Goal: Task Accomplishment & Management: Manage account settings

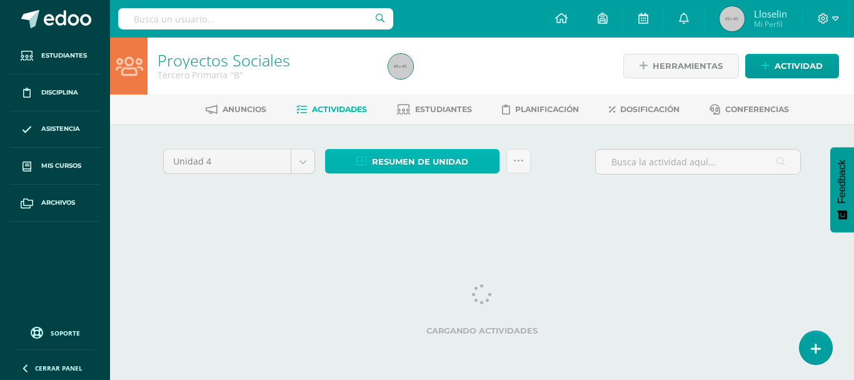
click at [405, 157] on span "Resumen de unidad" at bounding box center [420, 161] width 96 height 23
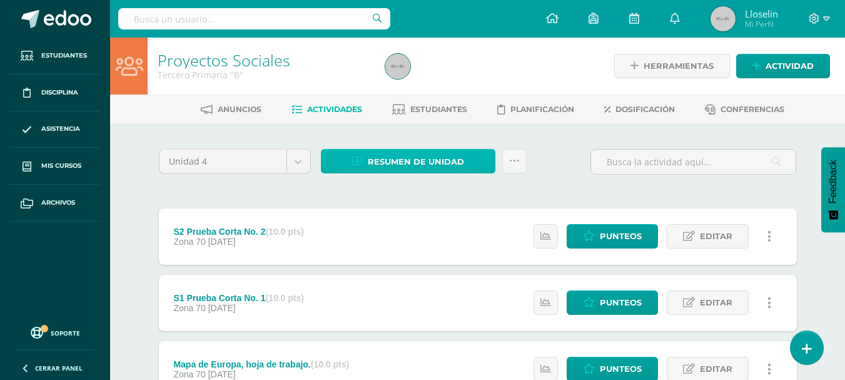
click at [456, 163] on span "Resumen de unidad" at bounding box center [416, 161] width 96 height 23
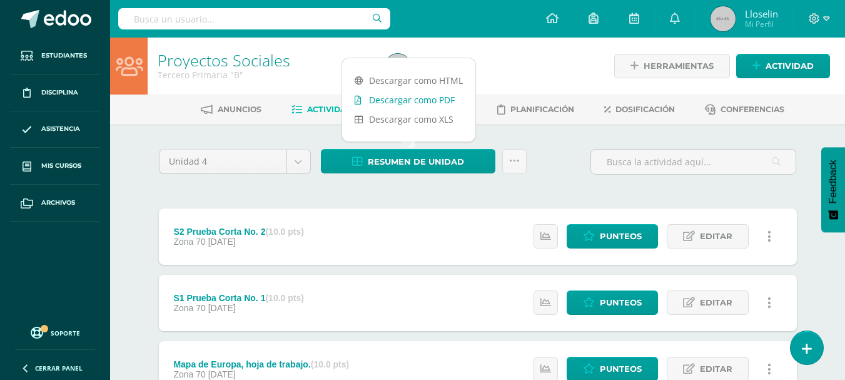
click at [438, 105] on link "Descargar como PDF" at bounding box center [408, 99] width 133 height 19
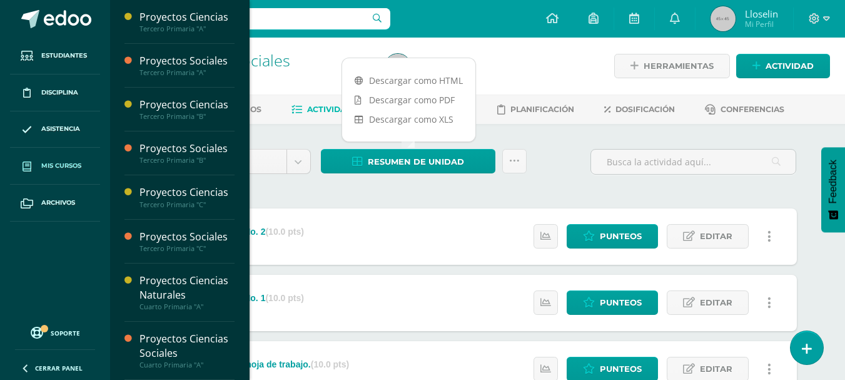
click at [48, 156] on link "Mis cursos" at bounding box center [55, 166] width 90 height 37
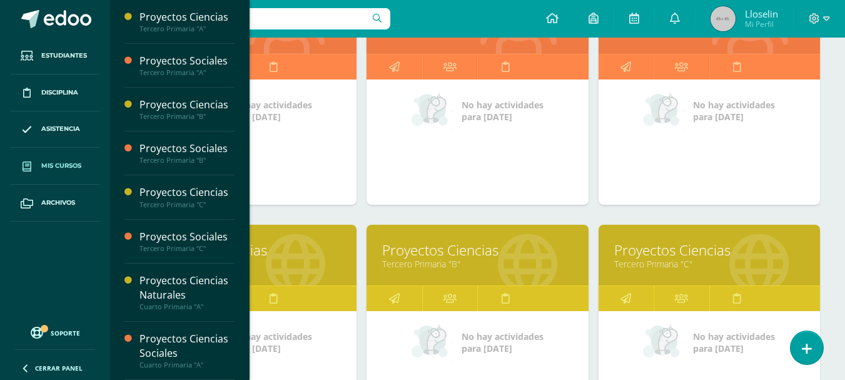
scroll to position [301, 0]
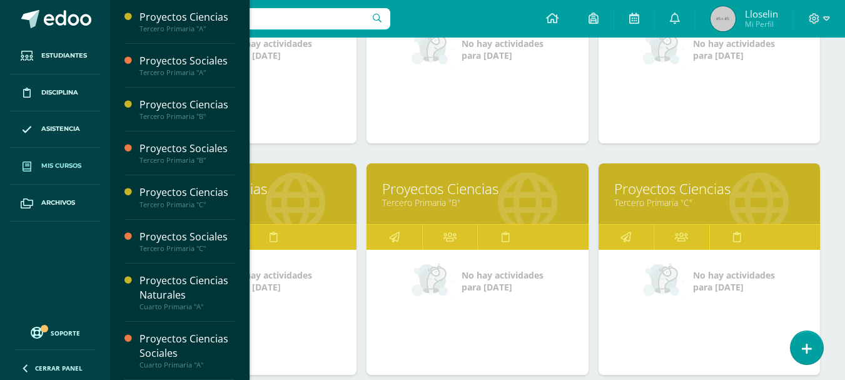
click at [458, 194] on link "Proyectos Ciencias" at bounding box center [477, 188] width 190 height 19
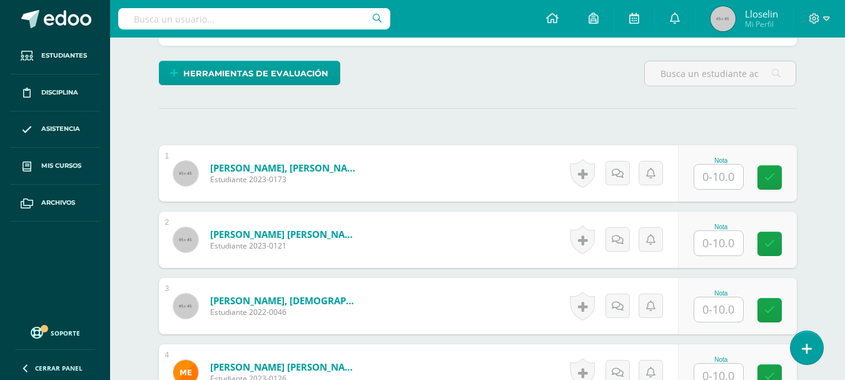
scroll to position [375, 0]
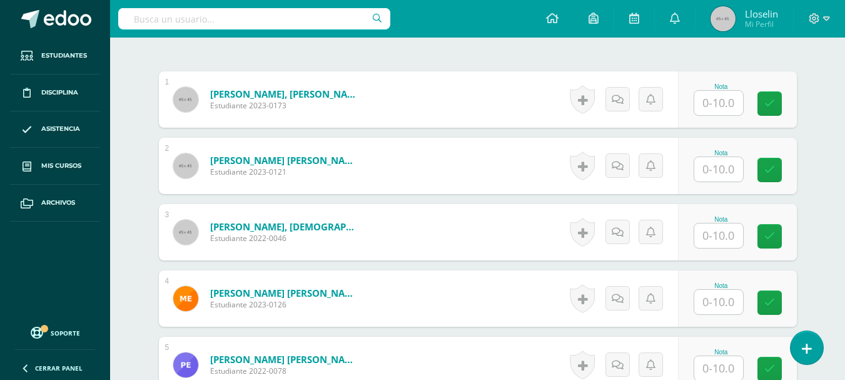
click at [732, 101] on input "text" at bounding box center [718, 103] width 49 height 24
type input "10"
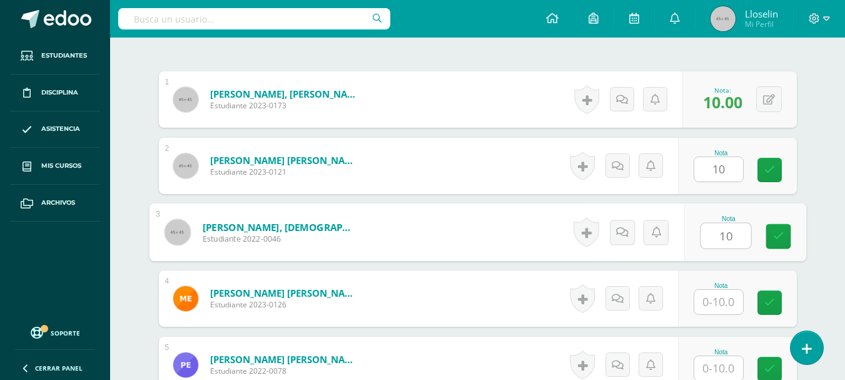
type input "10"
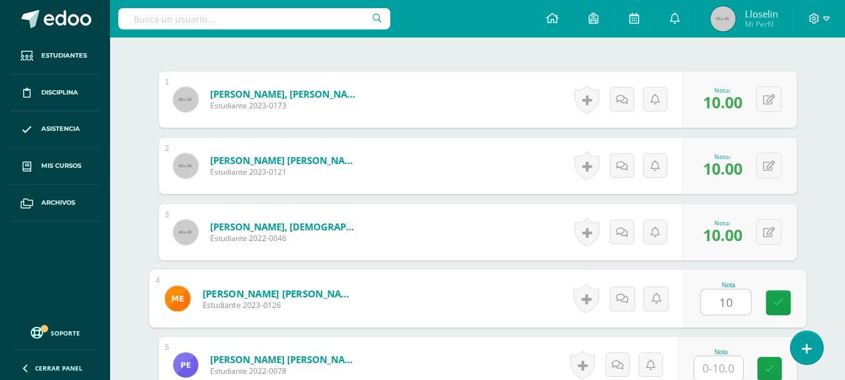
type input "10"
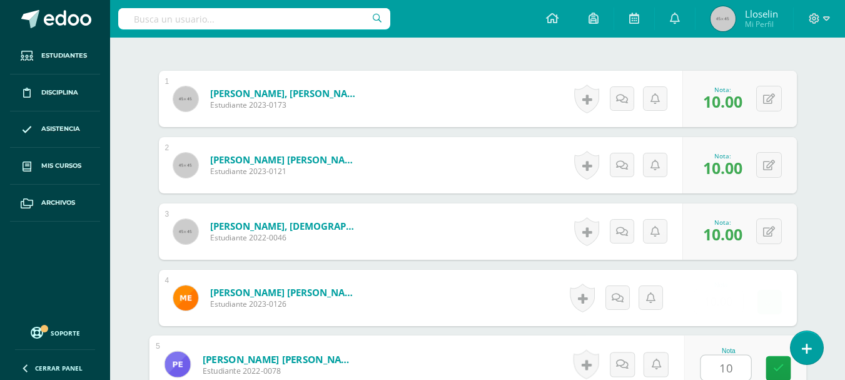
type input "10"
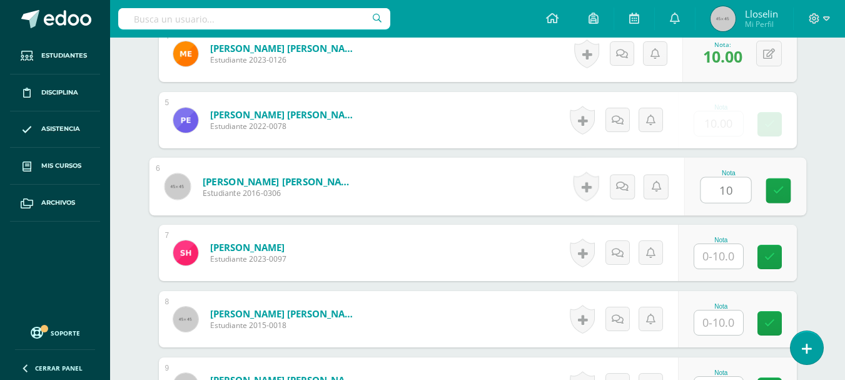
type input "10"
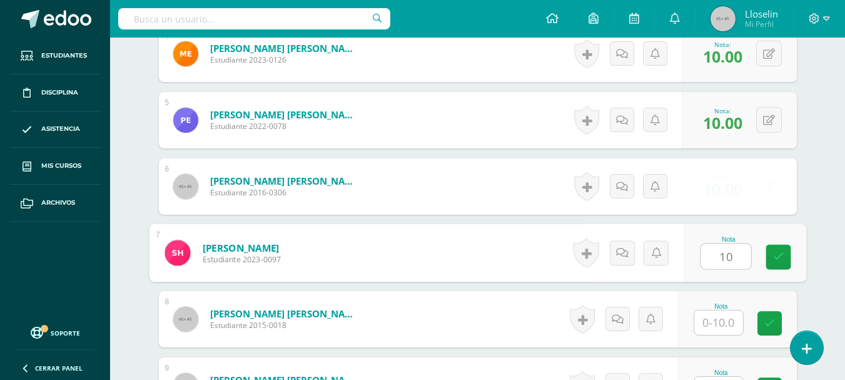
type input "10"
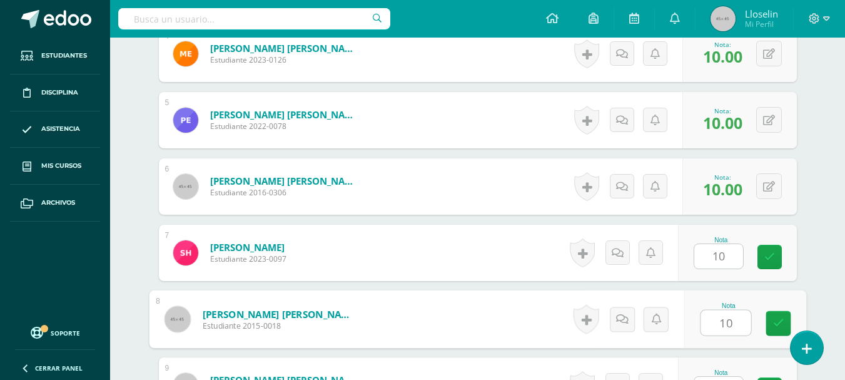
type input "10"
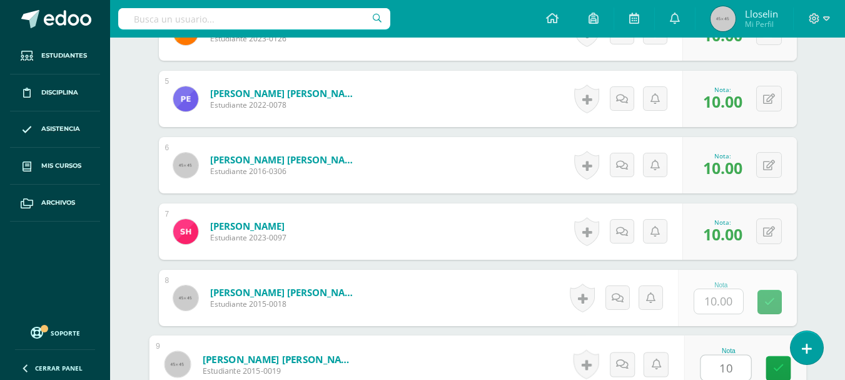
type input "10"
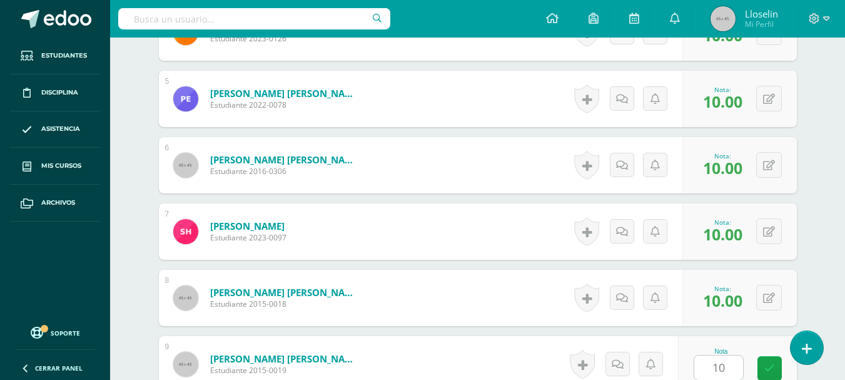
scroll to position [885, 0]
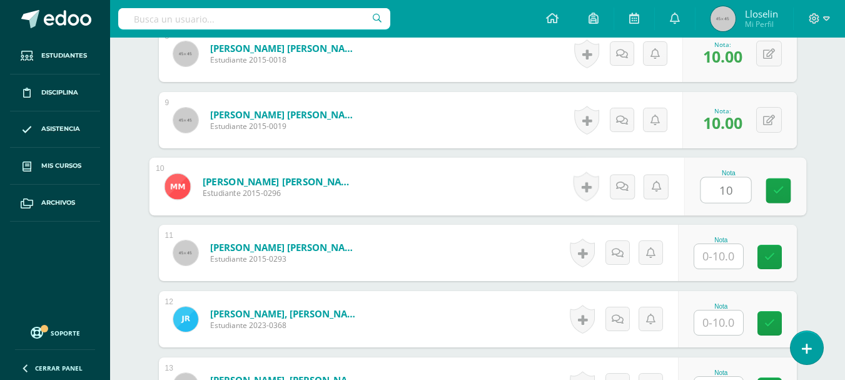
type input "10"
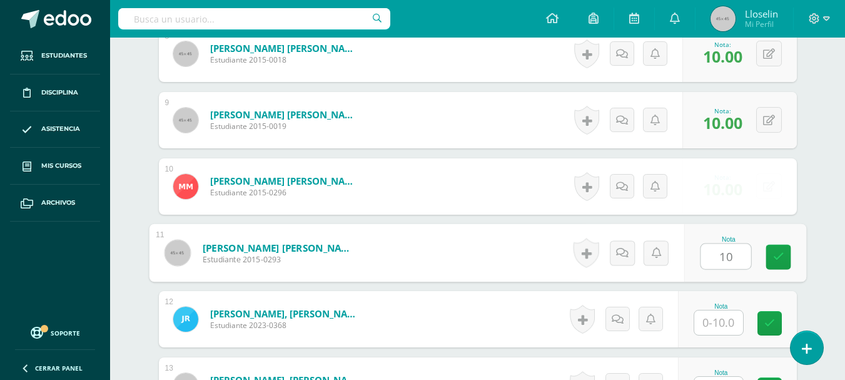
type input "10"
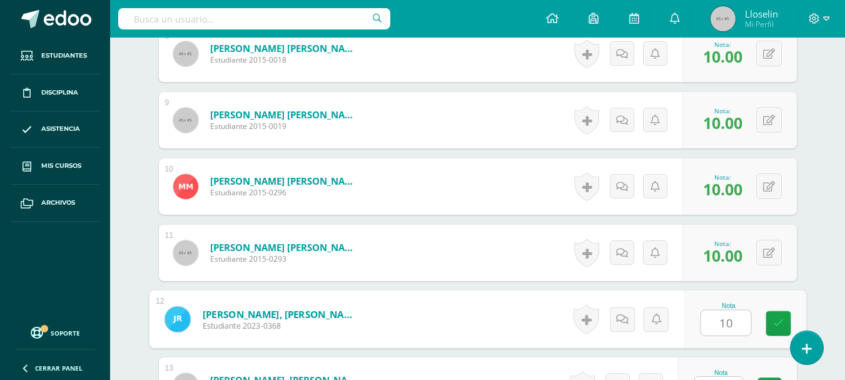
type input "10"
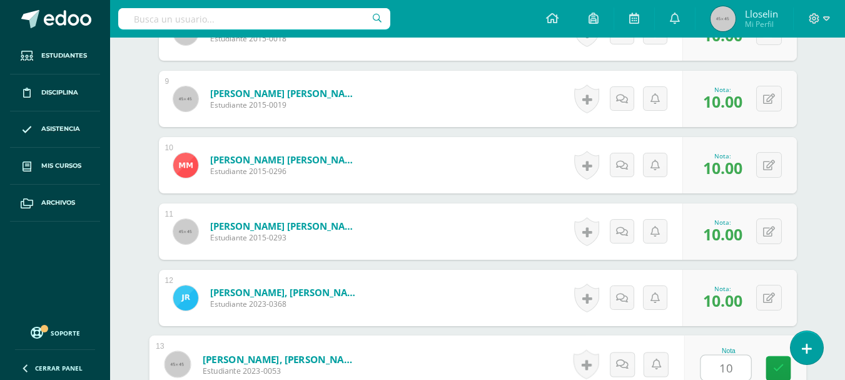
type input "10"
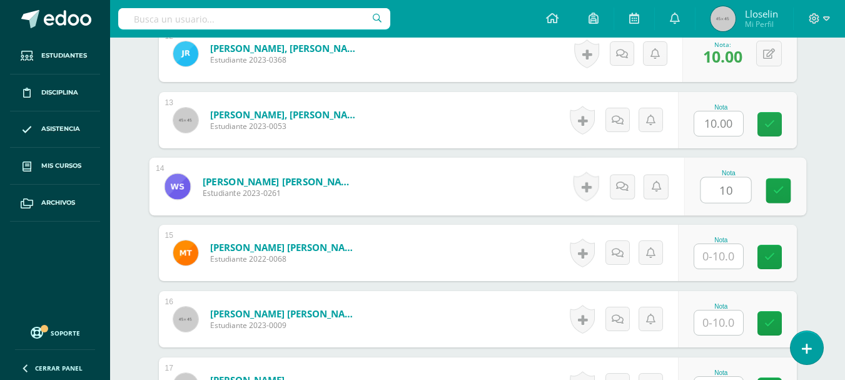
type input "10"
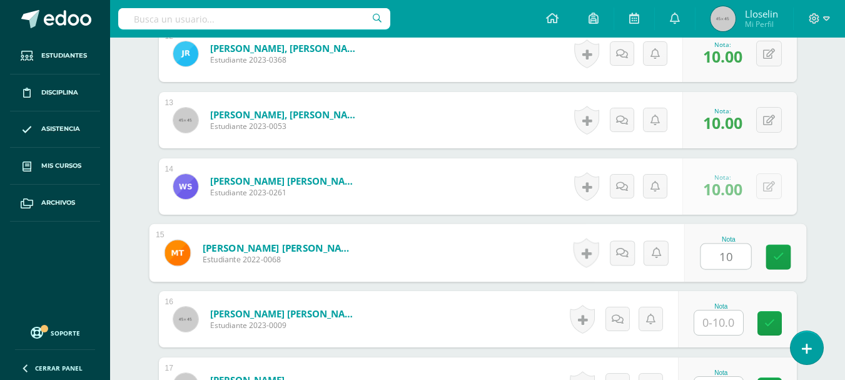
type input "10"
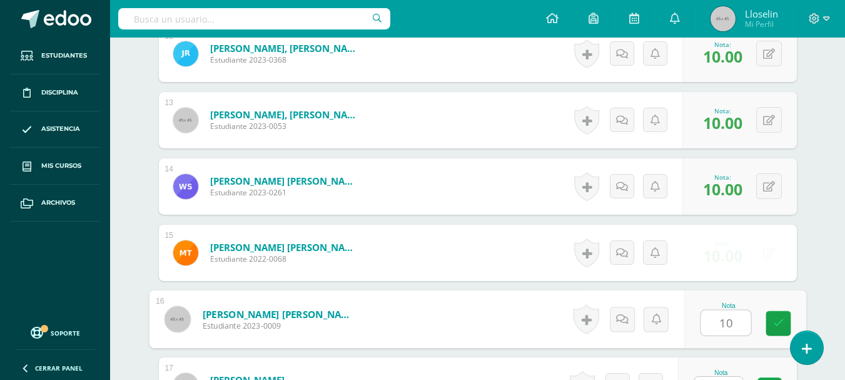
type input "10"
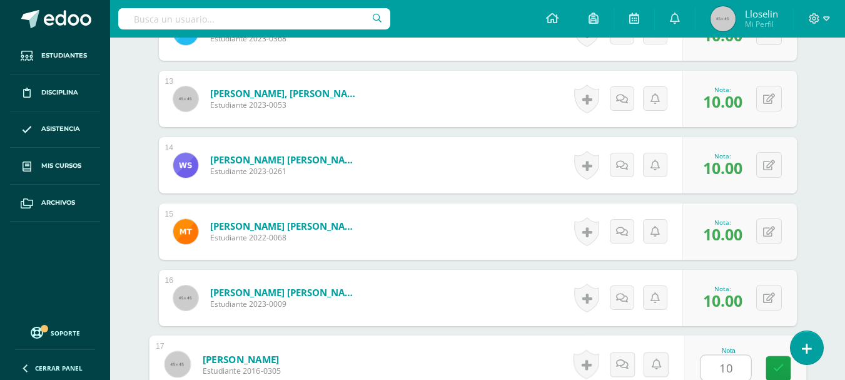
type input "10"
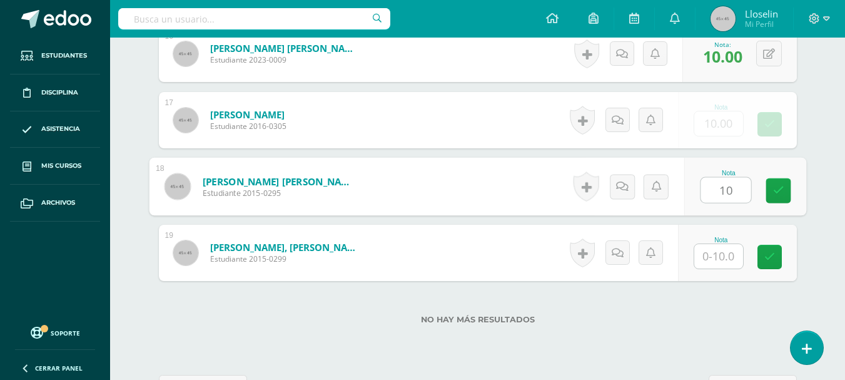
type input "10"
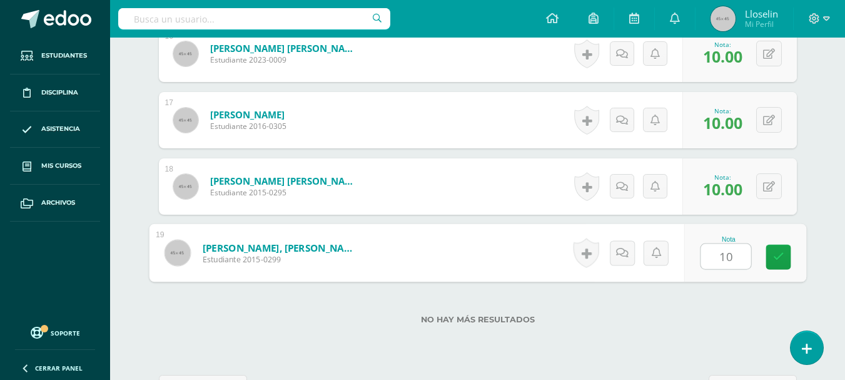
type input "10"
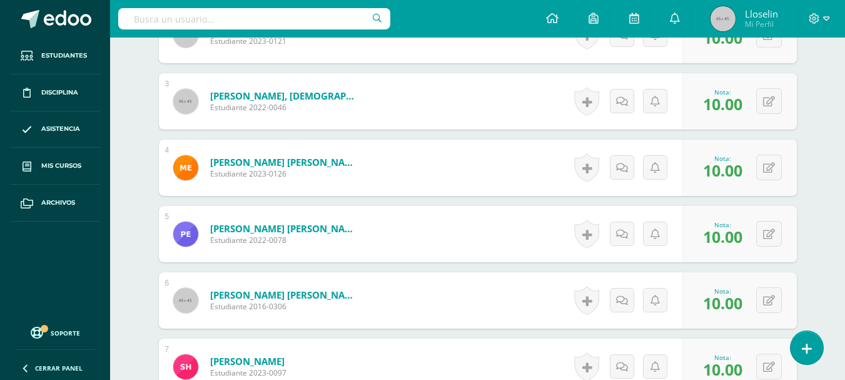
scroll to position [0, 0]
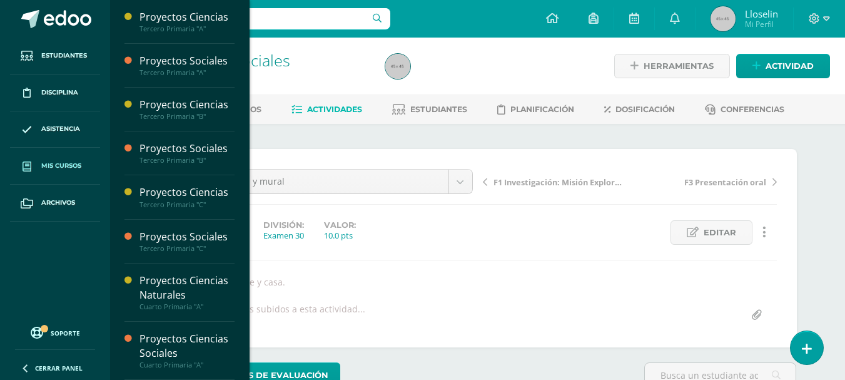
click at [66, 170] on span "Mis cursos" at bounding box center [61, 166] width 40 height 10
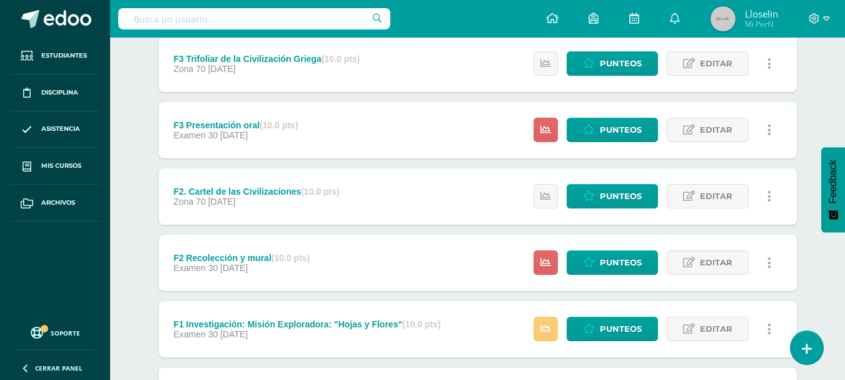
scroll to position [436, 0]
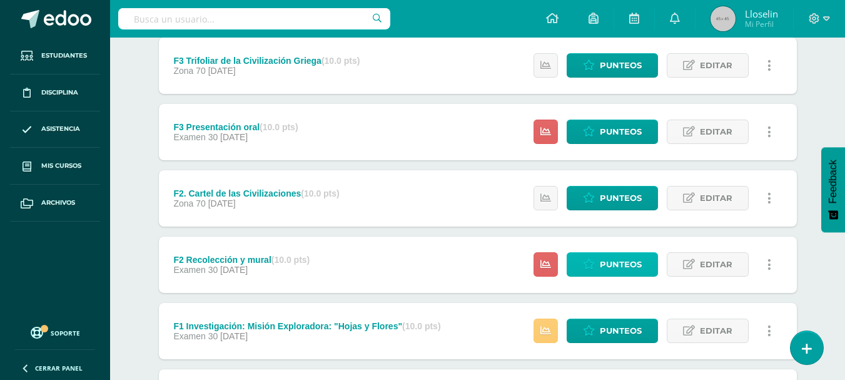
click at [607, 255] on span "Punteos" at bounding box center [621, 264] width 42 height 23
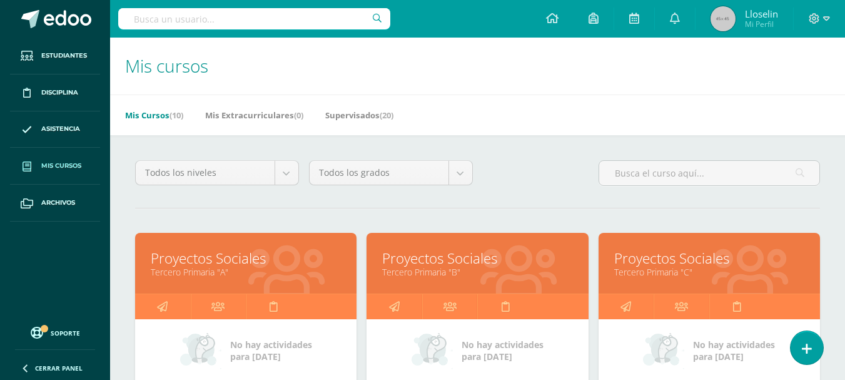
click at [228, 258] on link "Proyectos Sociales" at bounding box center [246, 257] width 190 height 19
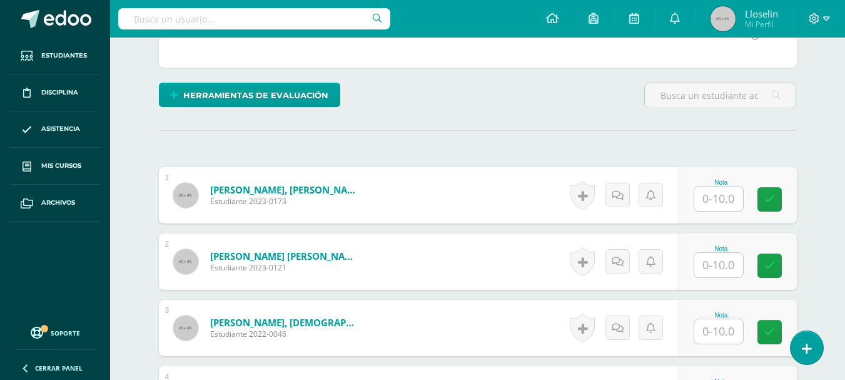
scroll to position [286, 0]
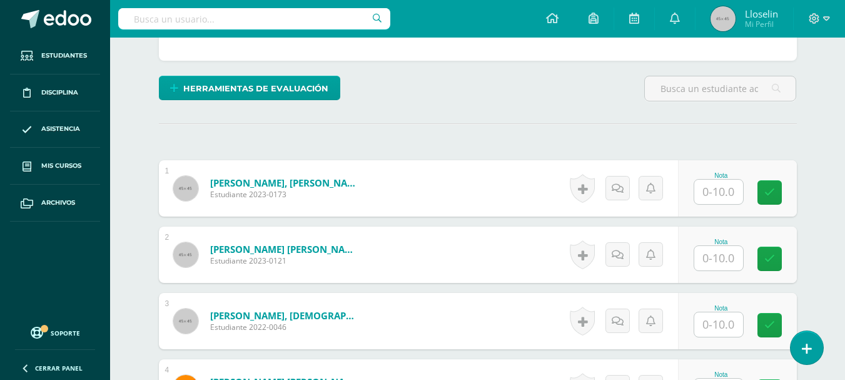
click at [719, 191] on input "text" at bounding box center [718, 192] width 49 height 24
type input "10"
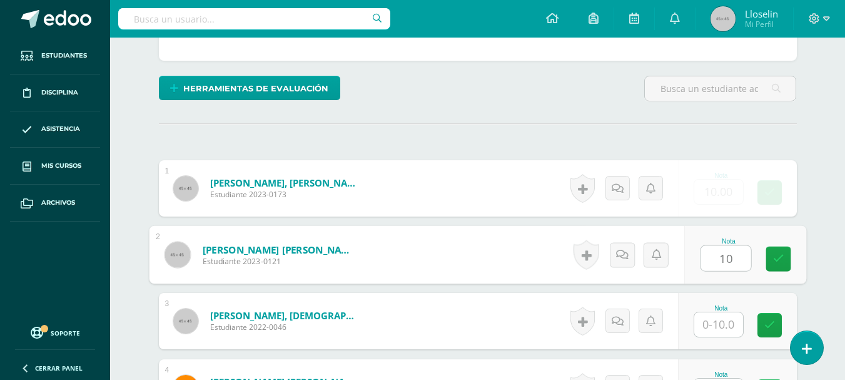
type input "10"
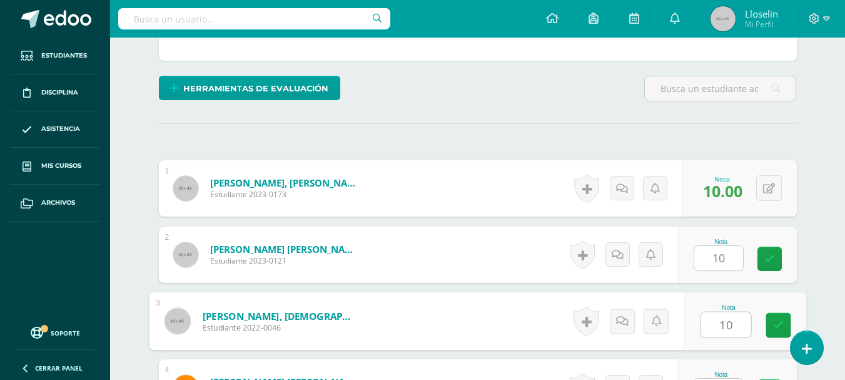
type input "10"
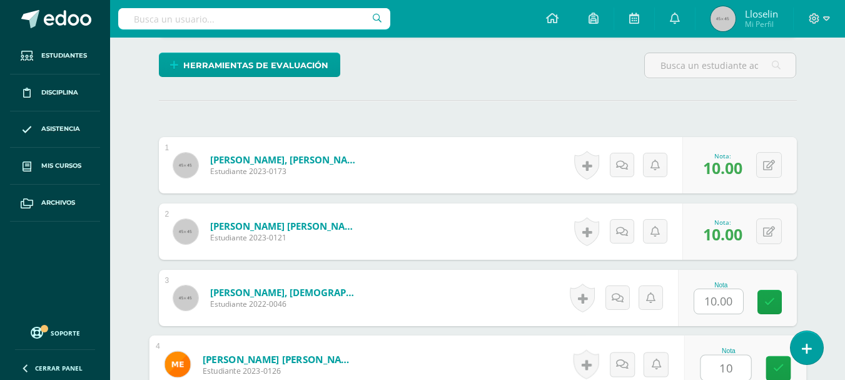
type input "10"
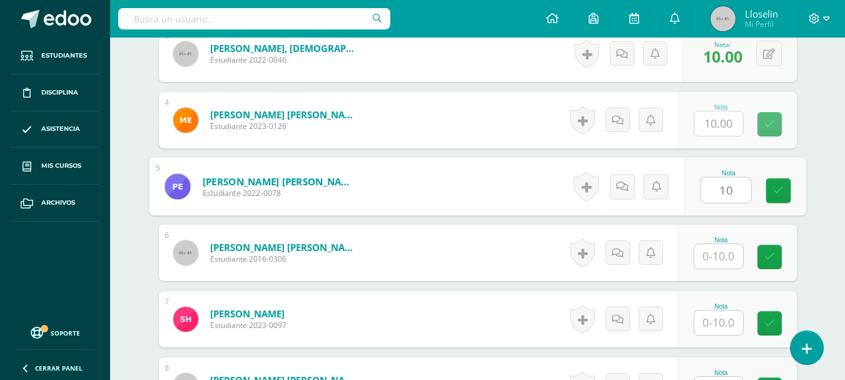
type input "10"
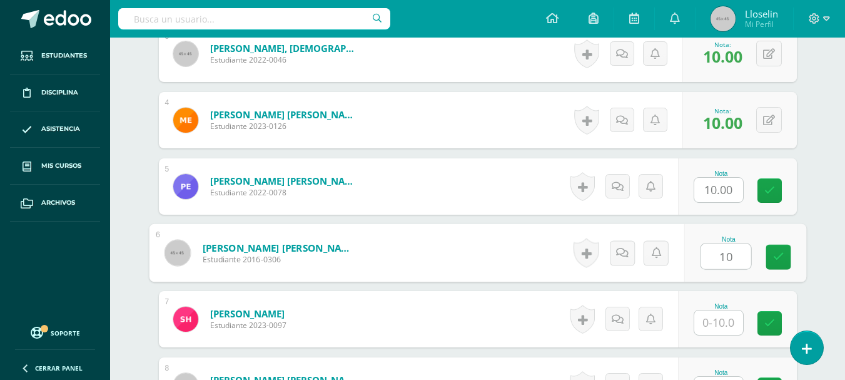
type input "10"
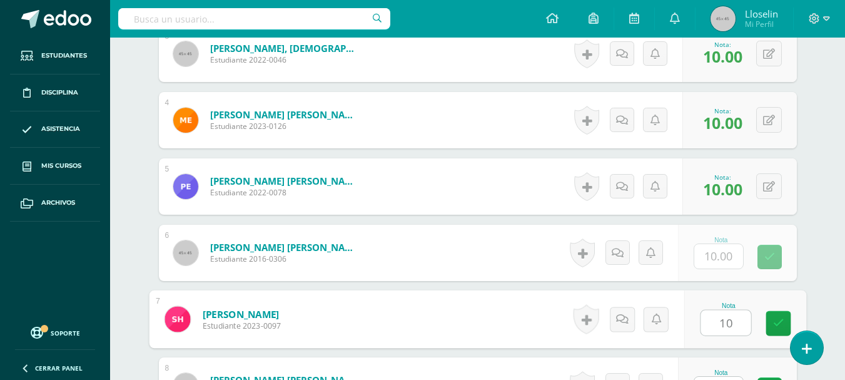
type input "10"
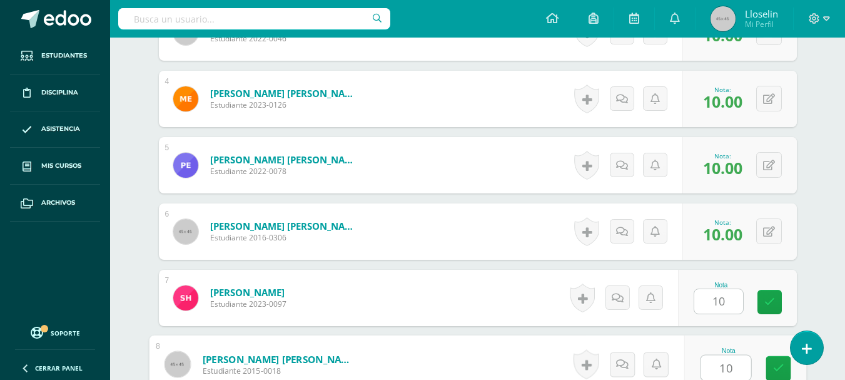
type input "10"
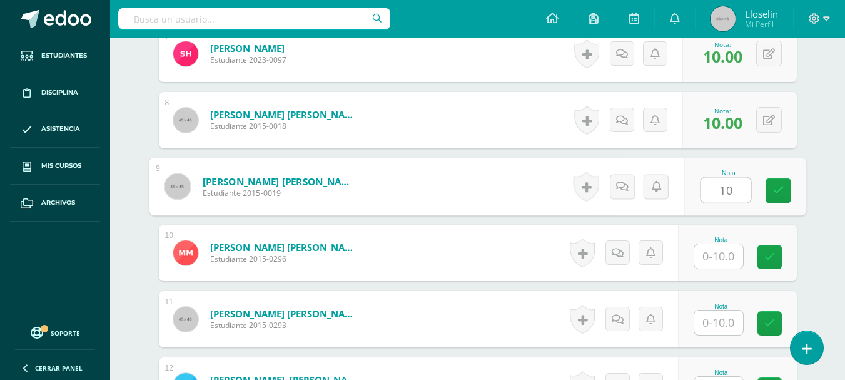
type input "10"
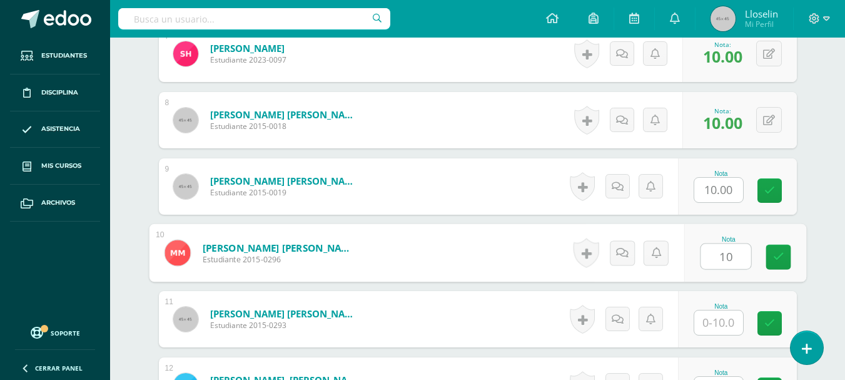
type input "10"
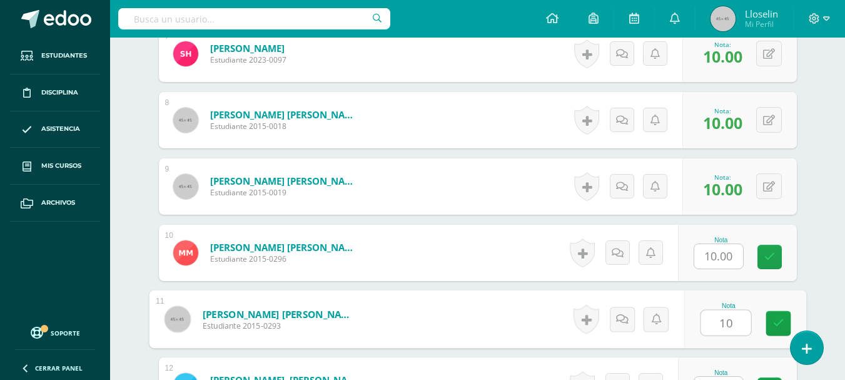
type input "10"
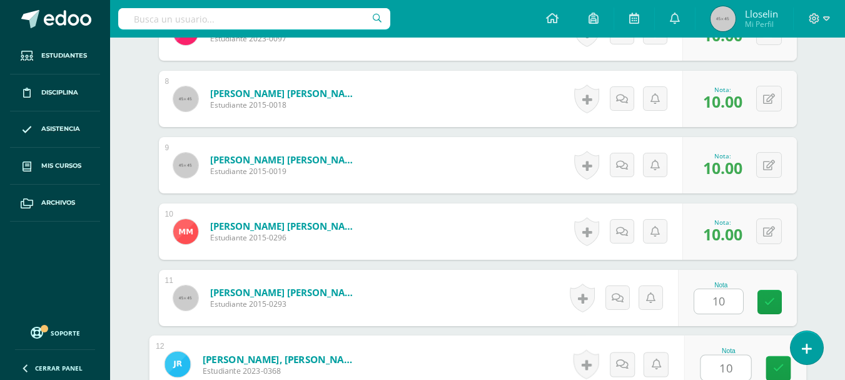
type input "10"
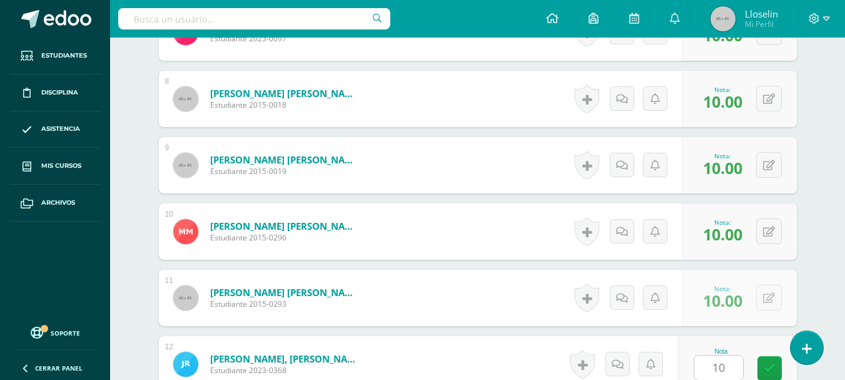
scroll to position [1084, 0]
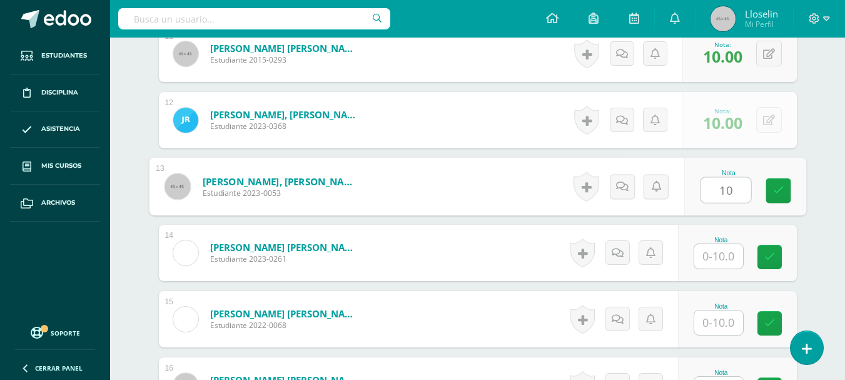
type input "10"
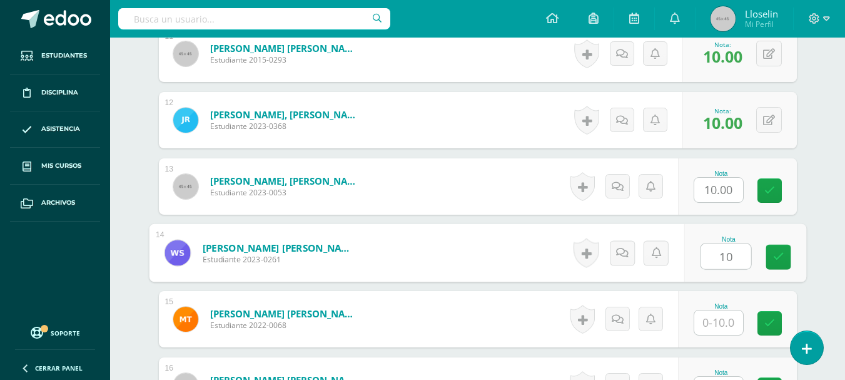
type input "10"
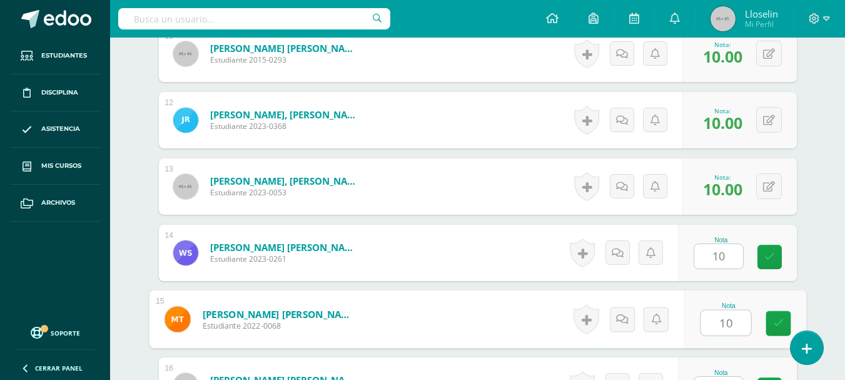
type input "10"
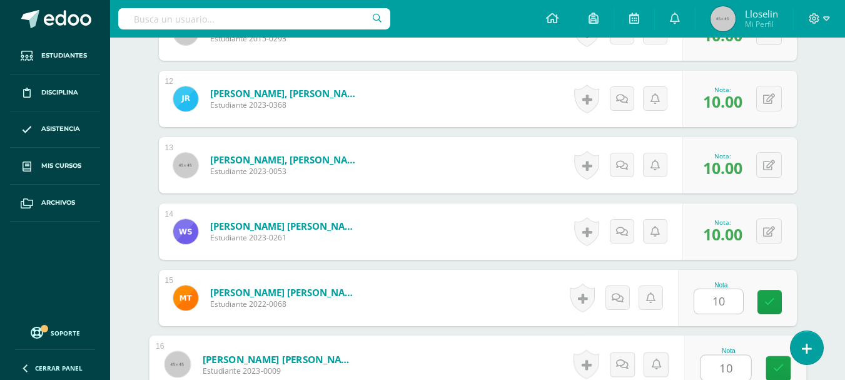
type input "10"
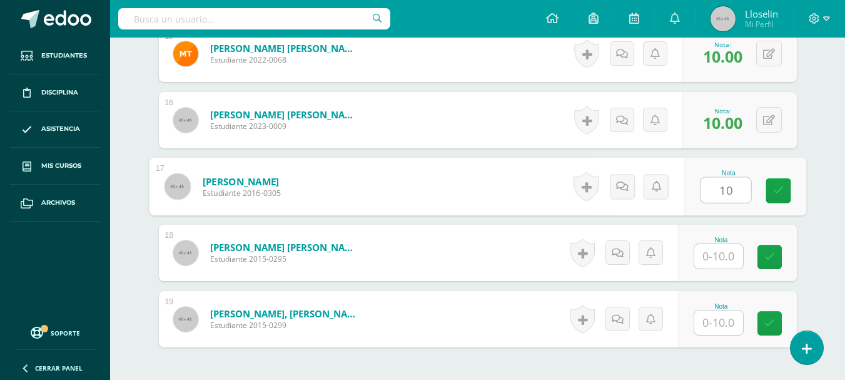
type input "10"
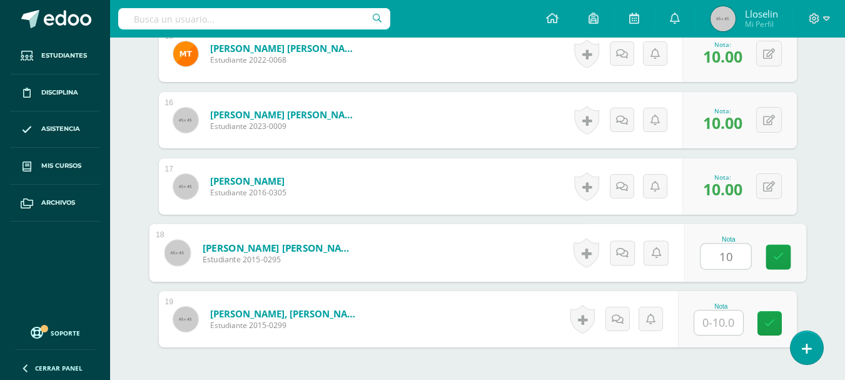
type input "10"
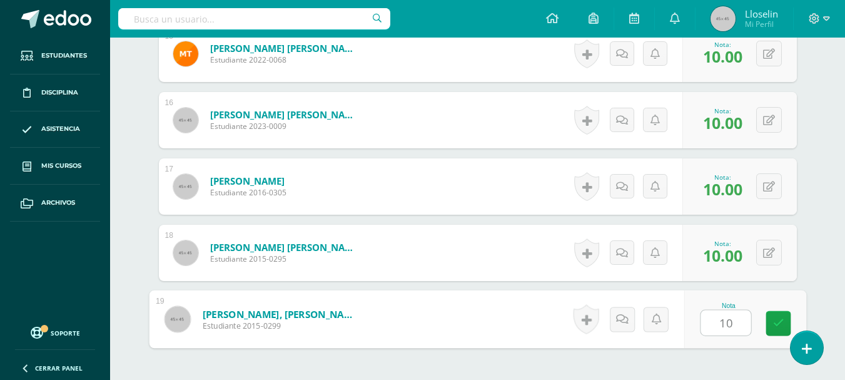
type input "10"
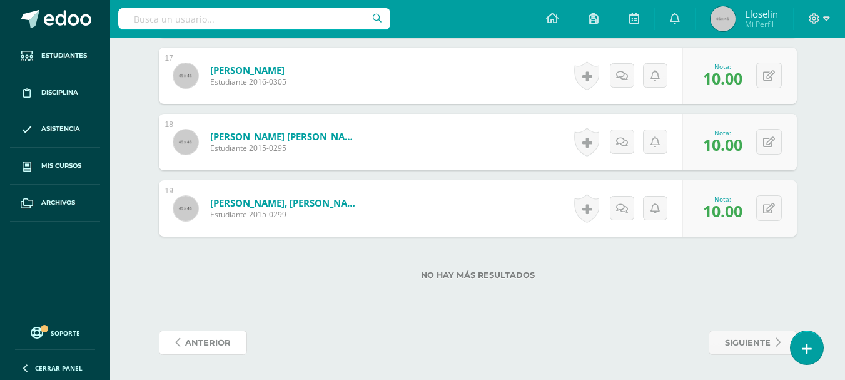
scroll to position [0, 0]
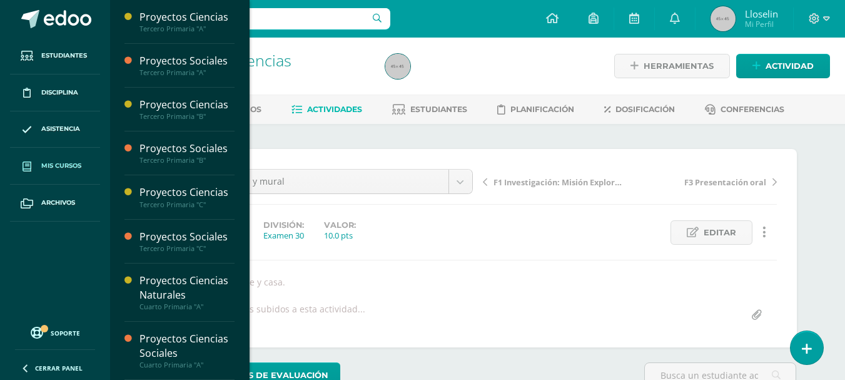
click at [84, 158] on link "Mis cursos" at bounding box center [55, 166] width 90 height 37
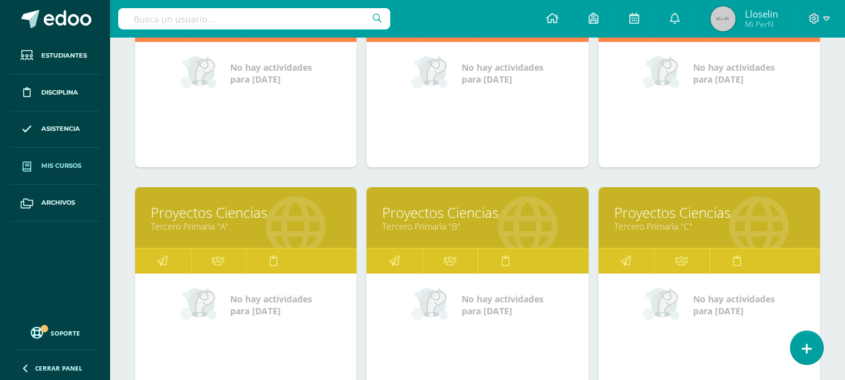
scroll to position [300, 0]
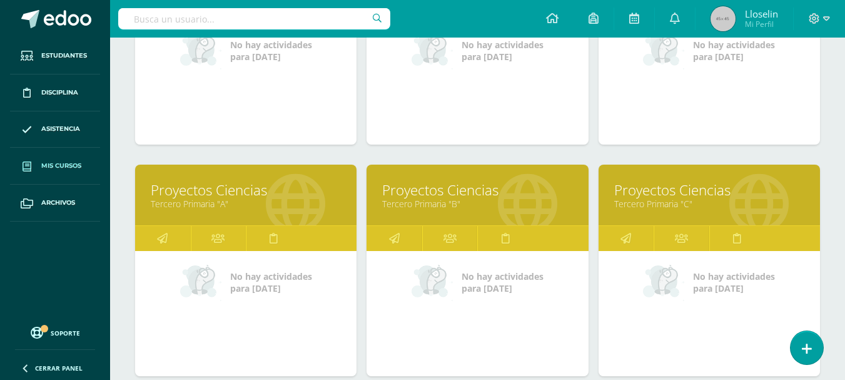
click at [238, 182] on link "Proyectos Ciencias" at bounding box center [246, 189] width 190 height 19
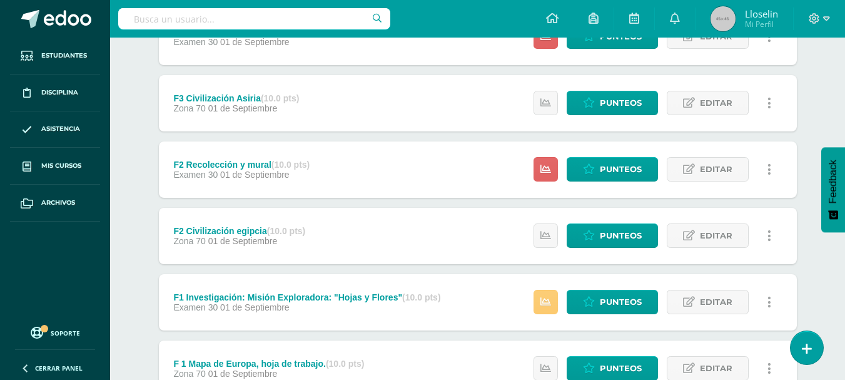
scroll to position [473, 0]
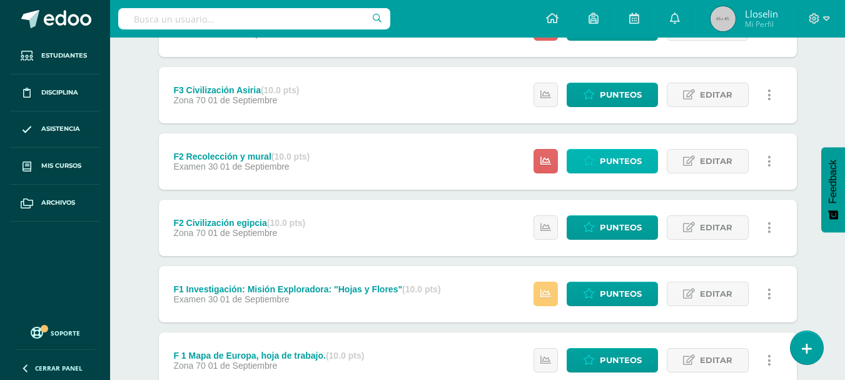
click at [632, 169] on span "Punteos" at bounding box center [621, 160] width 42 height 23
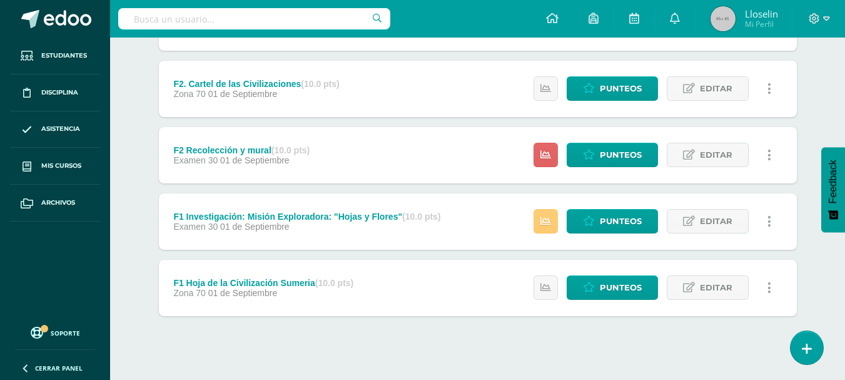
scroll to position [560, 0]
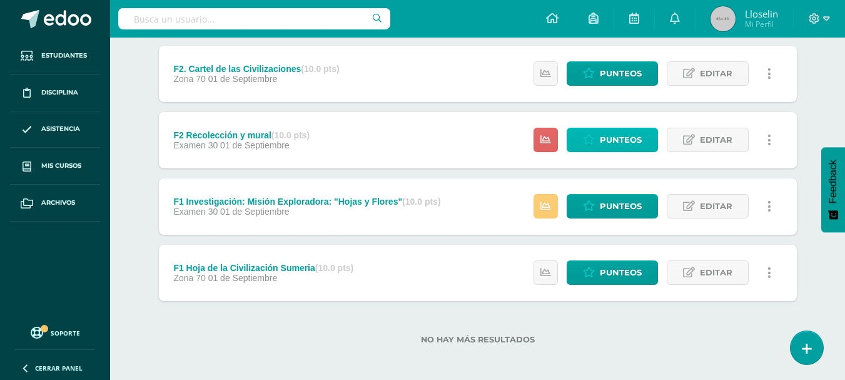
click at [602, 136] on span "Punteos" at bounding box center [621, 139] width 42 height 23
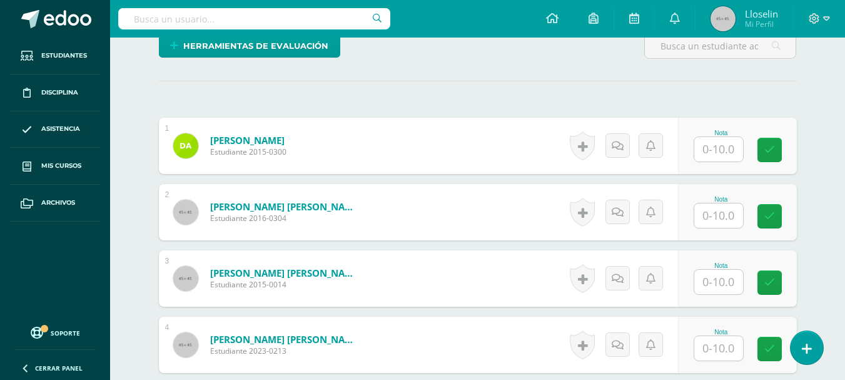
scroll to position [330, 0]
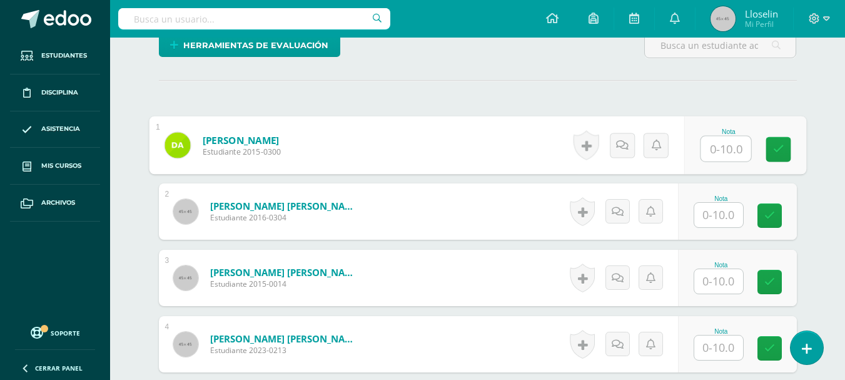
click at [722, 147] on input "text" at bounding box center [726, 148] width 50 height 25
type input "10"
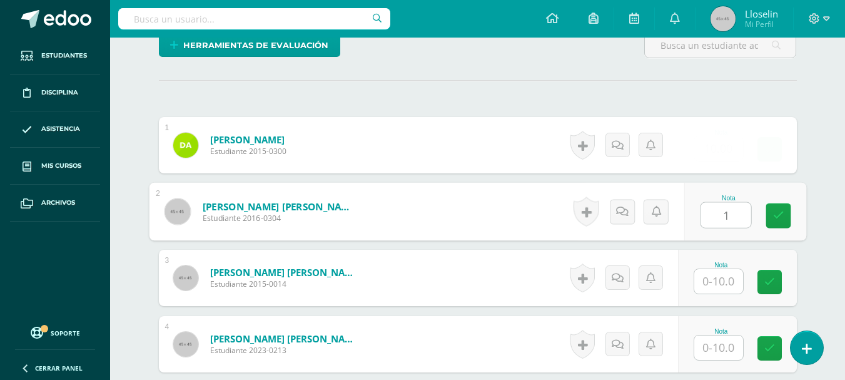
scroll to position [330, 0]
type input "10"
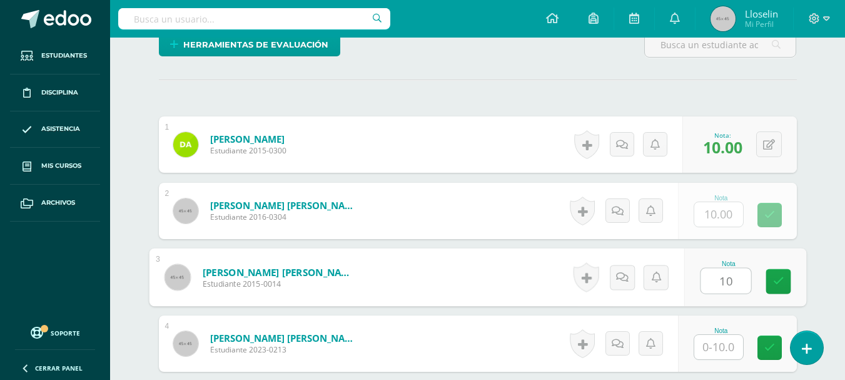
type input "10"
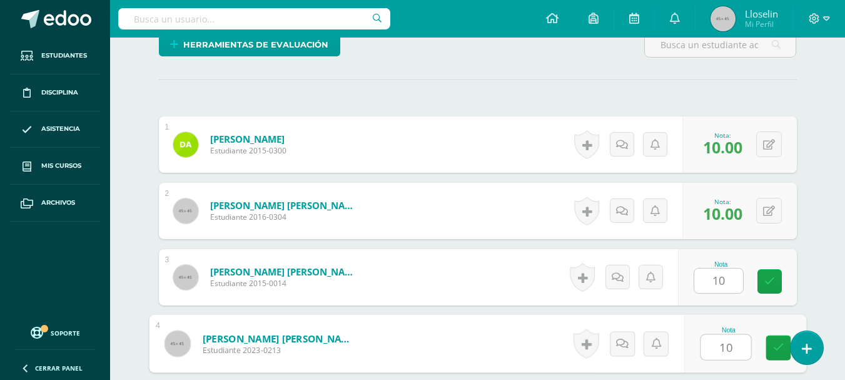
type input "10"
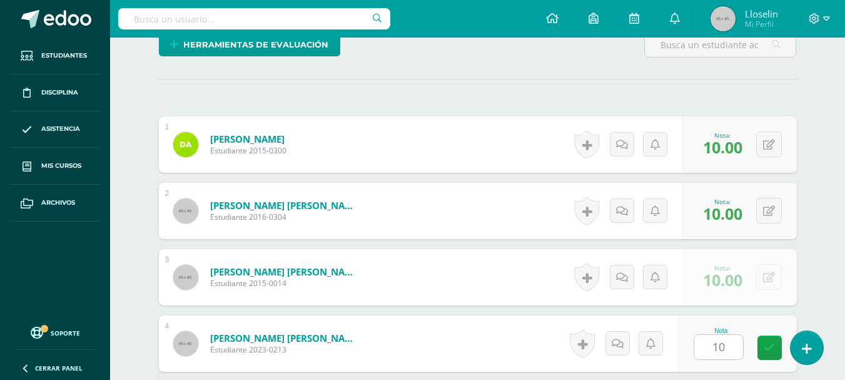
scroll to position [554, 0]
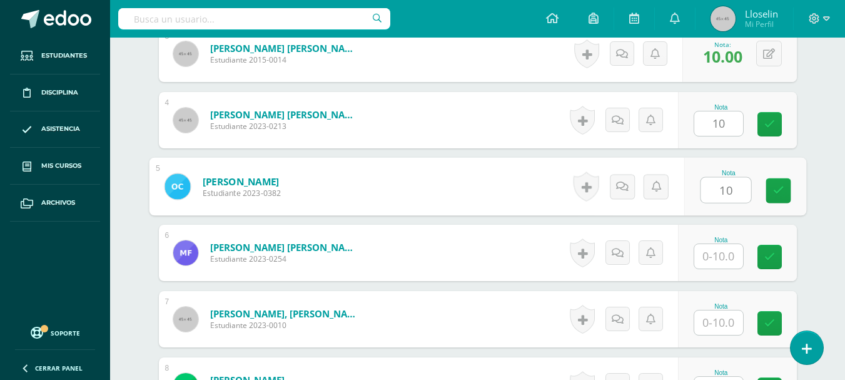
type input "10"
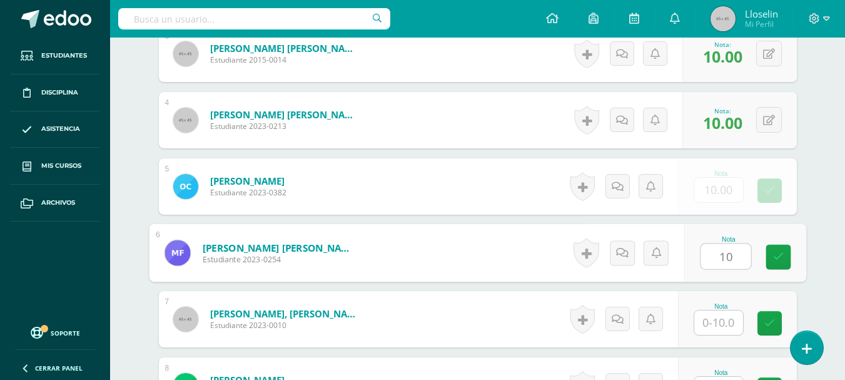
type input "10"
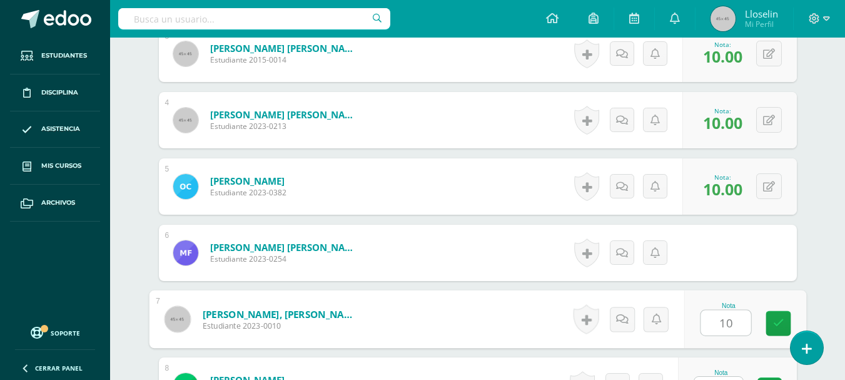
type input "10"
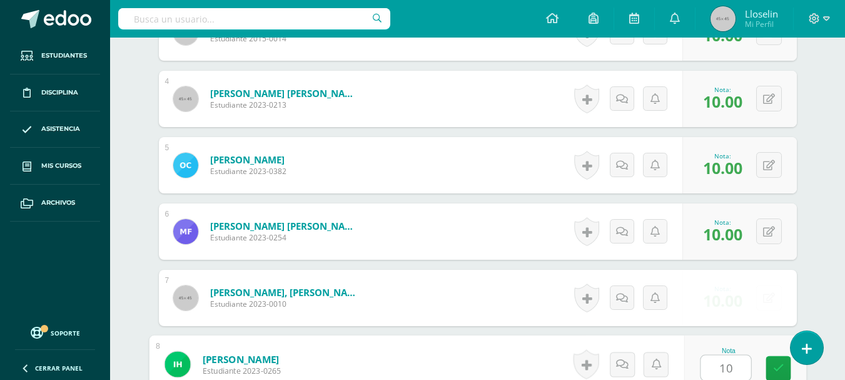
type input "10"
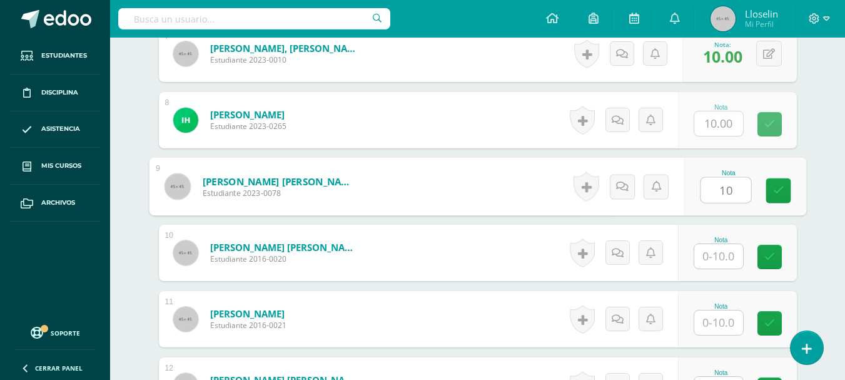
type input "10"
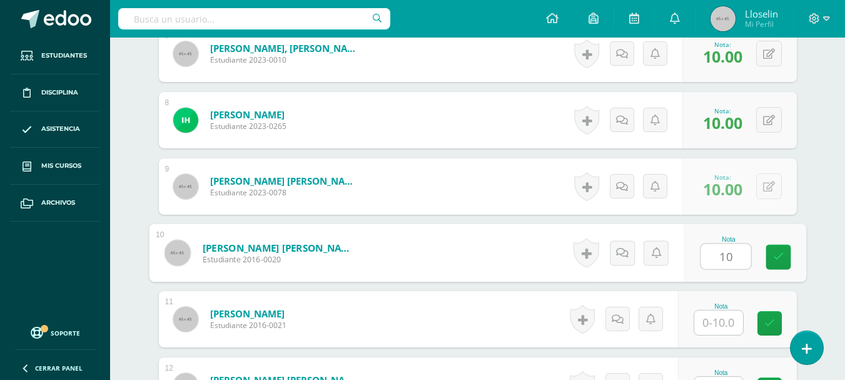
type input "10"
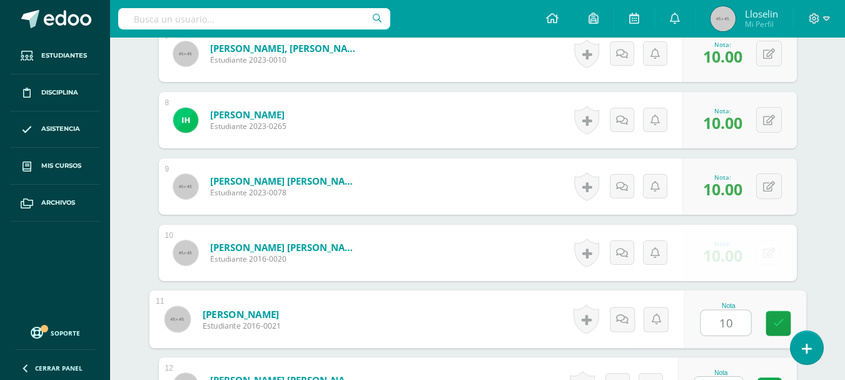
type input "10"
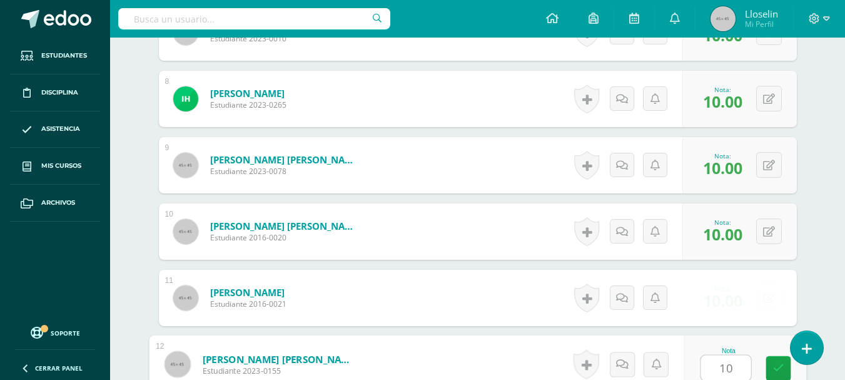
type input "10"
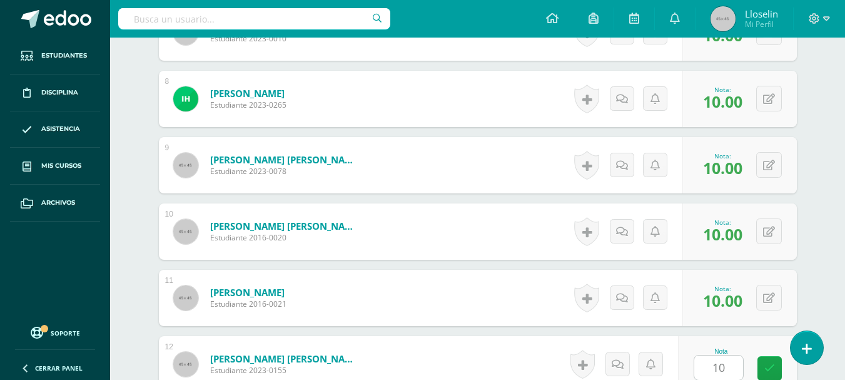
scroll to position [1084, 0]
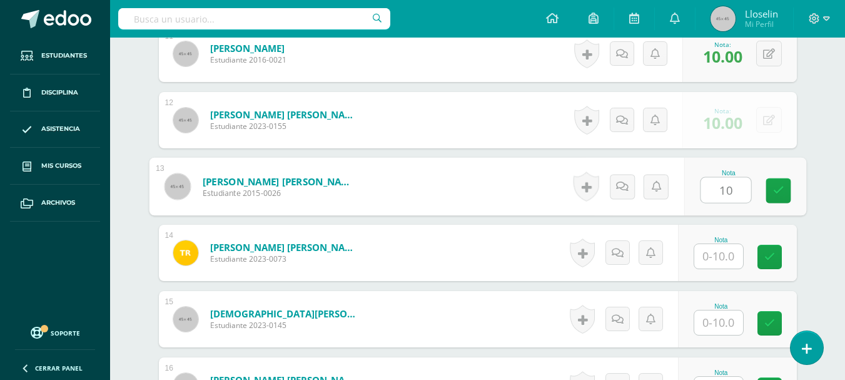
type input "10"
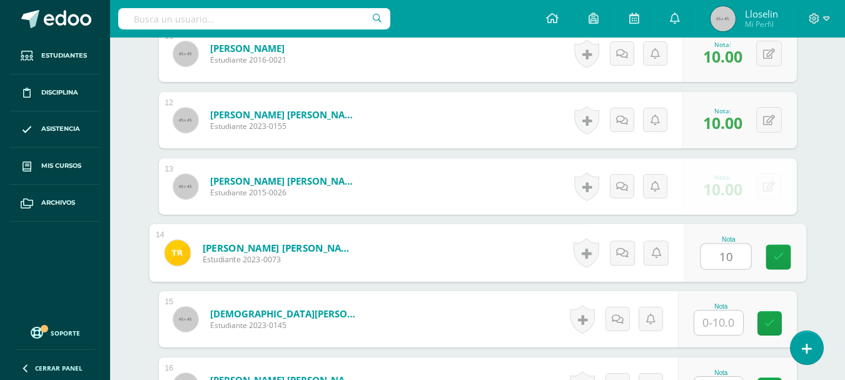
type input "10"
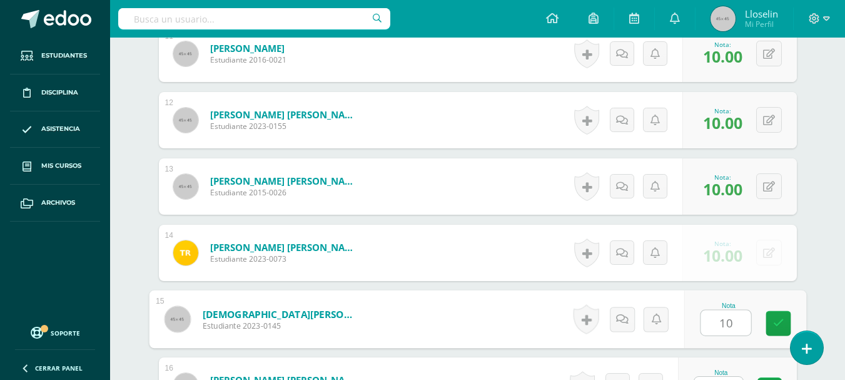
type input "10"
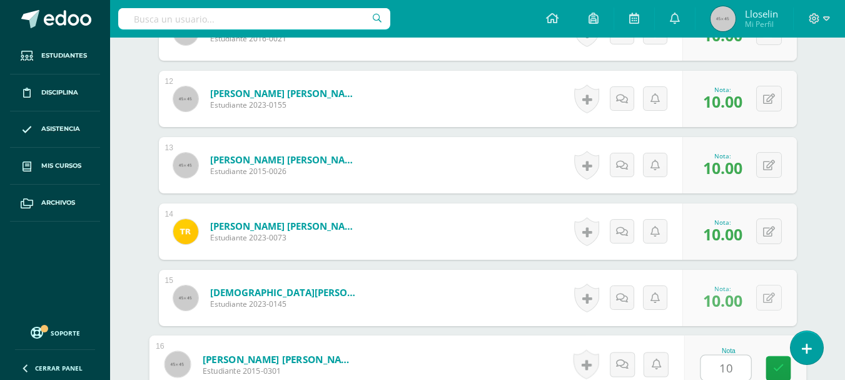
type input "10"
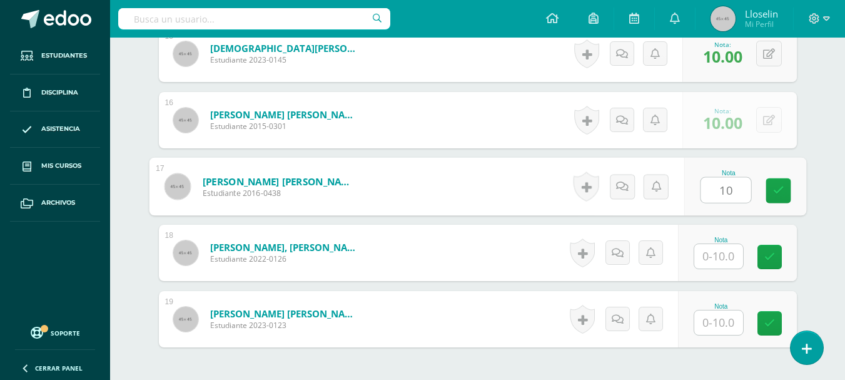
type input "10"
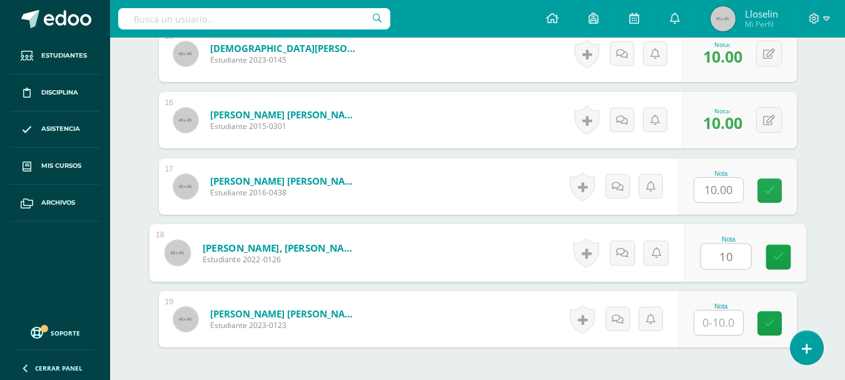
type input "10"
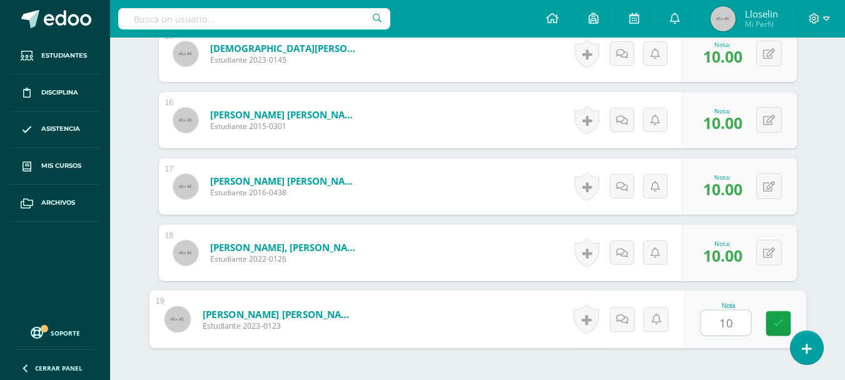
type input "10"
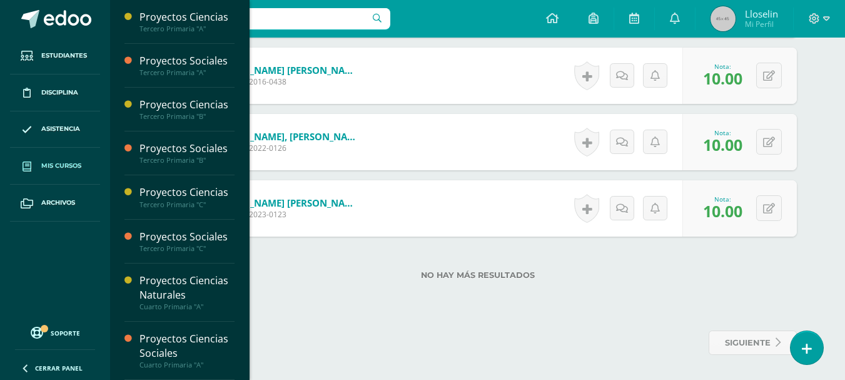
click at [53, 157] on link "Mis cursos" at bounding box center [55, 166] width 90 height 37
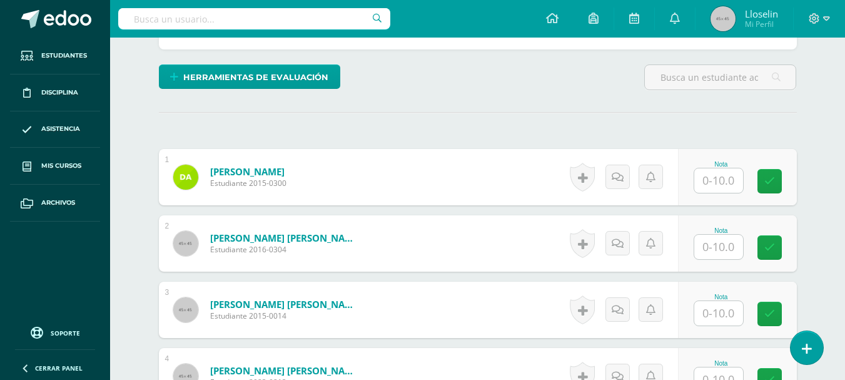
scroll to position [302, 0]
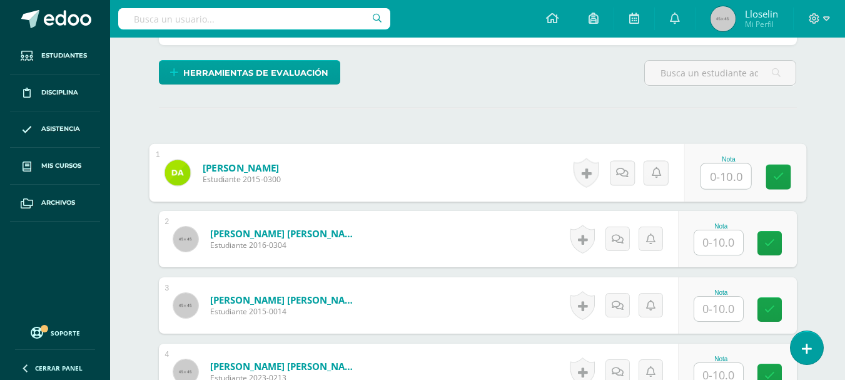
click at [730, 172] on input "text" at bounding box center [726, 176] width 50 height 25
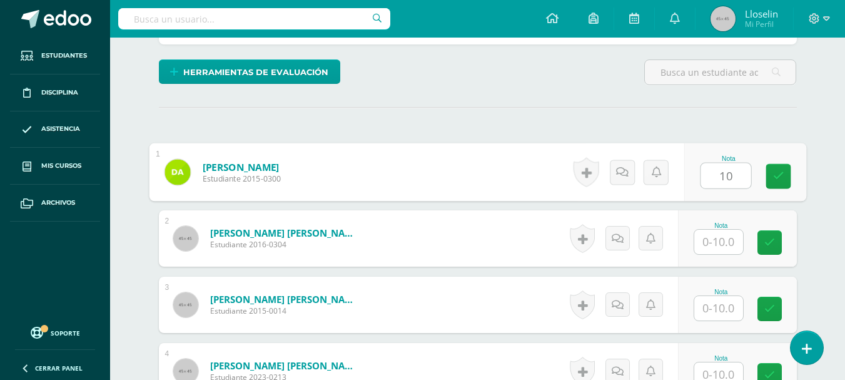
type input "10"
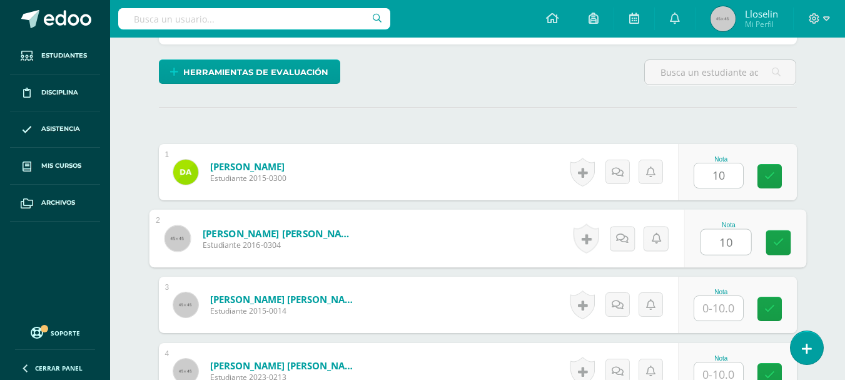
type input "10"
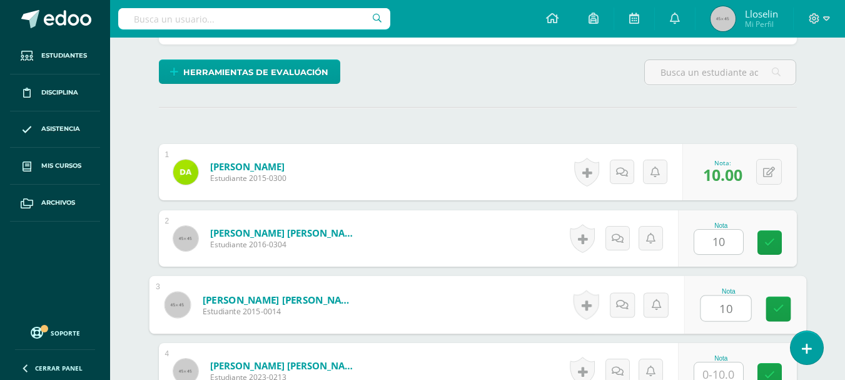
type input "10"
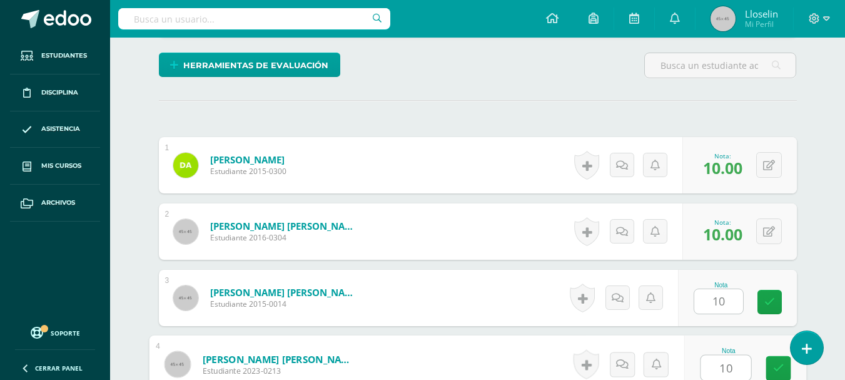
type input "10"
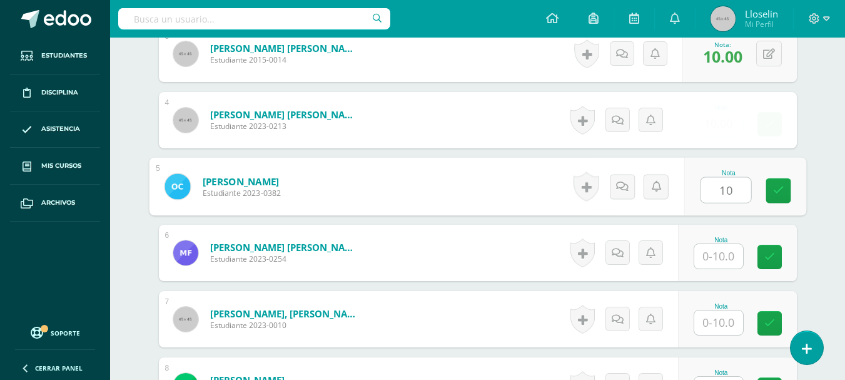
type input "10"
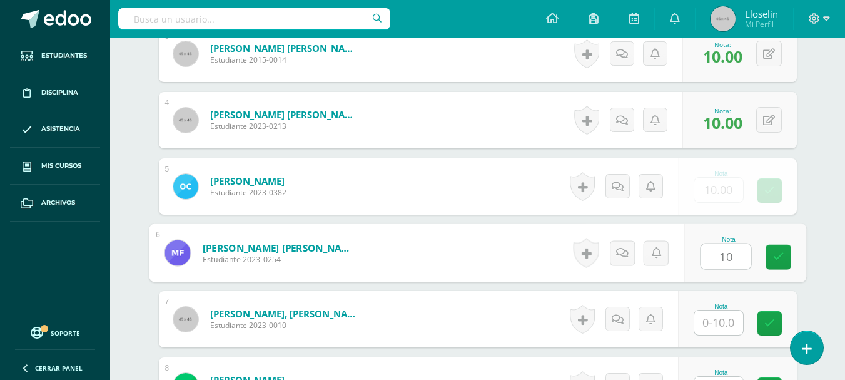
type input "10"
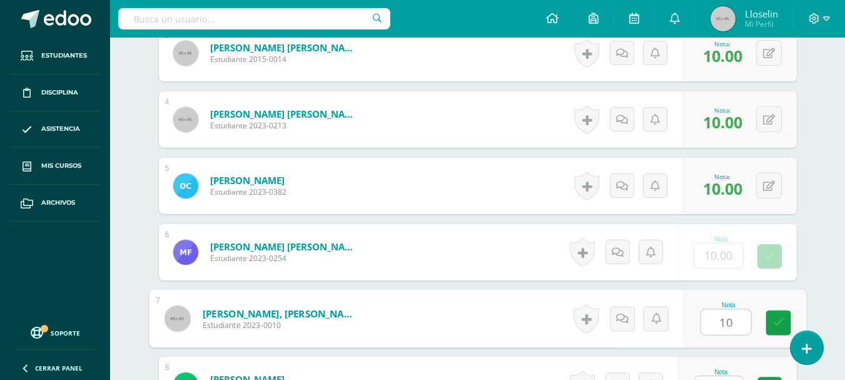
type input "10"
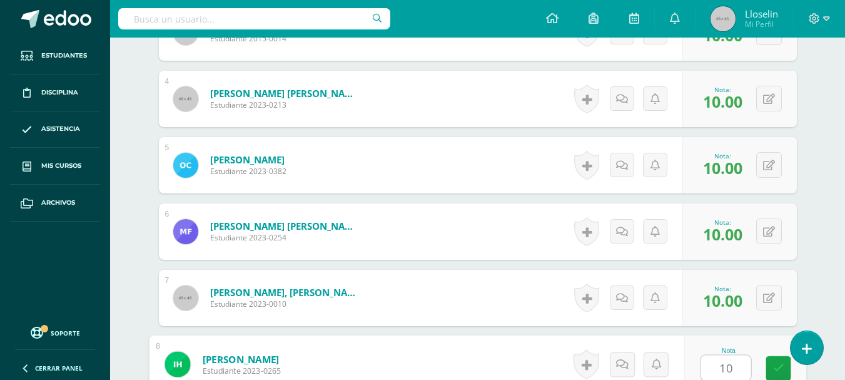
type input "10"
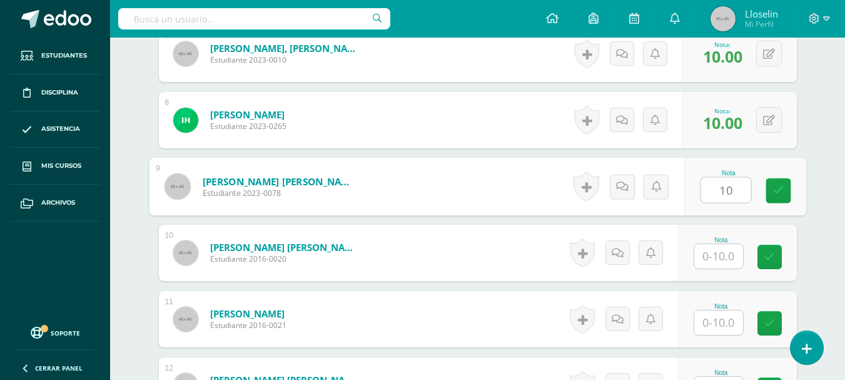
type input "10"
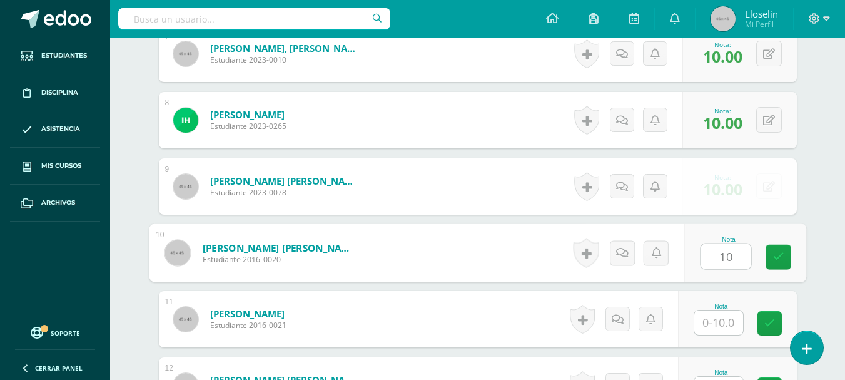
type input "10"
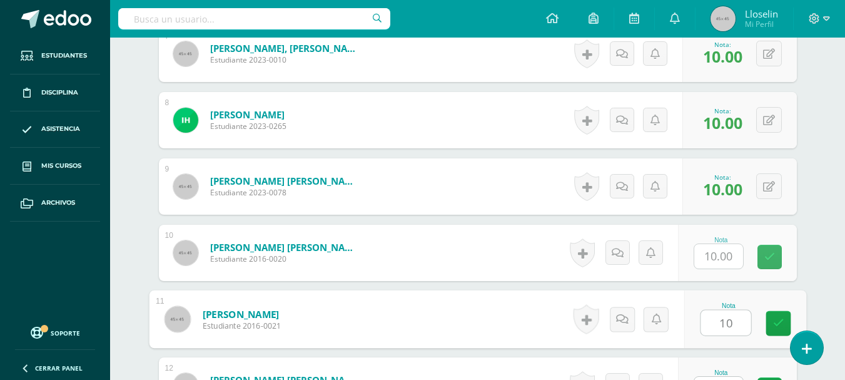
type input "10"
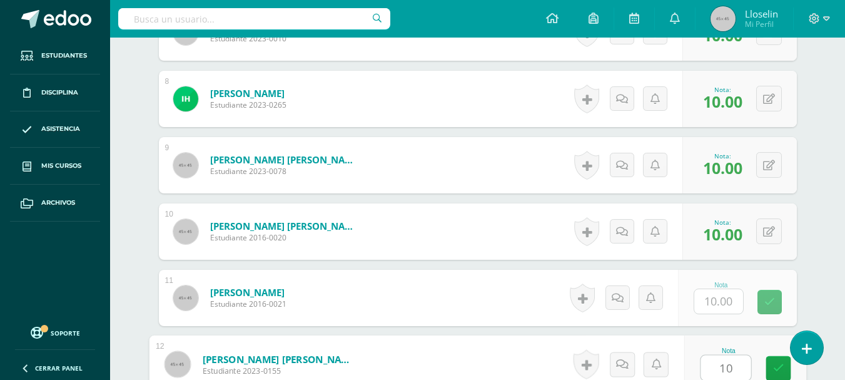
type input "10"
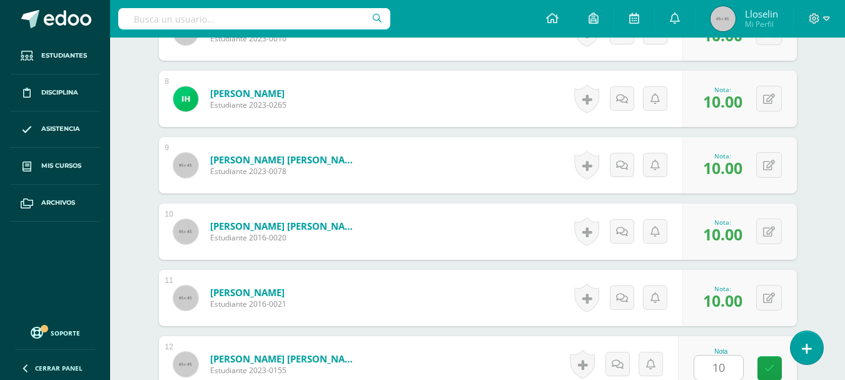
scroll to position [1084, 0]
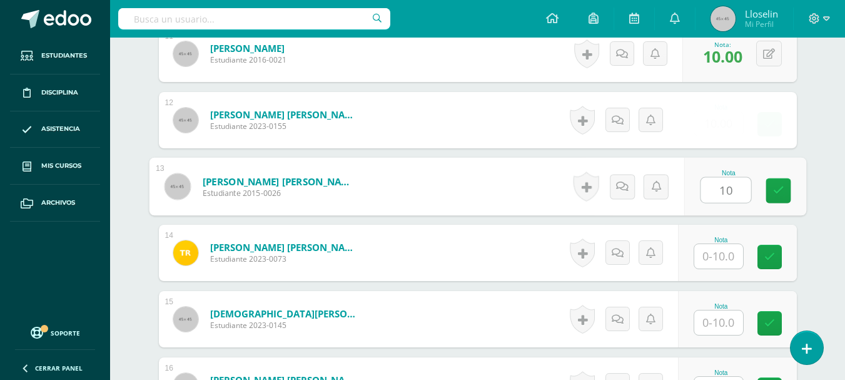
type input "10"
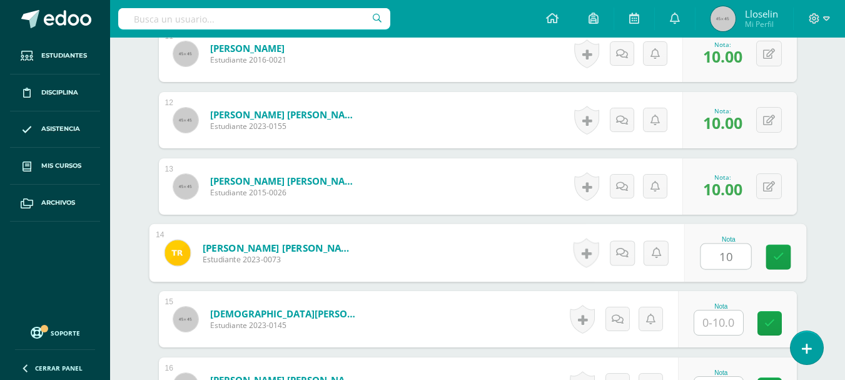
type input "10"
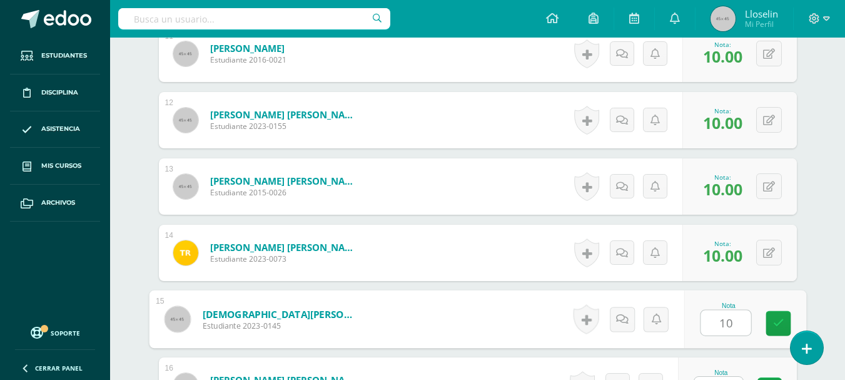
type input "10"
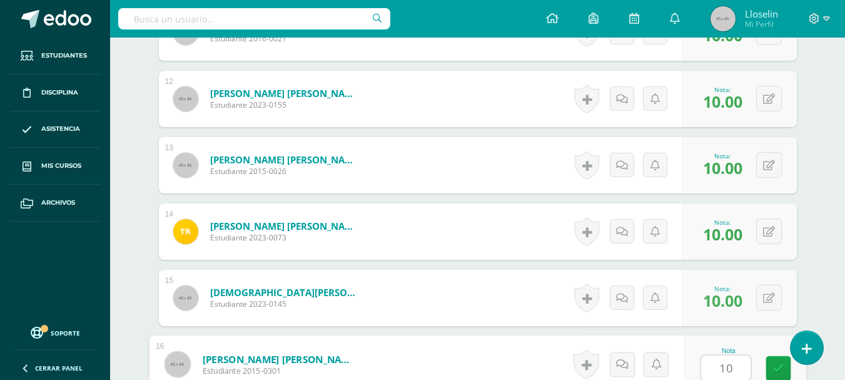
type input "10"
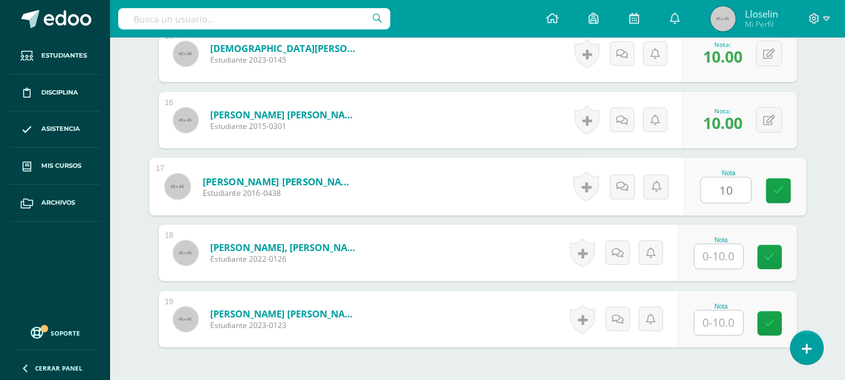
type input "10"
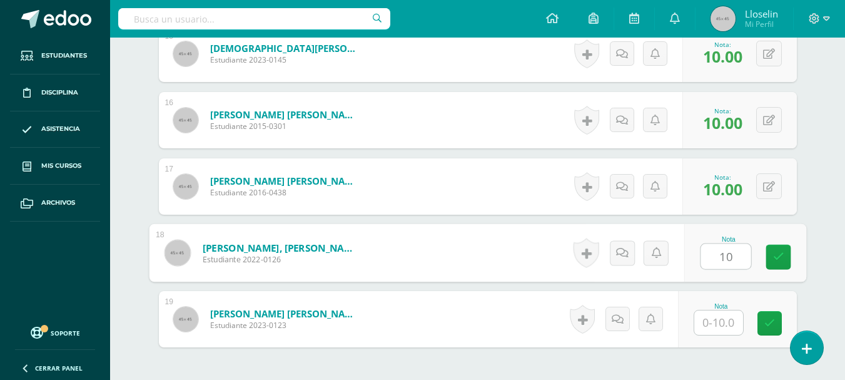
type input "10"
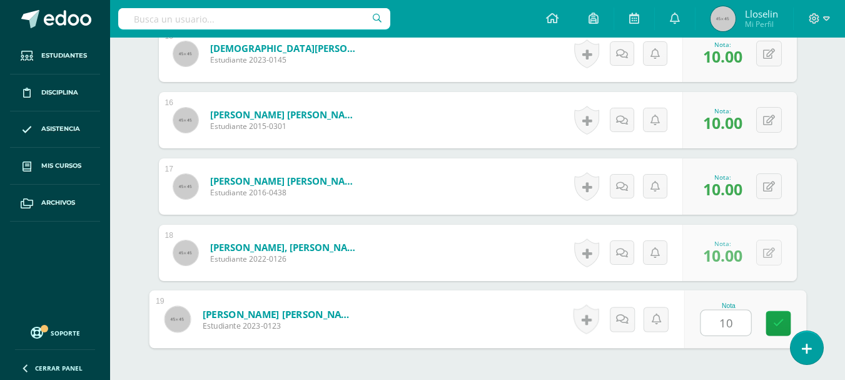
type input "10"
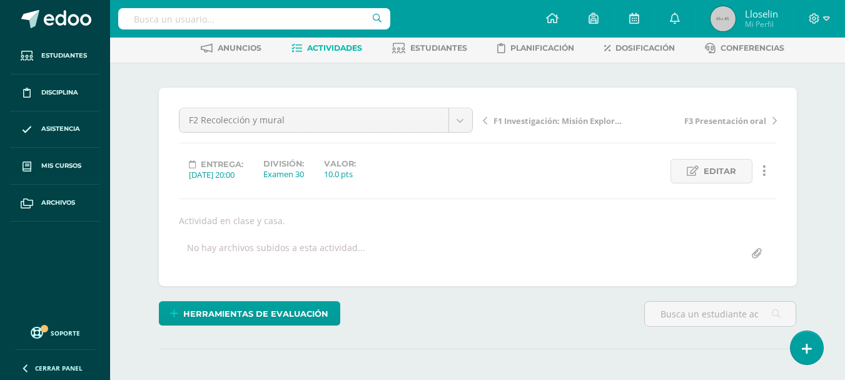
scroll to position [0, 0]
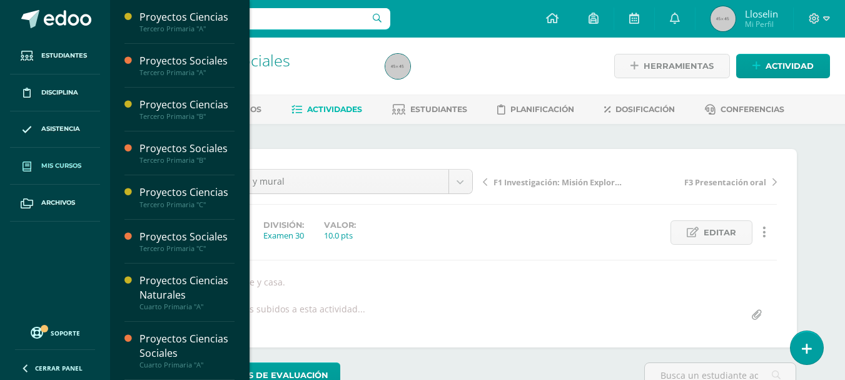
drag, startPoint x: 57, startPoint y: 157, endPoint x: 38, endPoint y: 175, distance: 26.6
click at [38, 175] on span at bounding box center [27, 166] width 23 height 23
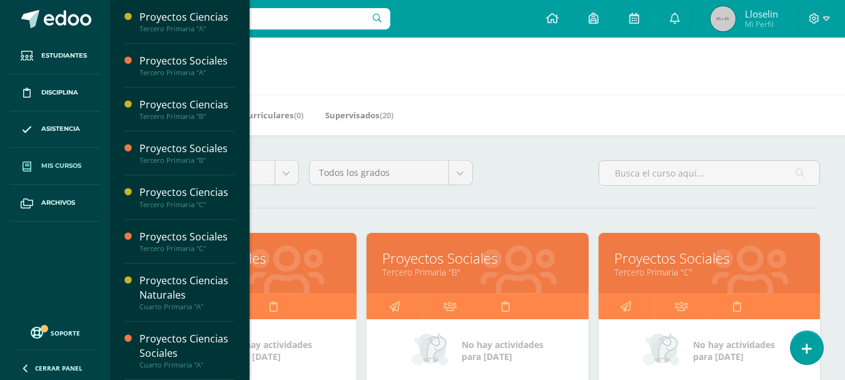
click at [652, 263] on link "Proyectos Sociales" at bounding box center [709, 257] width 190 height 19
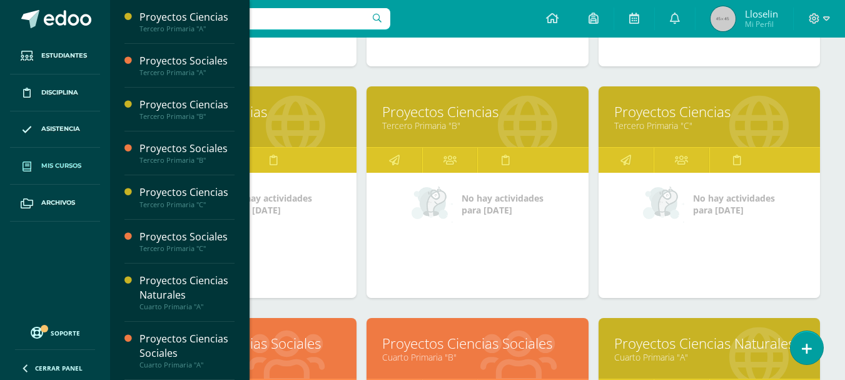
scroll to position [373, 0]
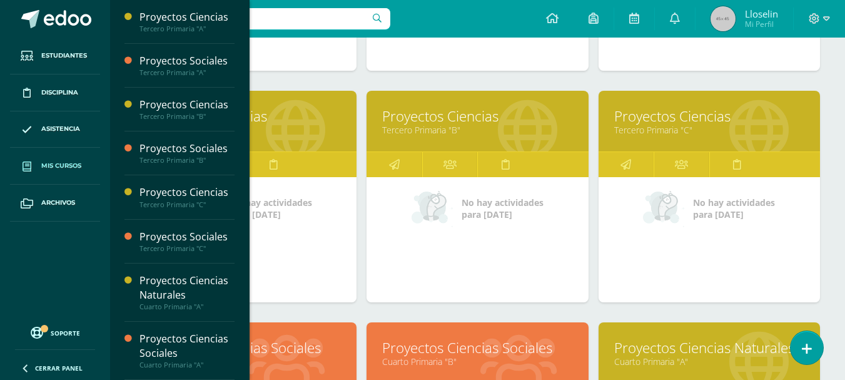
click at [676, 114] on link "Proyectos Ciencias" at bounding box center [709, 115] width 190 height 19
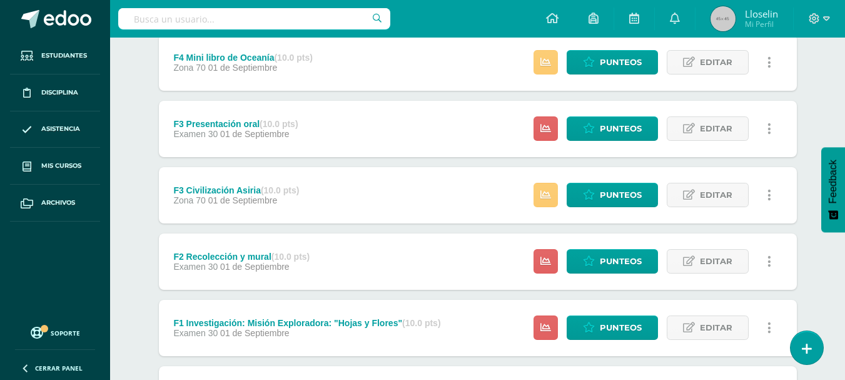
scroll to position [442, 0]
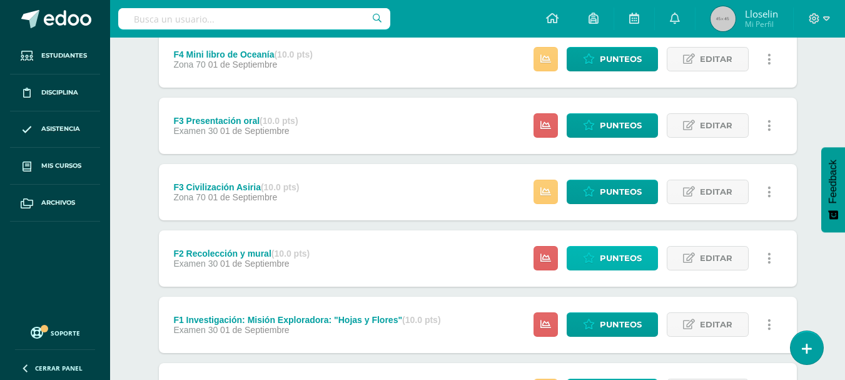
click at [647, 258] on link "Punteos" at bounding box center [612, 258] width 91 height 24
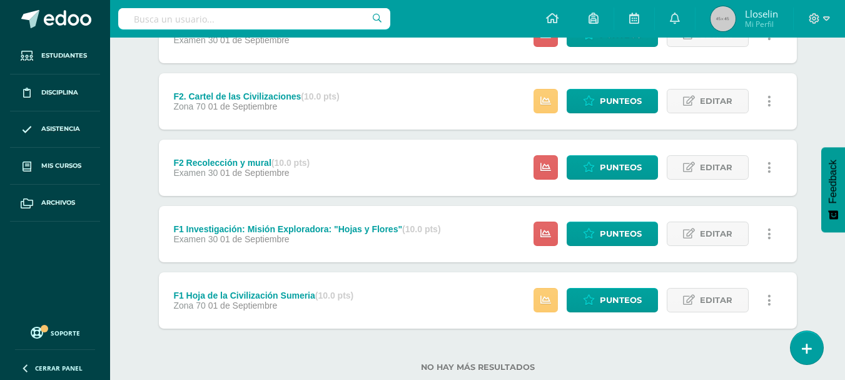
scroll to position [542, 0]
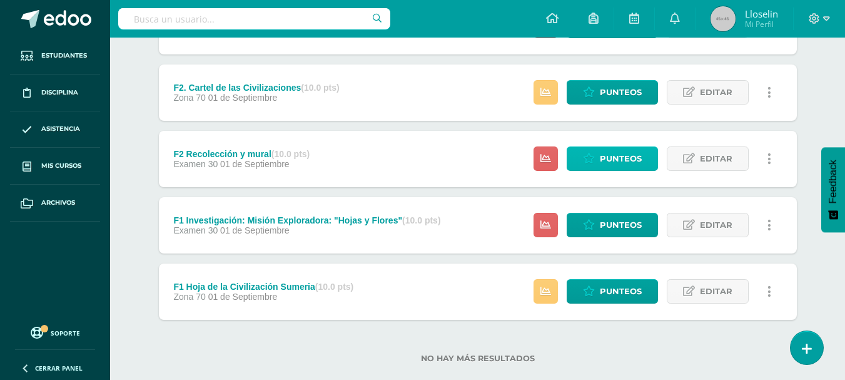
click at [644, 158] on link "Punteos" at bounding box center [612, 158] width 91 height 24
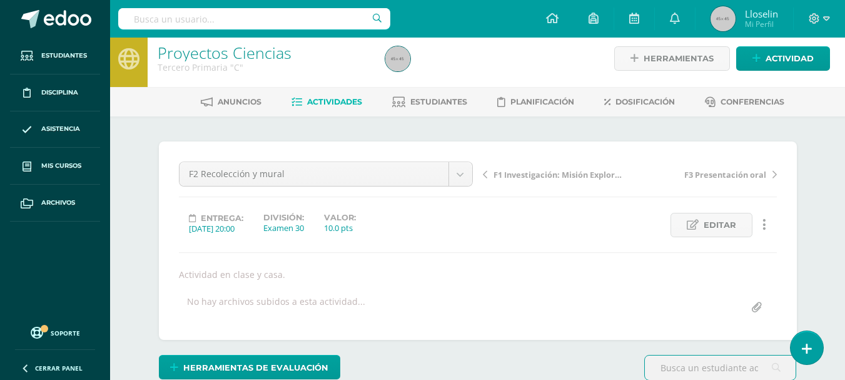
scroll to position [398, 0]
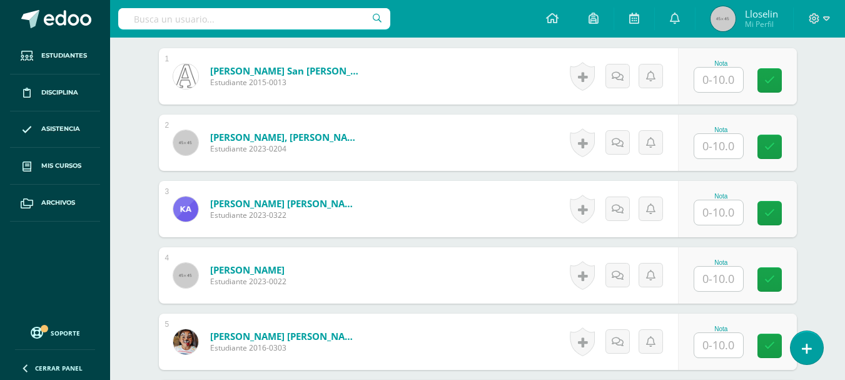
click at [734, 85] on input "text" at bounding box center [718, 80] width 49 height 24
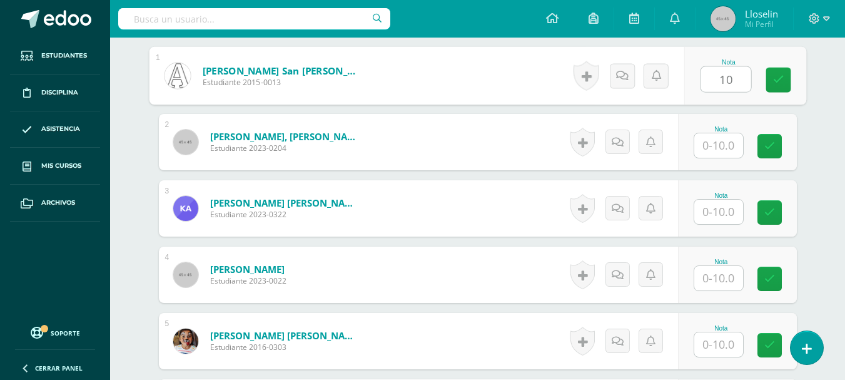
type input "10"
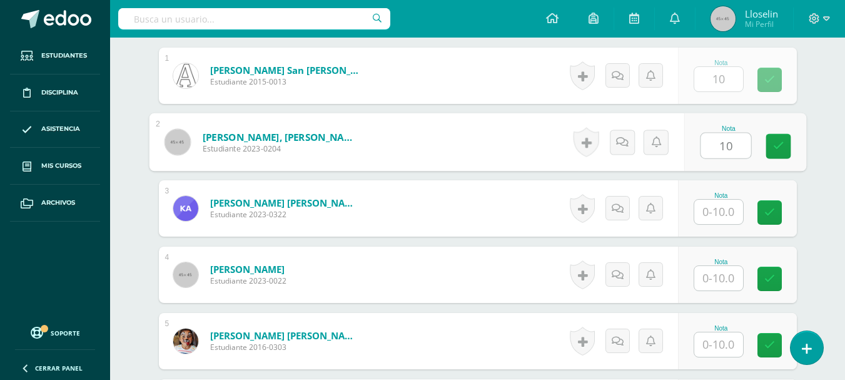
type input "10"
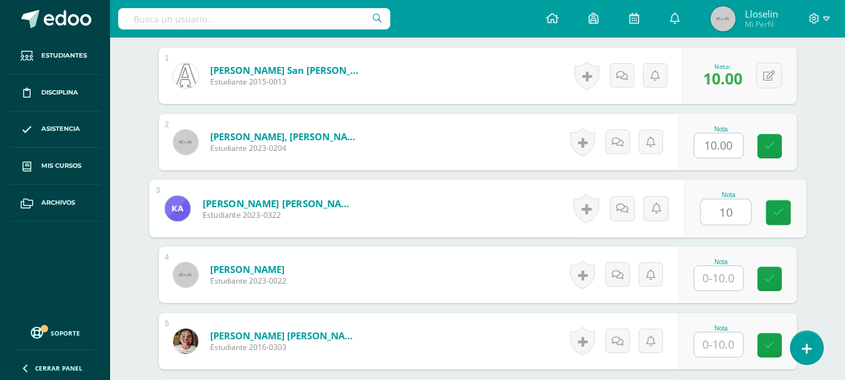
type input "10"
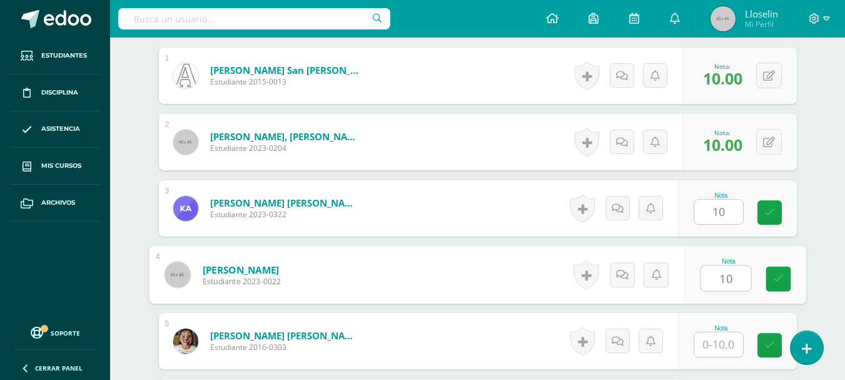
type input "10"
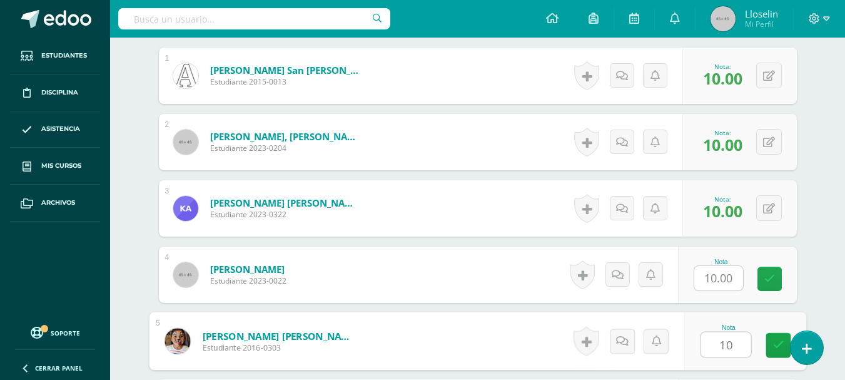
type input "10"
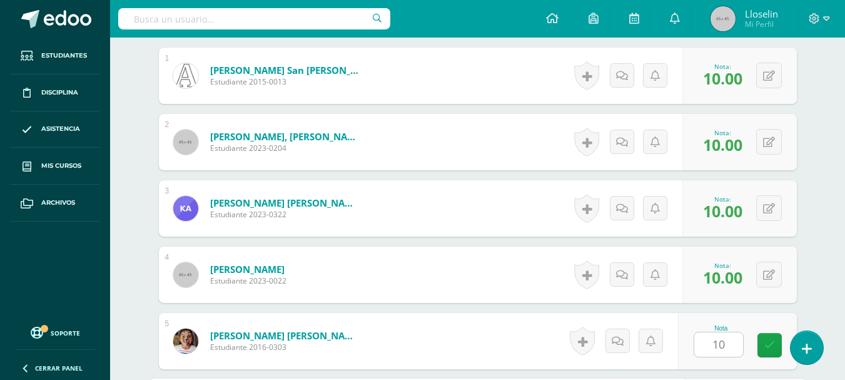
scroll to position [620, 0]
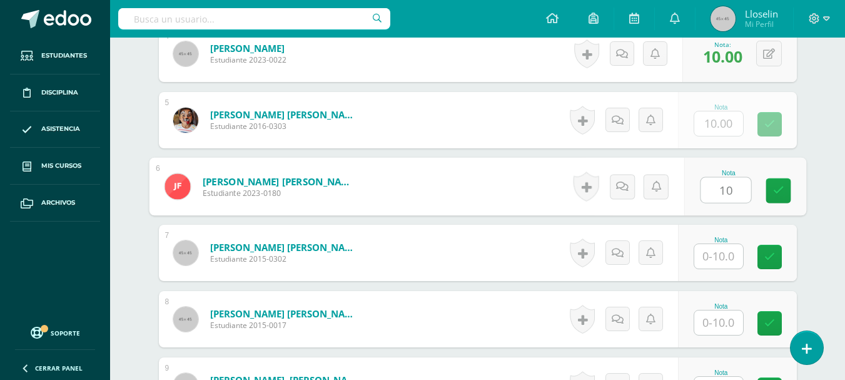
type input "10"
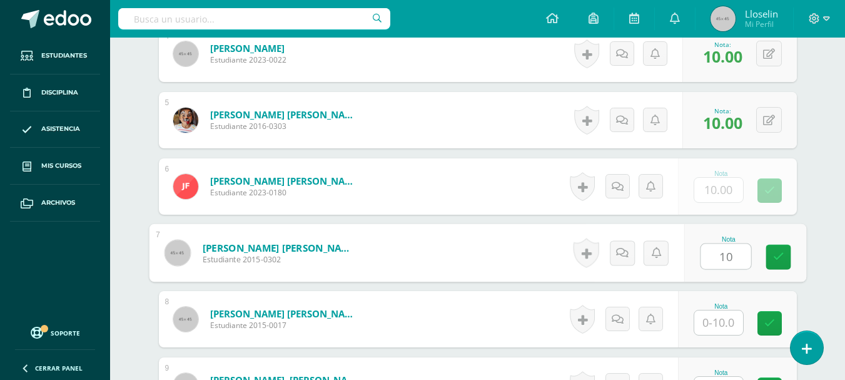
type input "10"
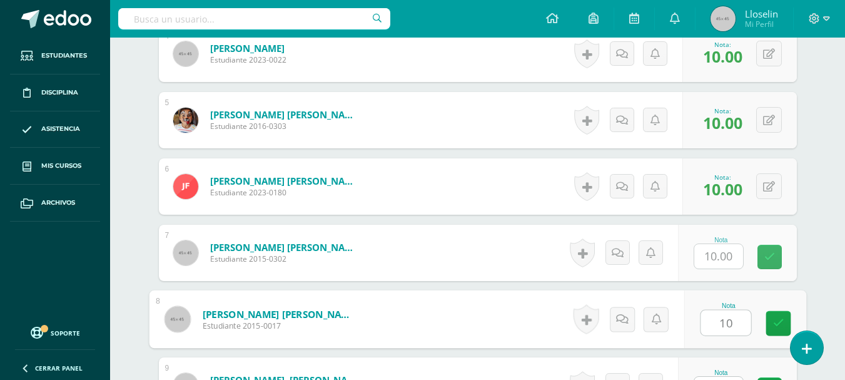
type input "10"
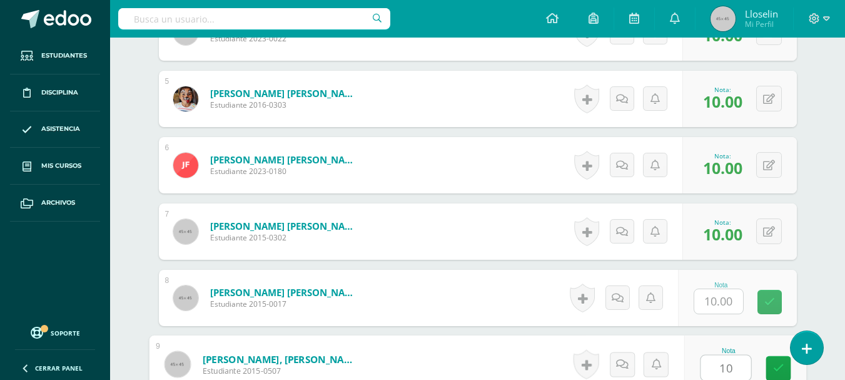
type input "10"
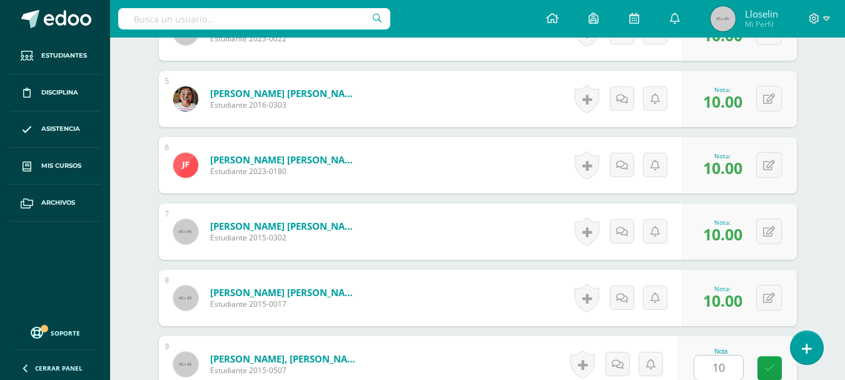
scroll to position [885, 0]
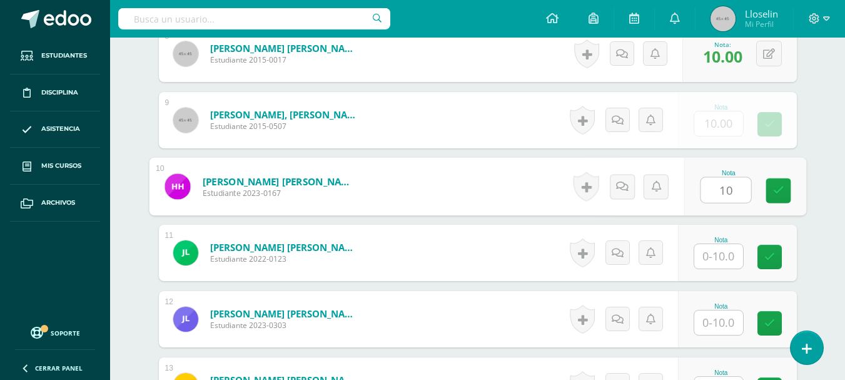
type input "10"
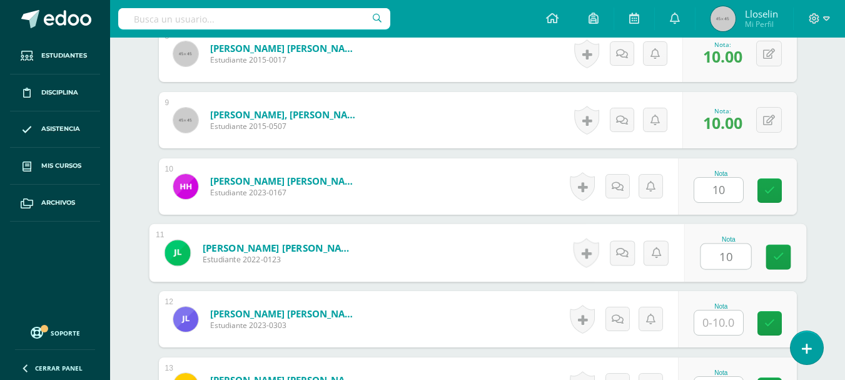
type input "10"
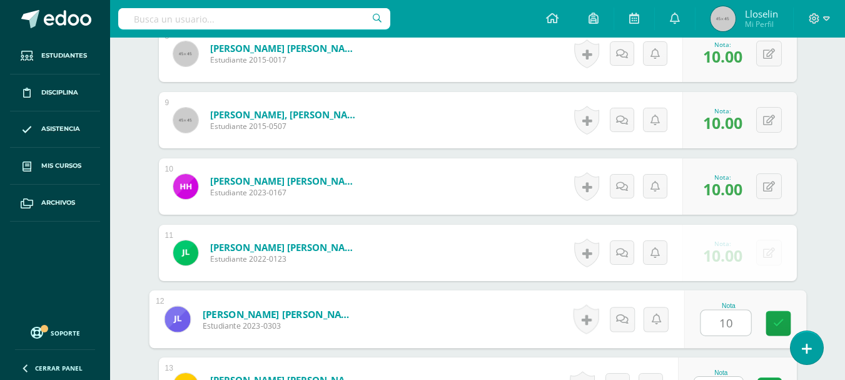
type input "10"
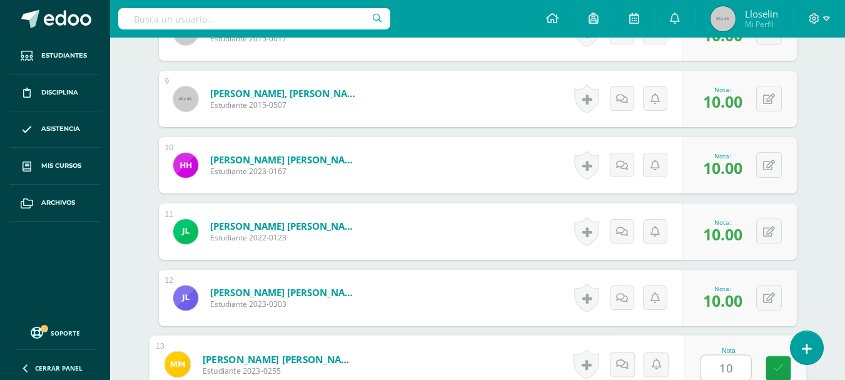
type input "10"
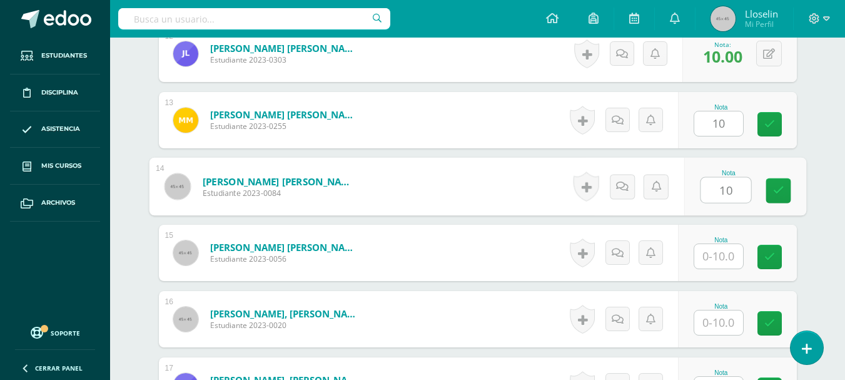
type input "10"
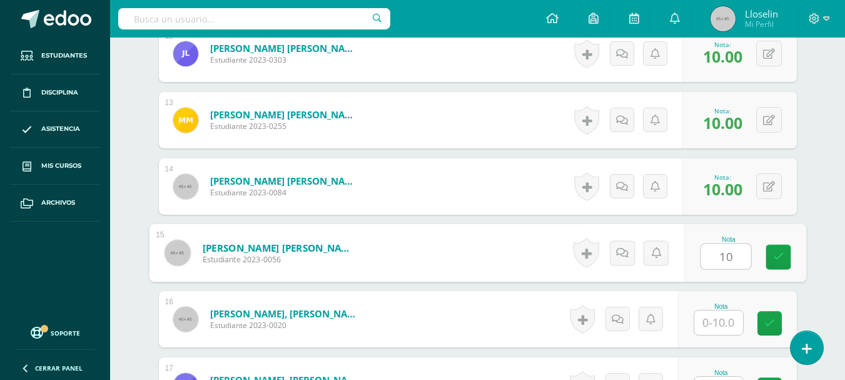
type input "10"
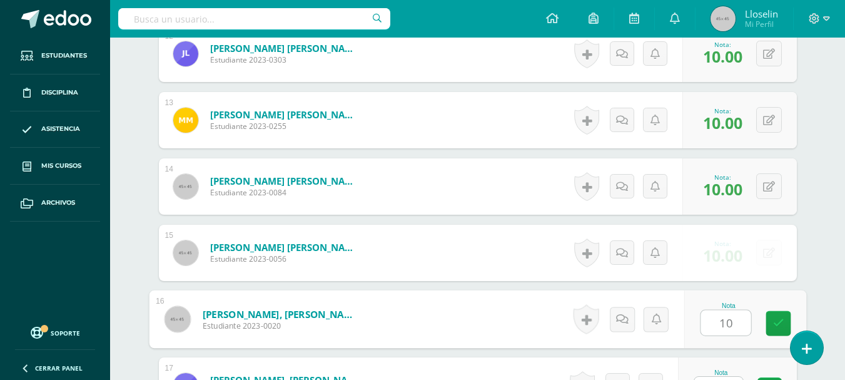
type input "10"
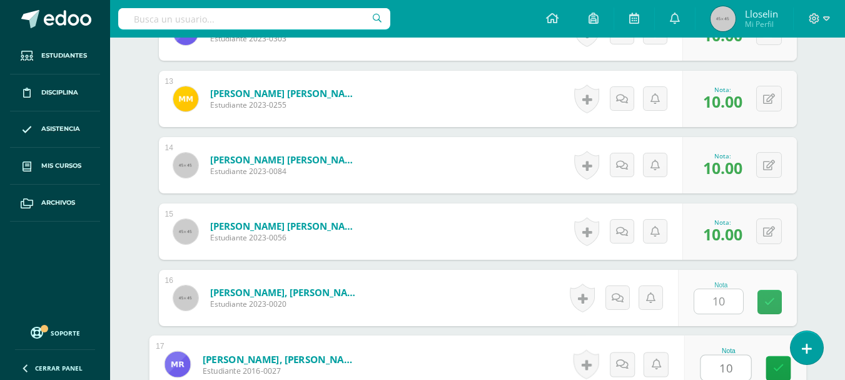
type input "10"
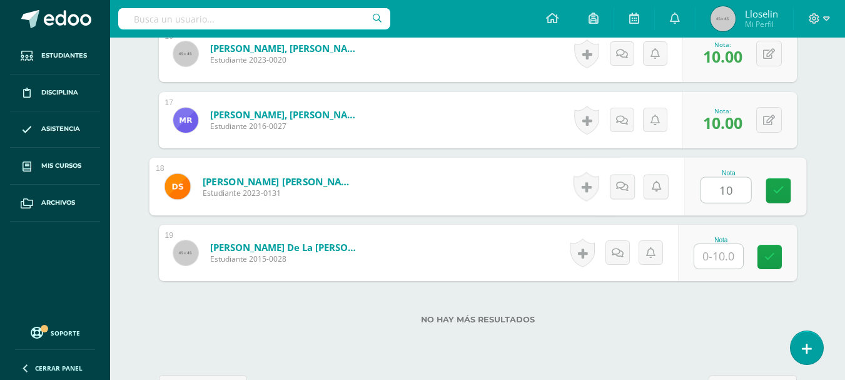
type input "10"
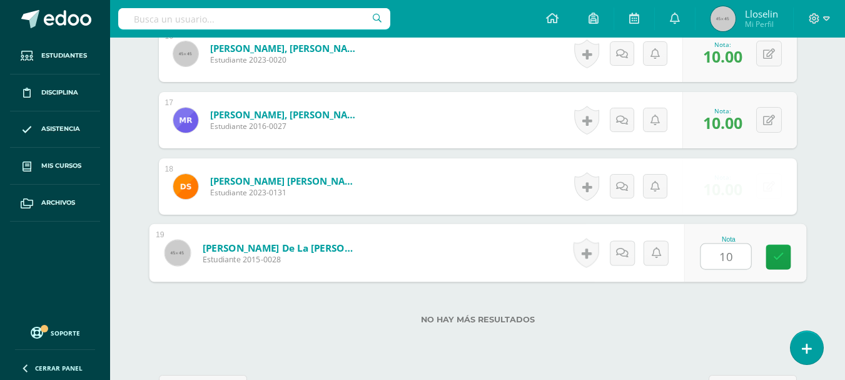
type input "10"
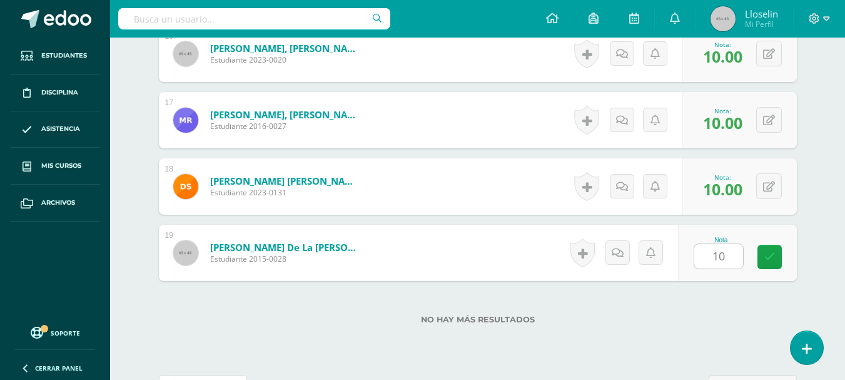
scroll to position [1435, 0]
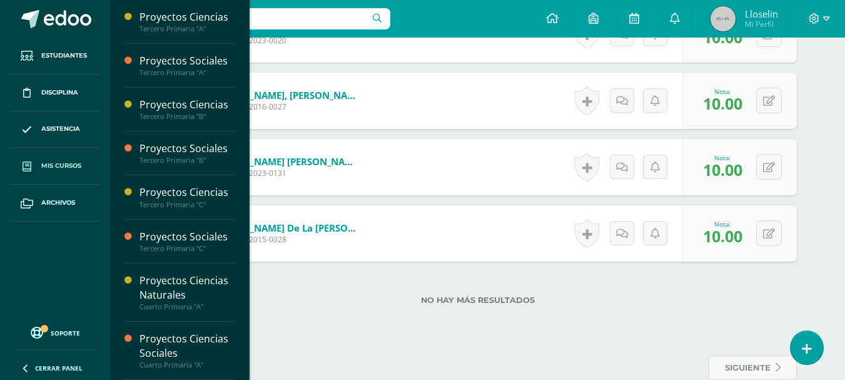
click at [55, 158] on link "Mis cursos" at bounding box center [55, 166] width 90 height 37
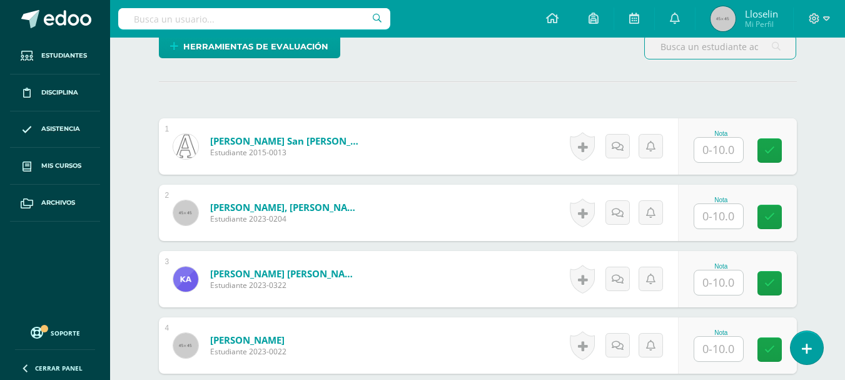
scroll to position [333, 0]
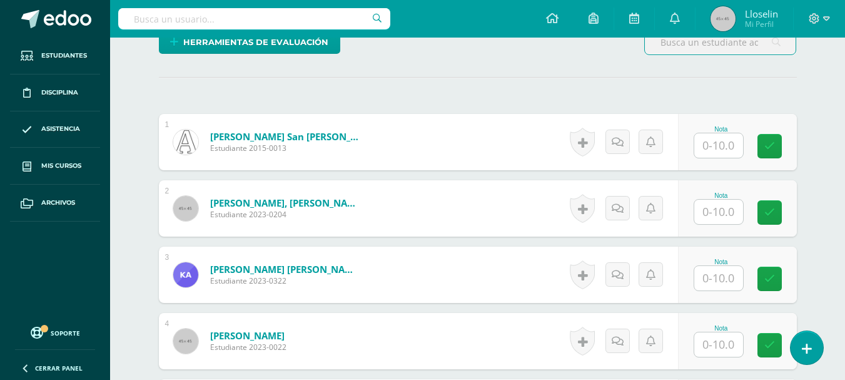
click at [710, 158] on div "Nota" at bounding box center [737, 142] width 119 height 56
click at [715, 143] on input "text" at bounding box center [718, 145] width 49 height 24
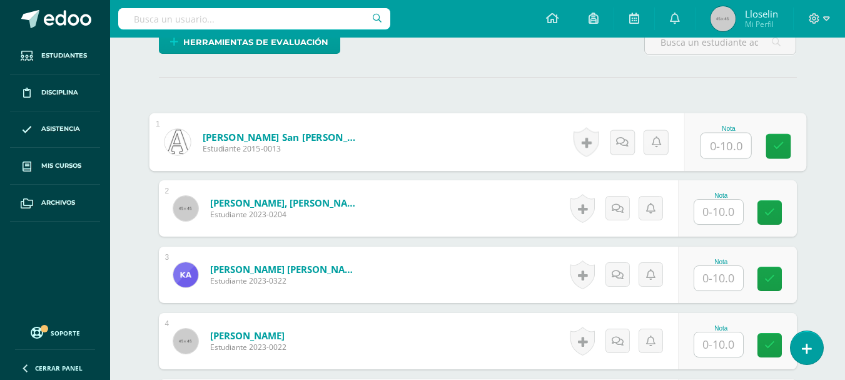
scroll to position [333, 0]
type input "10"
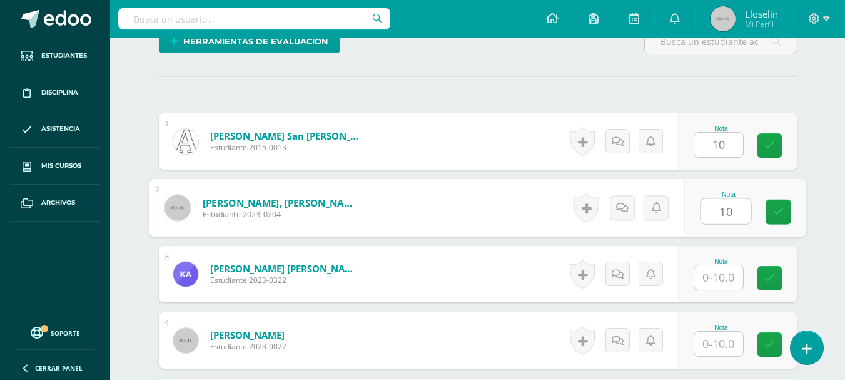
type input "10"
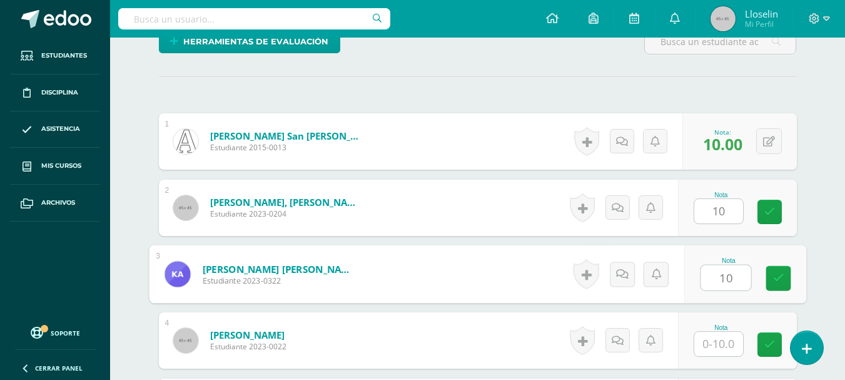
type input "10"
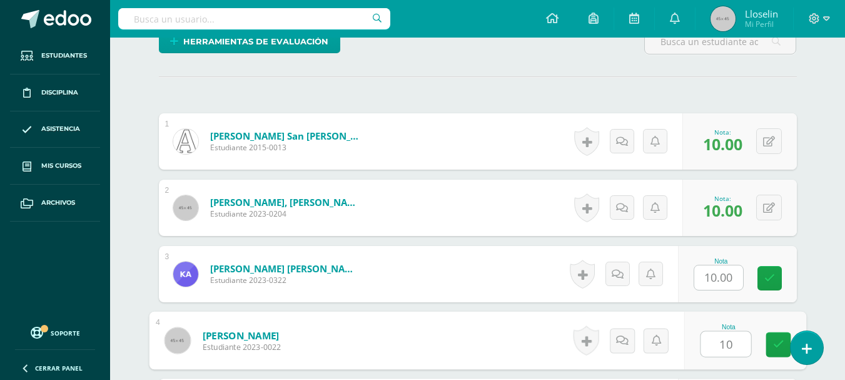
type input "10"
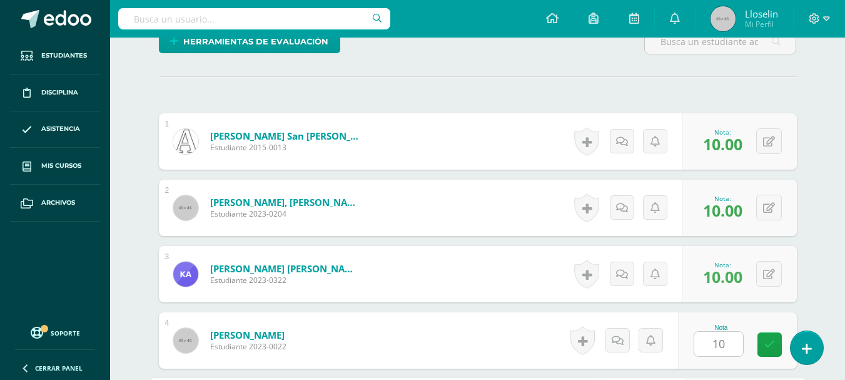
scroll to position [554, 0]
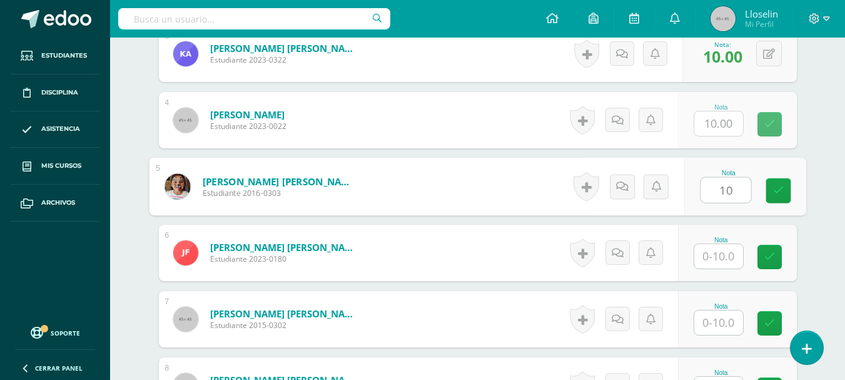
type input "10"
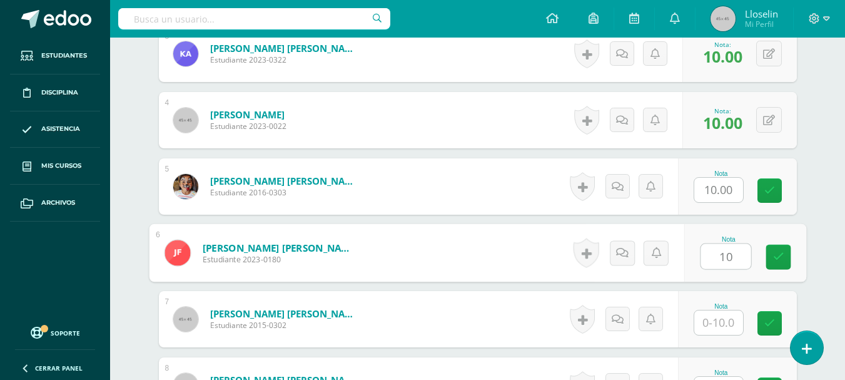
type input "10"
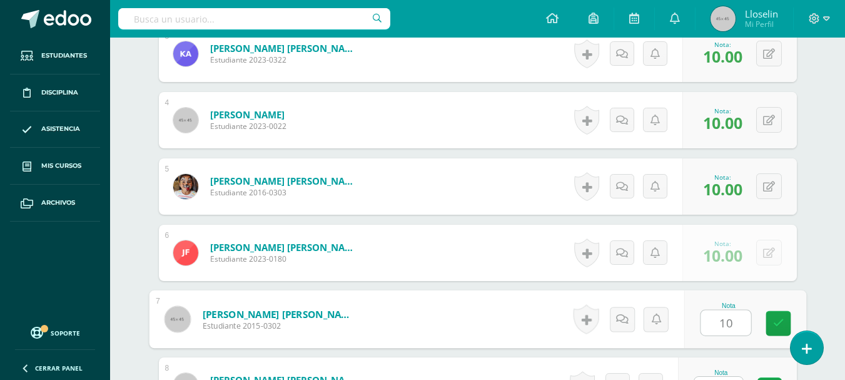
type input "10"
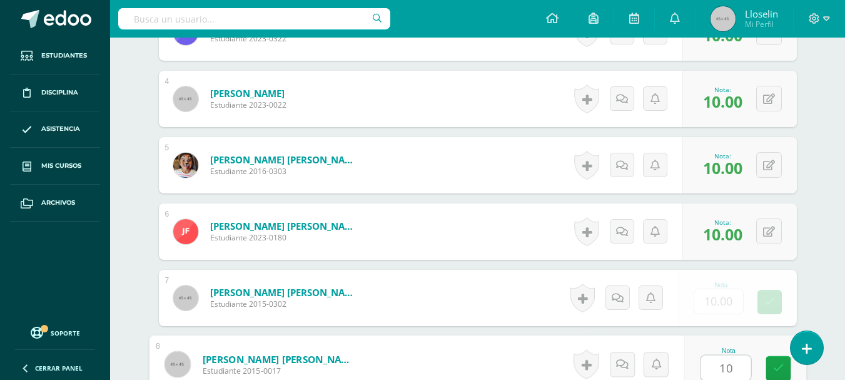
type input "10"
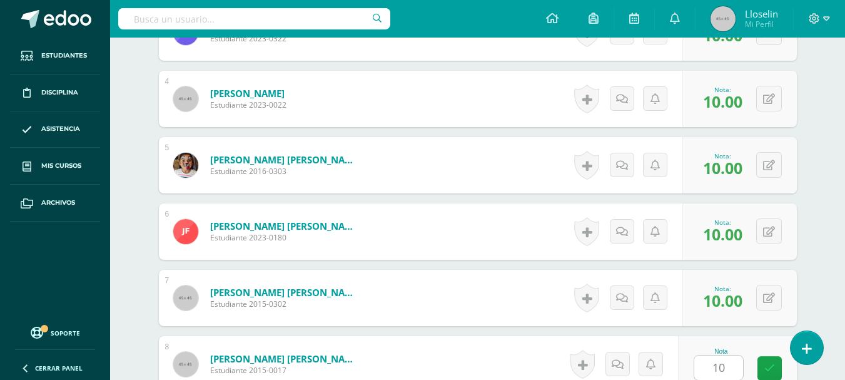
scroll to position [819, 0]
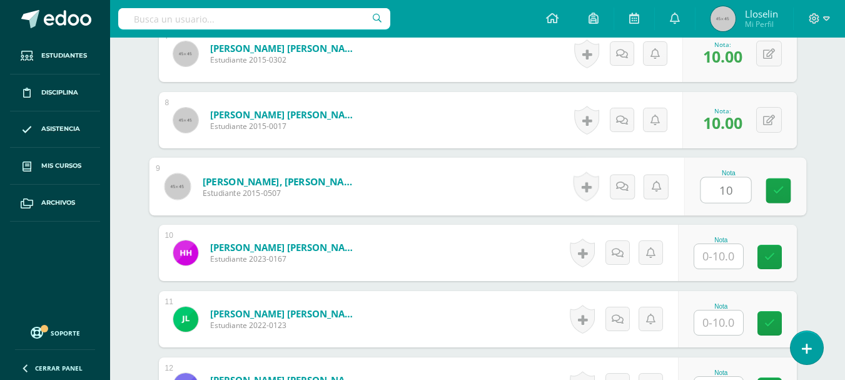
type input "10"
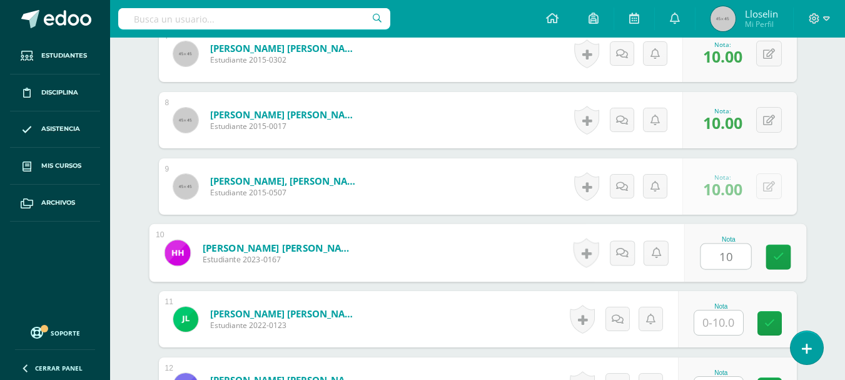
type input "10"
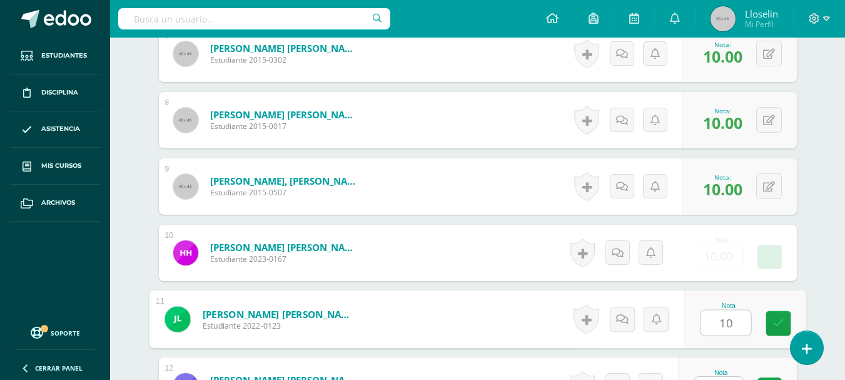
type input "10"
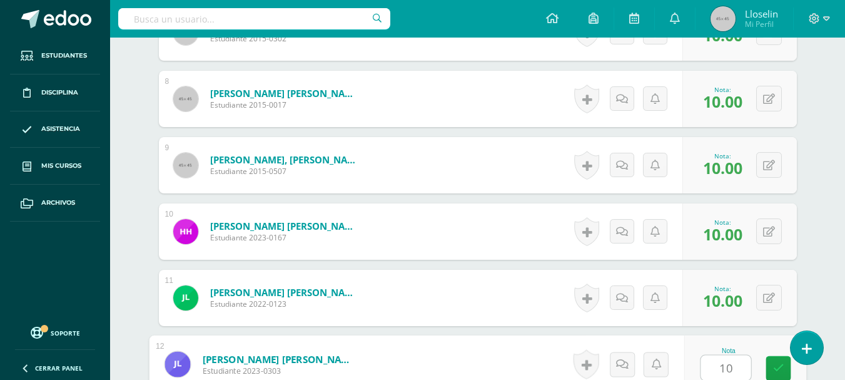
type input "10"
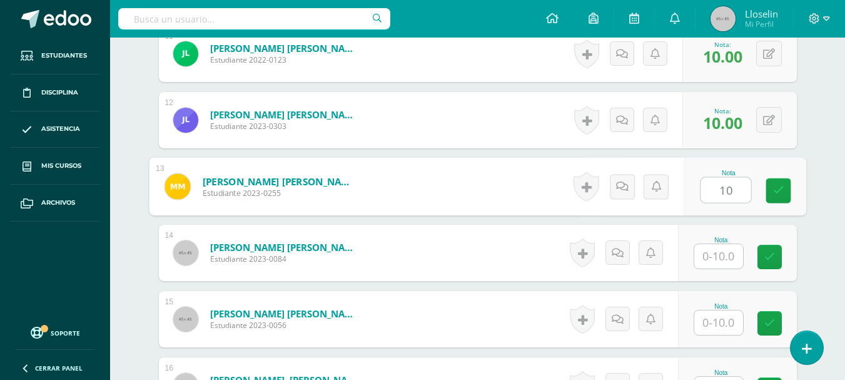
type input "10"
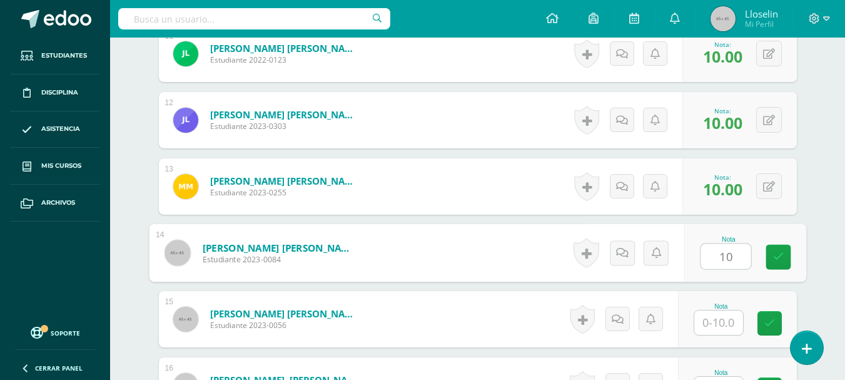
type input "10"
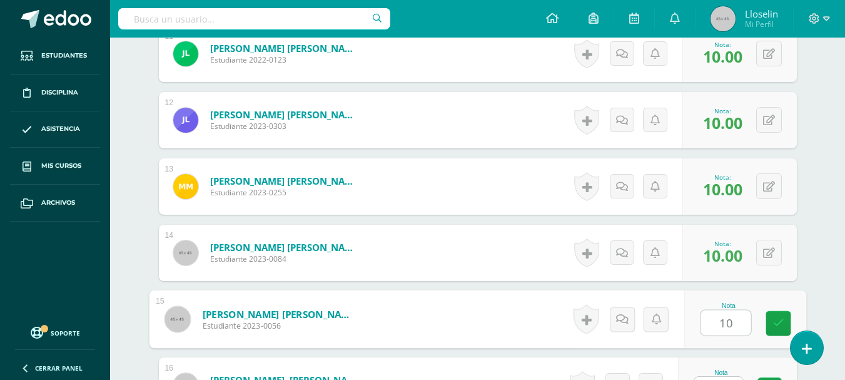
type input "10"
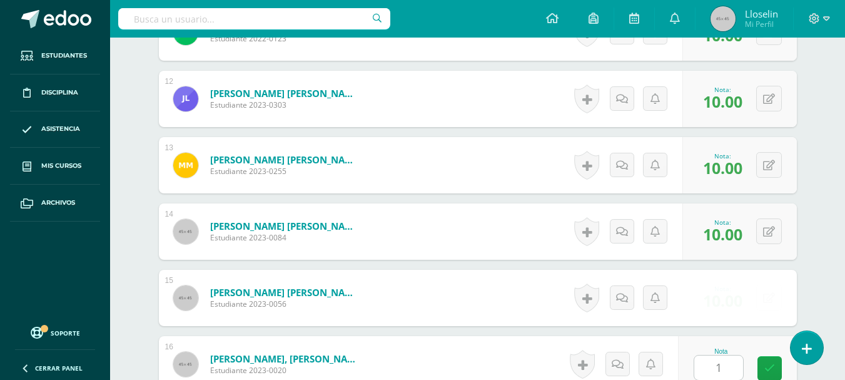
scroll to position [1349, 0]
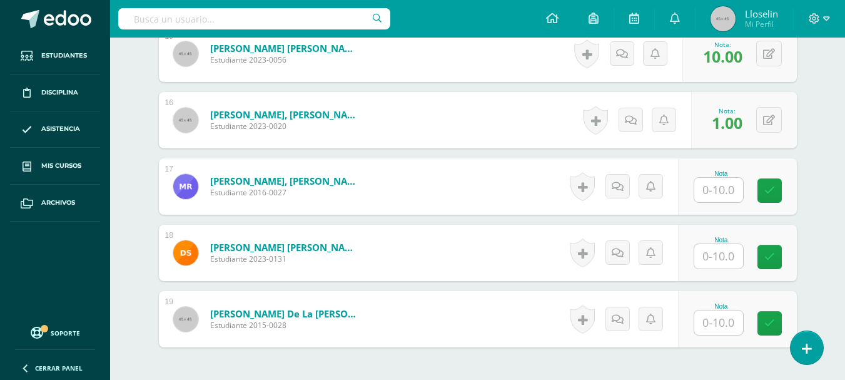
click at [789, 124] on div "0 Logros Logros obtenidos Aún no hay logros agregados Nota: 1.00" at bounding box center [744, 120] width 106 height 56
click at [758, 123] on div "0 Logros Logros obtenidos Aún no hay logros agregados Nota: 1.00" at bounding box center [751, 120] width 109 height 58
click at [776, 122] on icon at bounding box center [777, 119] width 13 height 11
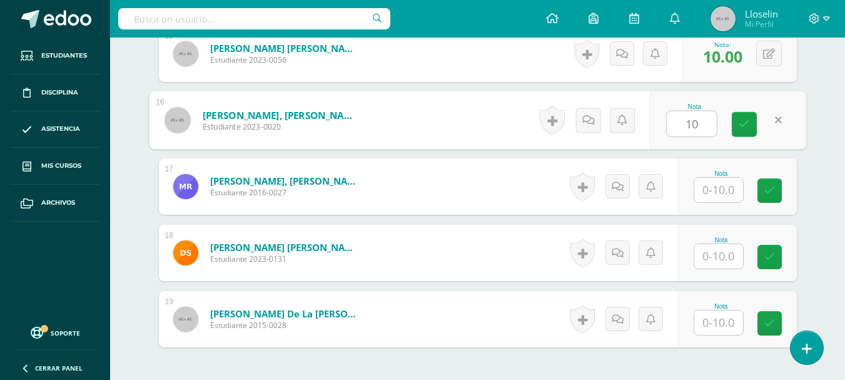
type input "10"
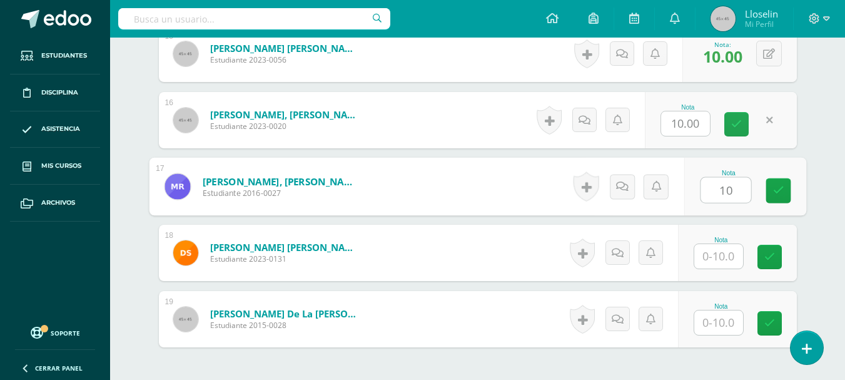
type input "10"
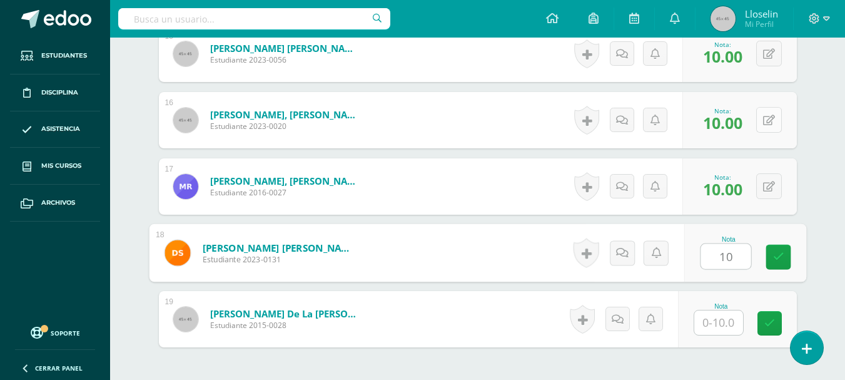
type input "10"
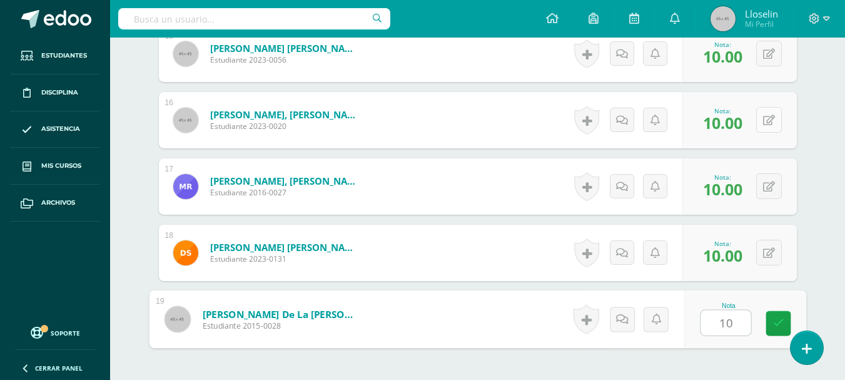
type input "10"
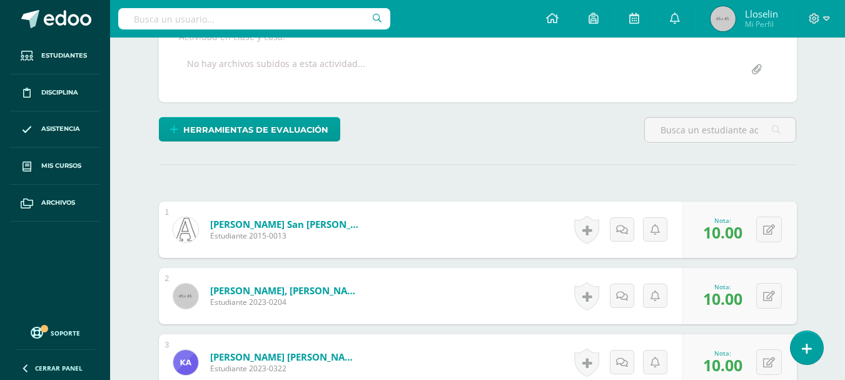
scroll to position [0, 0]
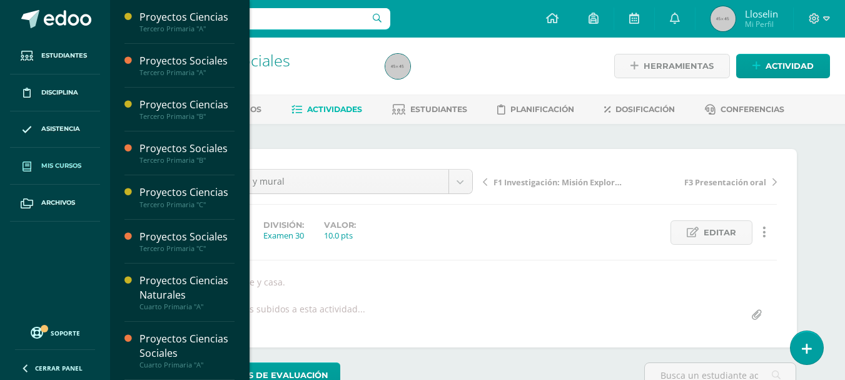
click at [52, 168] on span "Mis cursos" at bounding box center [61, 166] width 40 height 10
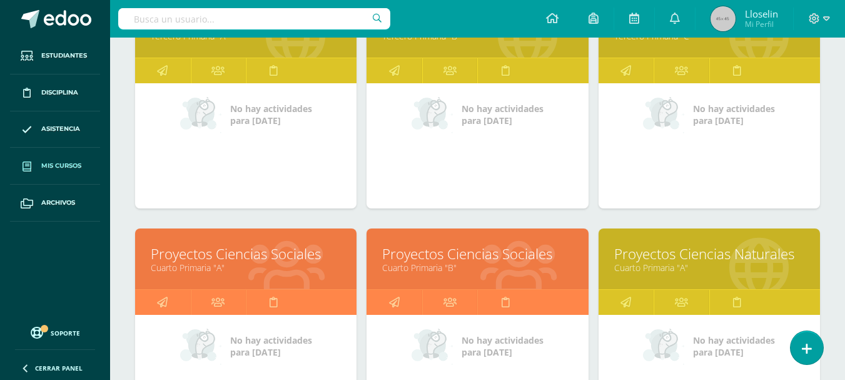
scroll to position [506, 0]
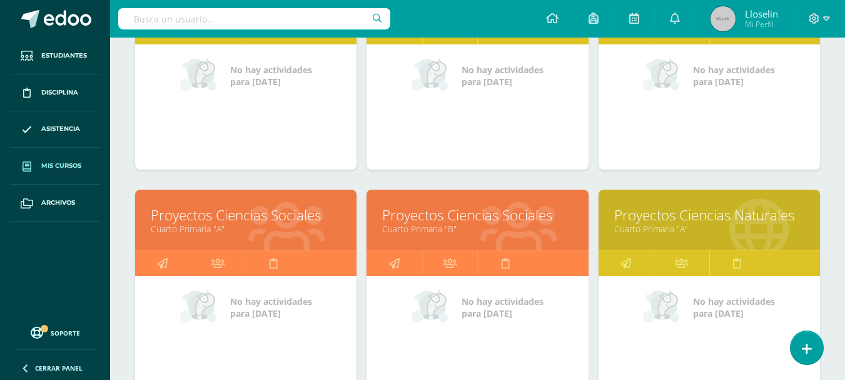
click at [707, 226] on link "Cuarto Primaria "A"" at bounding box center [709, 229] width 190 height 12
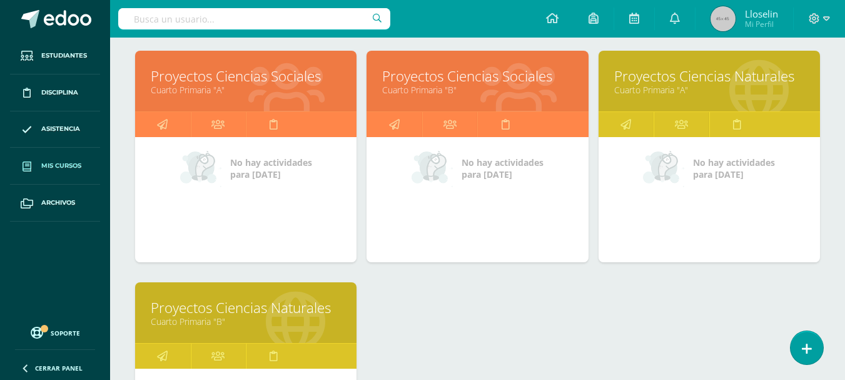
scroll to position [647, 0]
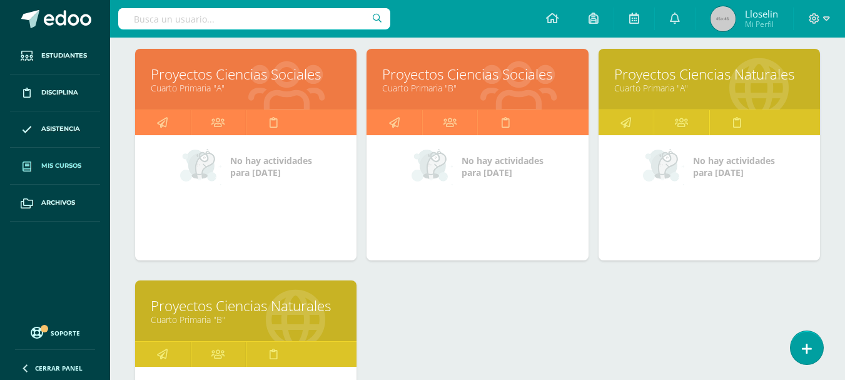
click at [245, 69] on link "Proyectos Ciencias Sociales" at bounding box center [246, 73] width 190 height 19
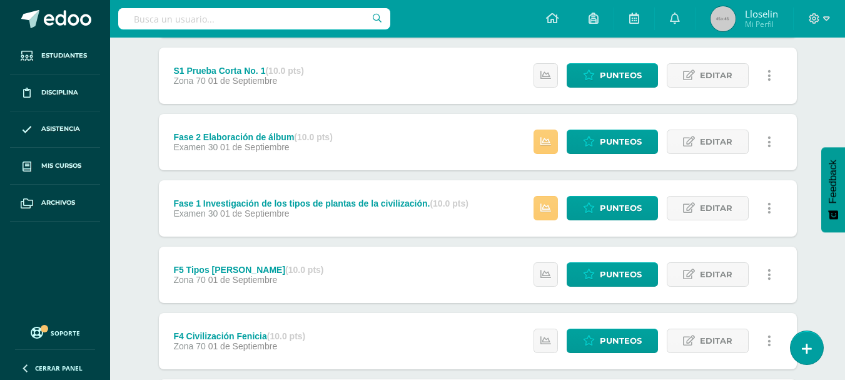
scroll to position [229, 0]
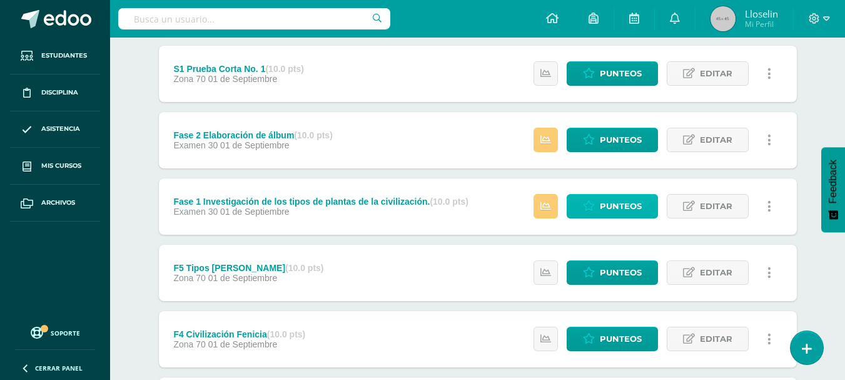
click at [608, 201] on span "Punteos" at bounding box center [621, 206] width 42 height 23
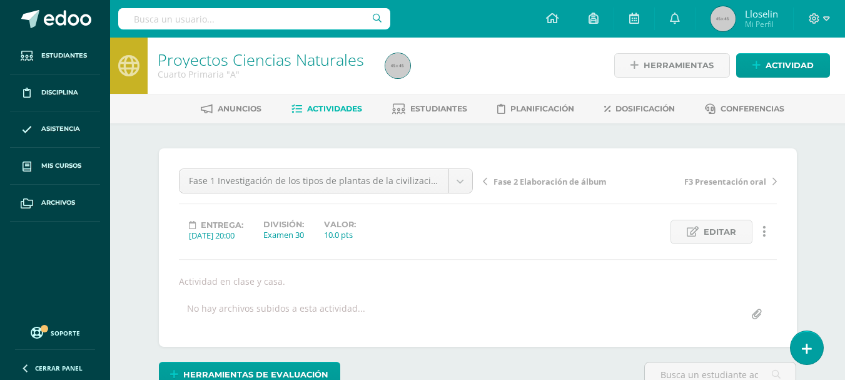
scroll to position [1, 0]
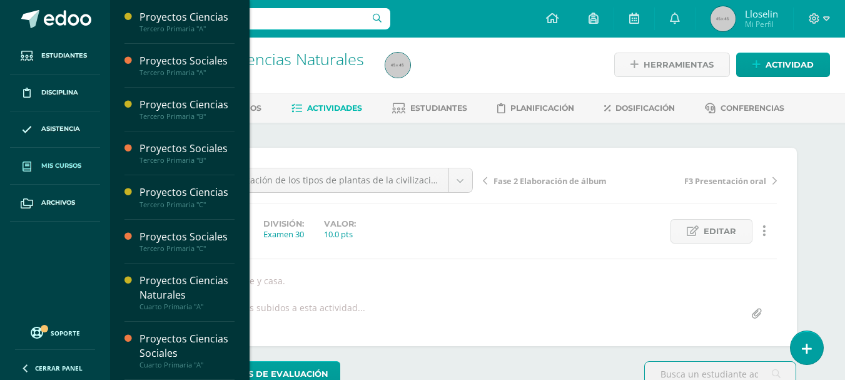
click at [58, 167] on span "Mis cursos" at bounding box center [61, 166] width 40 height 10
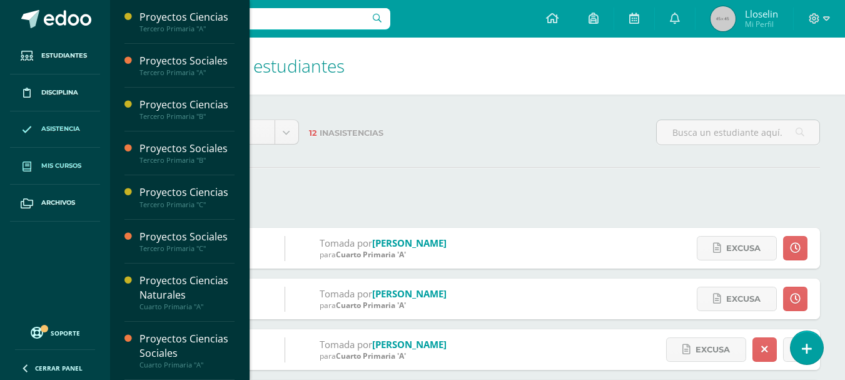
click at [68, 173] on link "Mis cursos" at bounding box center [55, 166] width 90 height 37
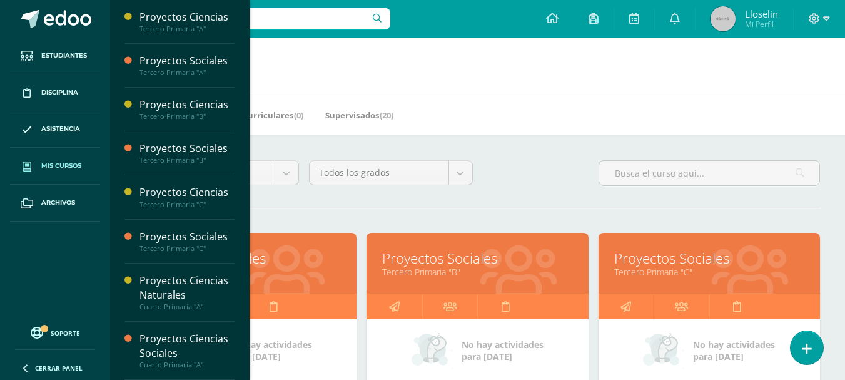
click at [688, 265] on link "Proyectos Sociales" at bounding box center [709, 257] width 190 height 19
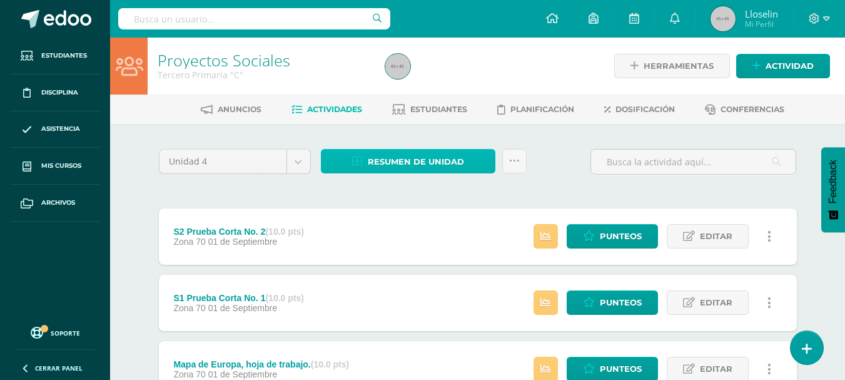
click at [405, 163] on span "Resumen de unidad" at bounding box center [416, 161] width 96 height 23
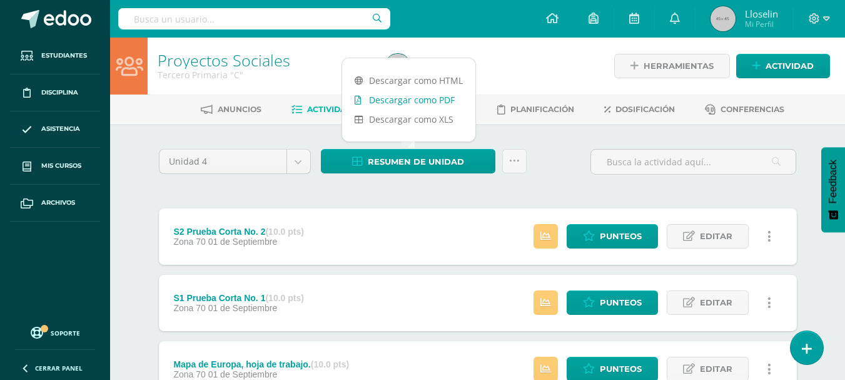
click at [418, 100] on link "Descargar como PDF" at bounding box center [408, 99] width 133 height 19
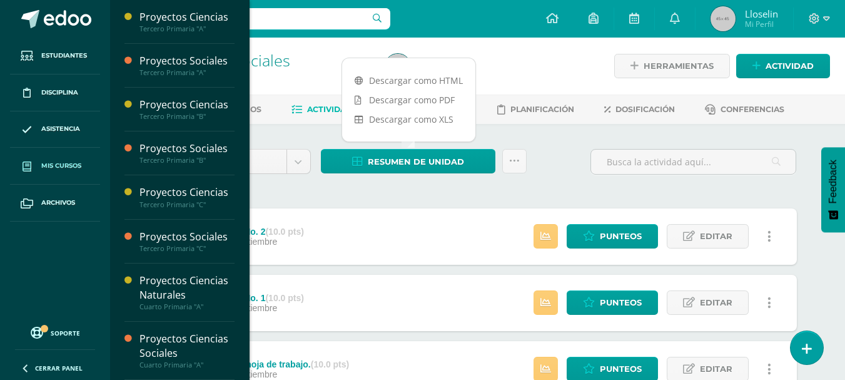
click at [65, 165] on span "Mis cursos" at bounding box center [61, 166] width 40 height 10
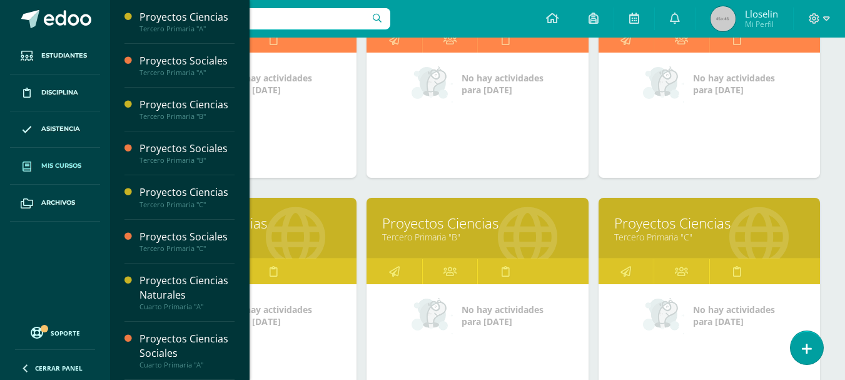
scroll to position [270, 0]
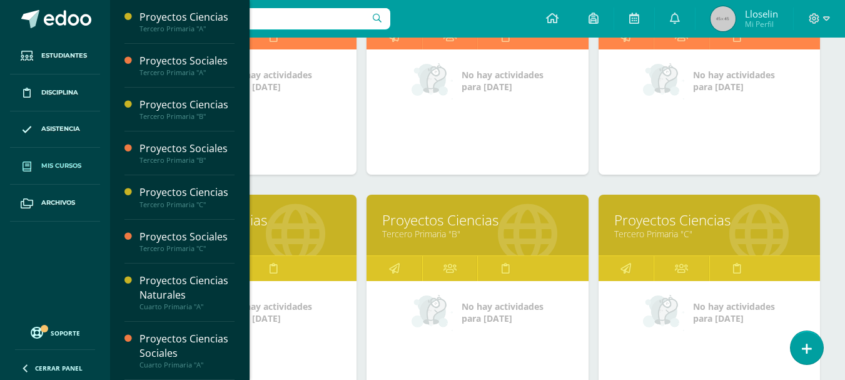
click at [702, 221] on link "Proyectos Ciencias" at bounding box center [709, 219] width 190 height 19
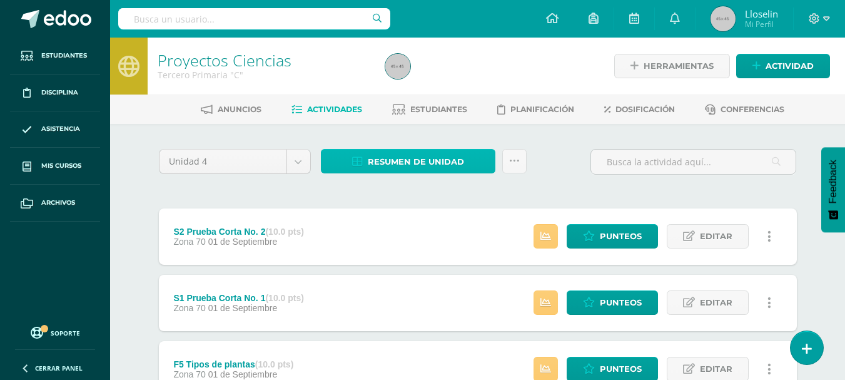
click at [398, 160] on span "Resumen de unidad" at bounding box center [416, 161] width 96 height 23
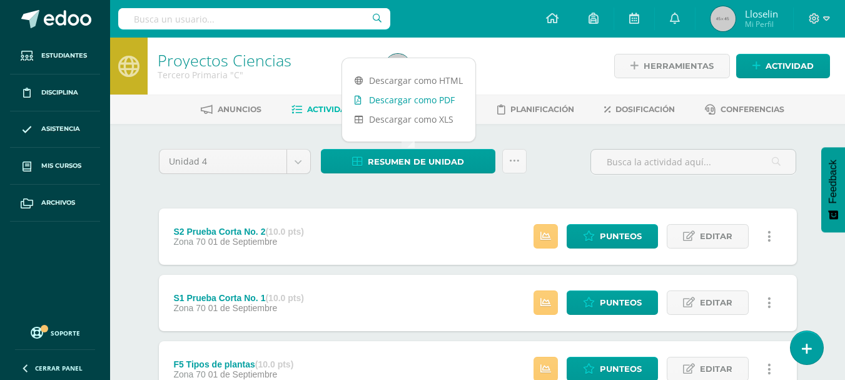
click at [435, 104] on link "Descargar como PDF" at bounding box center [408, 99] width 133 height 19
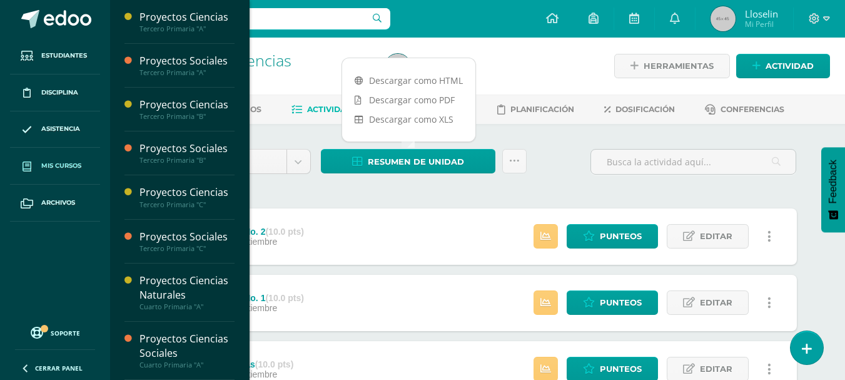
click at [47, 161] on span "Mis cursos" at bounding box center [61, 166] width 40 height 10
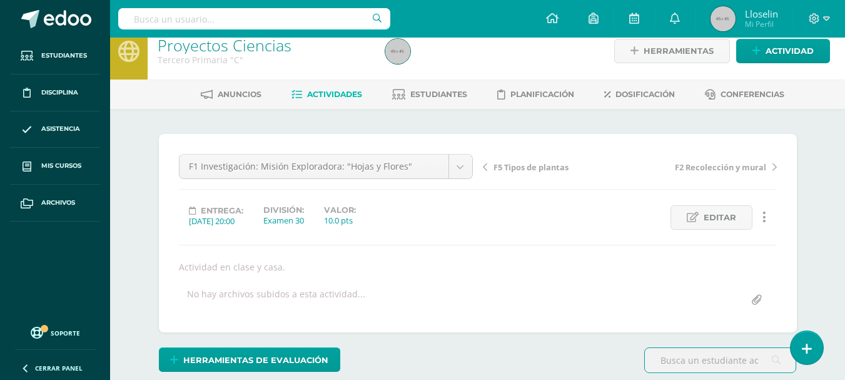
scroll to position [347, 0]
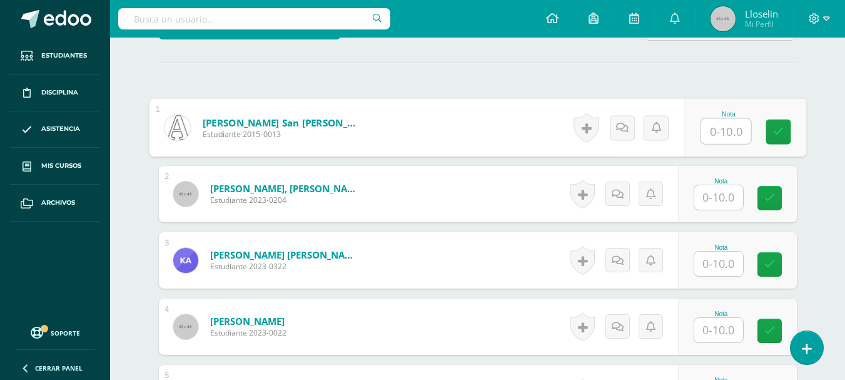
click at [710, 128] on input "text" at bounding box center [726, 131] width 50 height 25
type input "10"
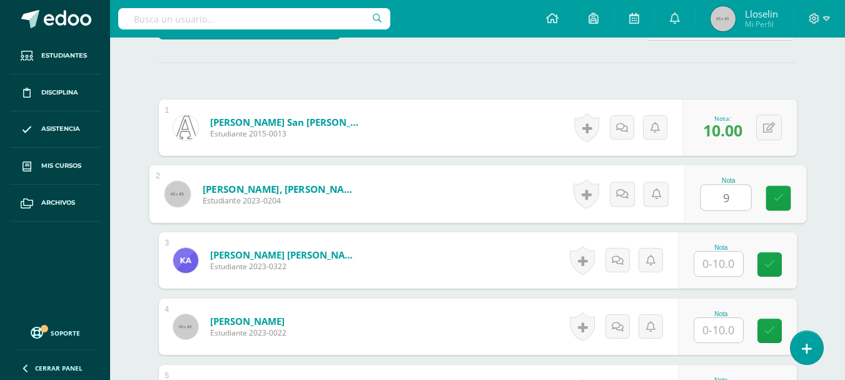
type input "9"
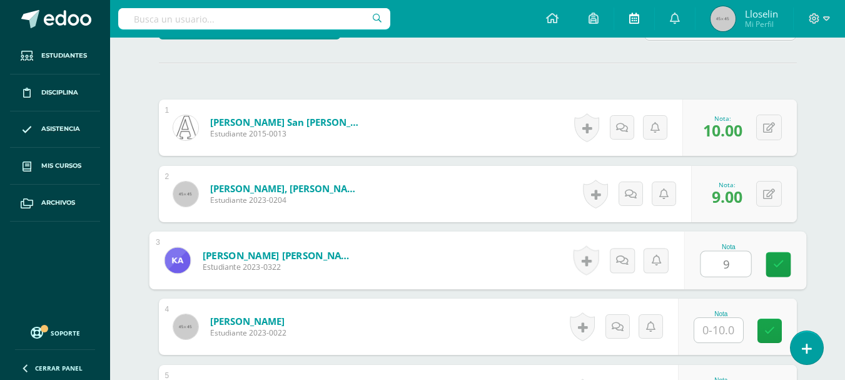
type input "9"
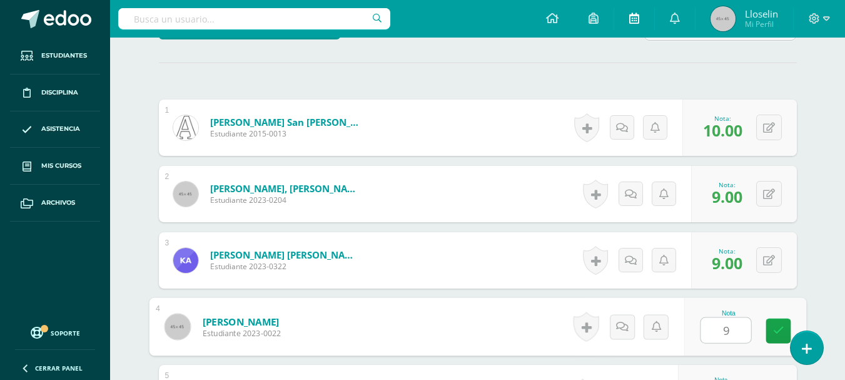
type input "9"
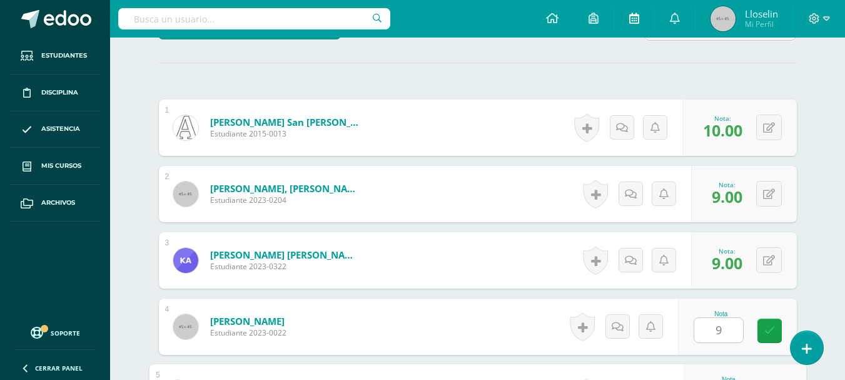
scroll to position [554, 0]
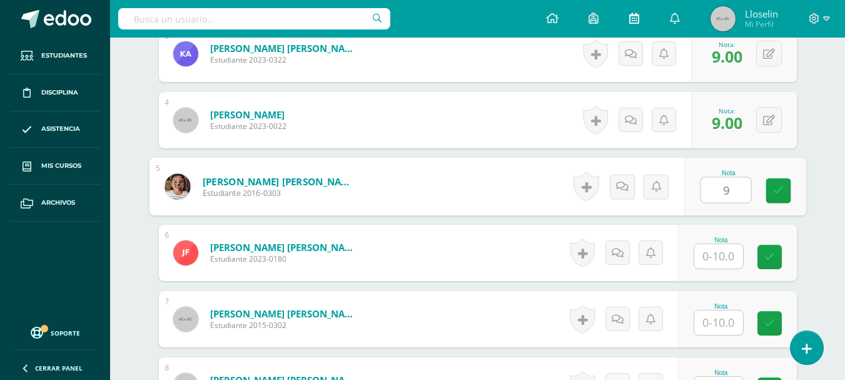
type input "9"
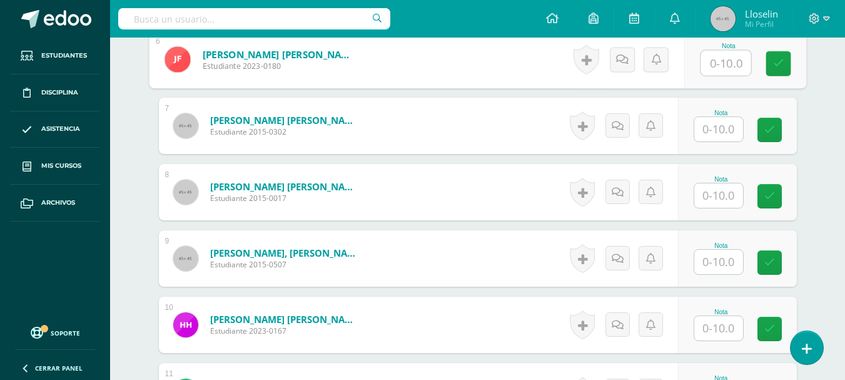
scroll to position [750, 0]
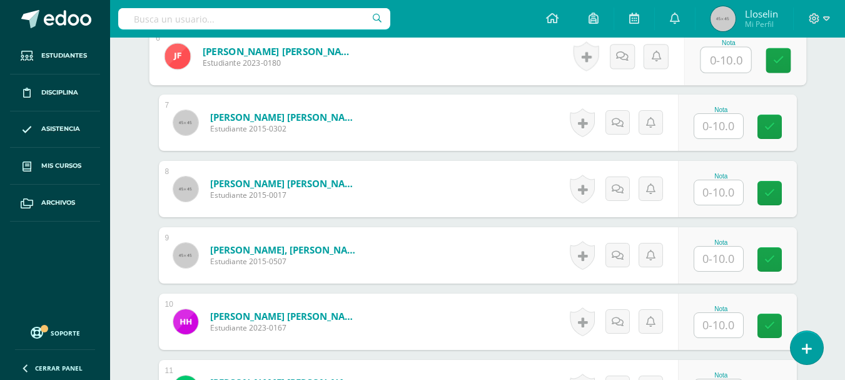
click at [697, 134] on div "Nota" at bounding box center [737, 122] width 119 height 56
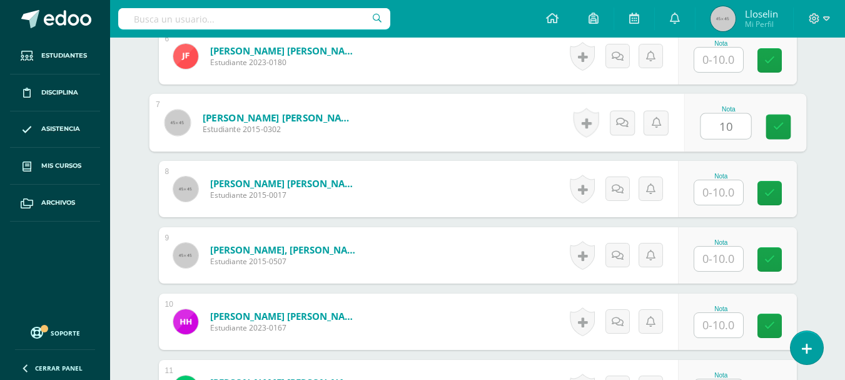
type input "10"
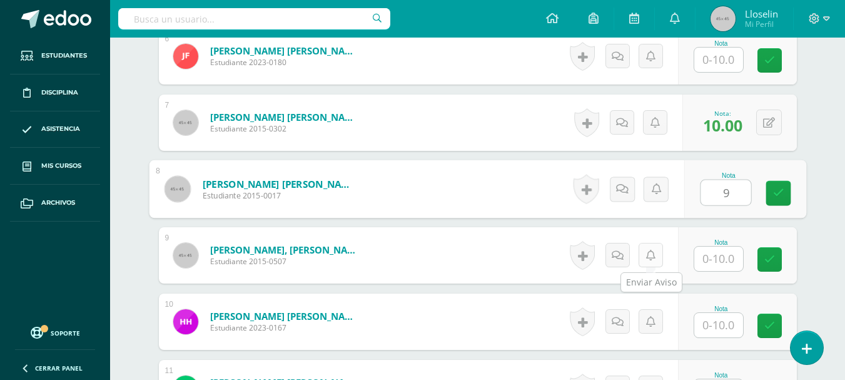
type input "9"
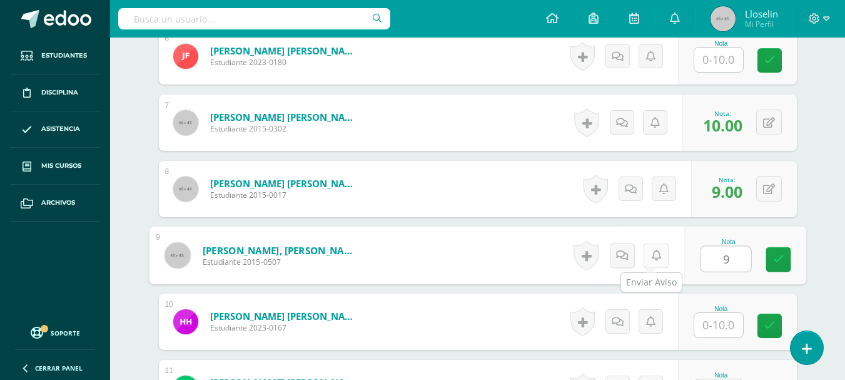
type input "9"
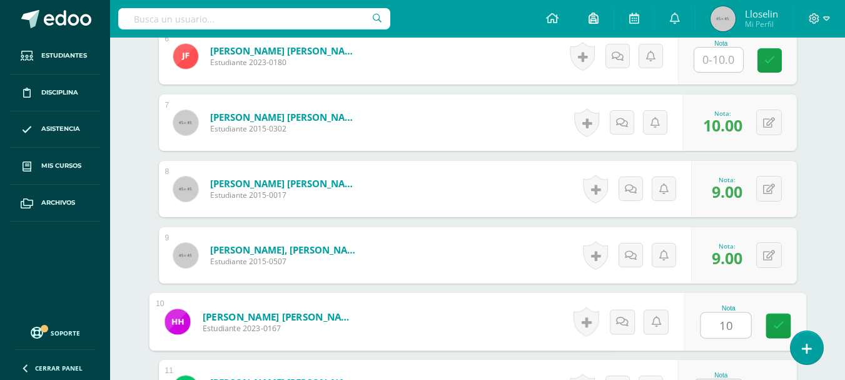
type input "10"
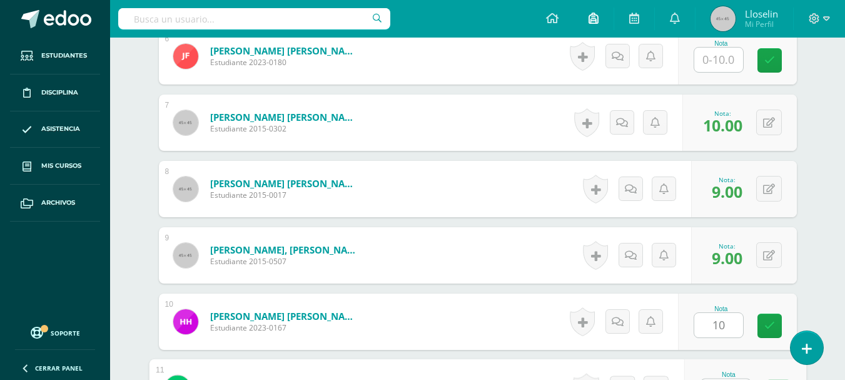
scroll to position [774, 0]
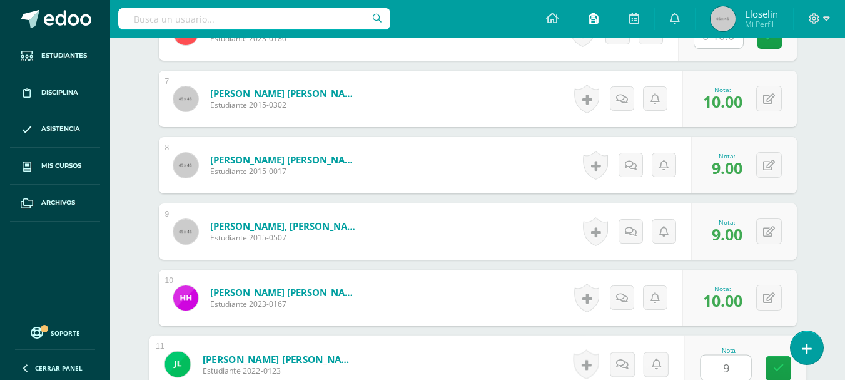
type input "9"
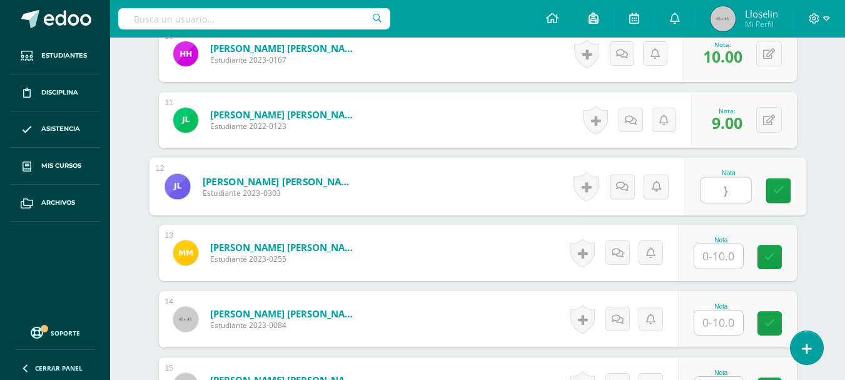
type input "}"
type input "10"
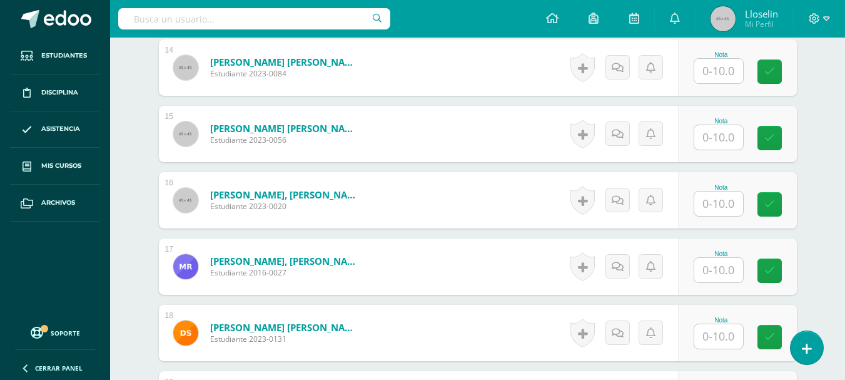
scroll to position [1275, 0]
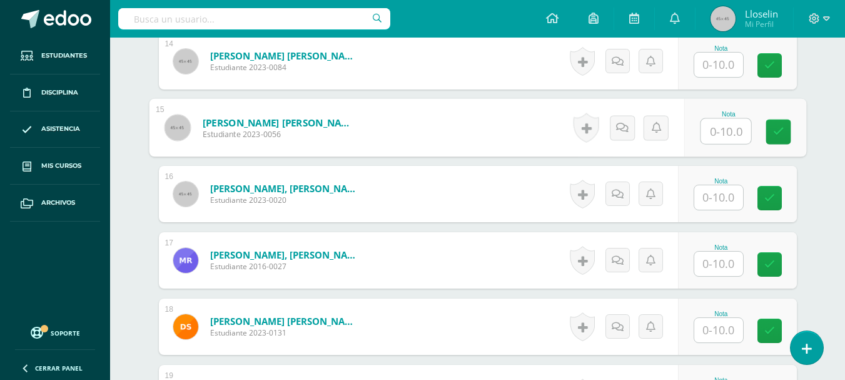
click at [701, 130] on input "text" at bounding box center [726, 131] width 50 height 25
type input "9"
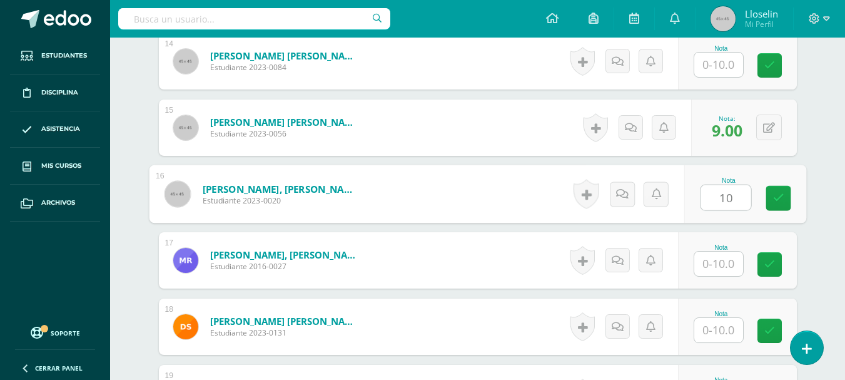
type input "10"
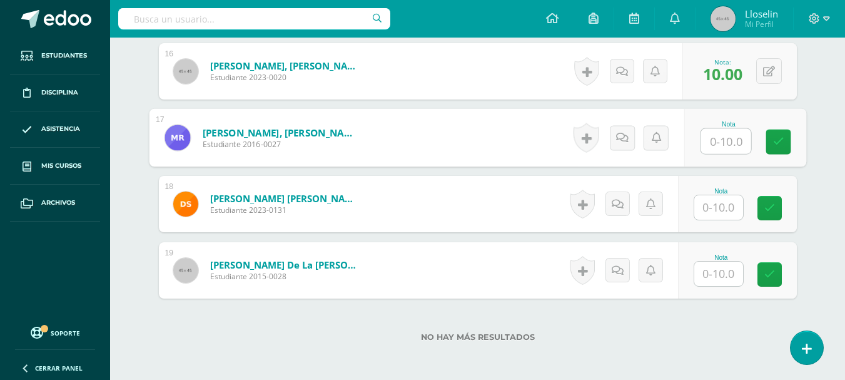
scroll to position [1401, 0]
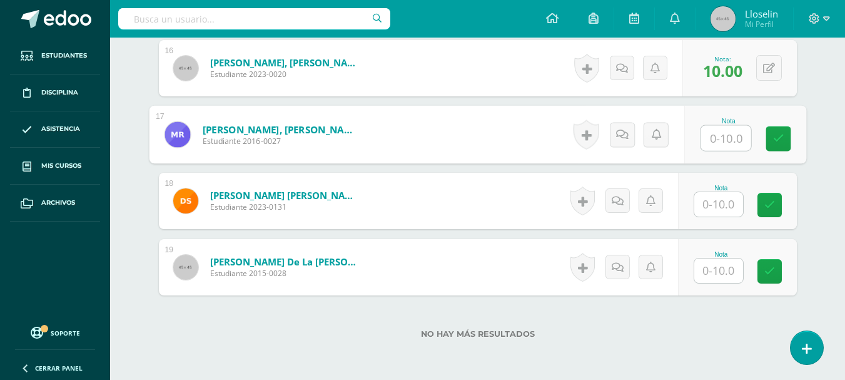
click at [691, 201] on div "Nota" at bounding box center [737, 201] width 119 height 56
click at [710, 208] on input "text" at bounding box center [718, 204] width 49 height 24
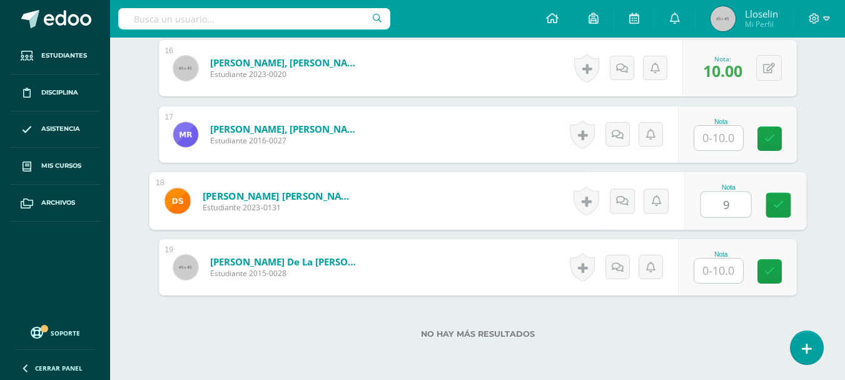
type input "9"
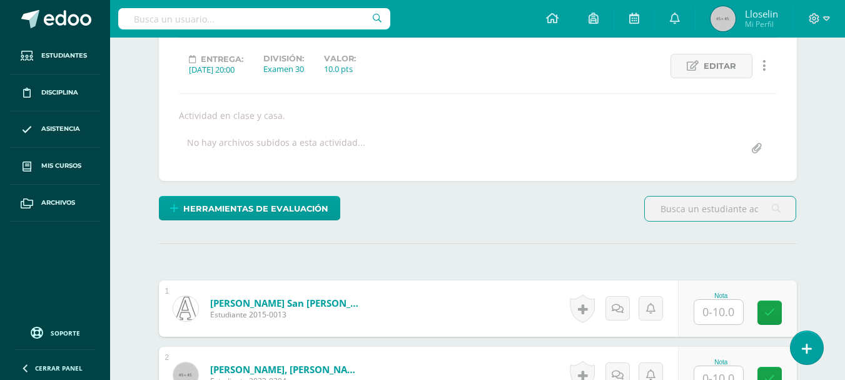
scroll to position [170, 0]
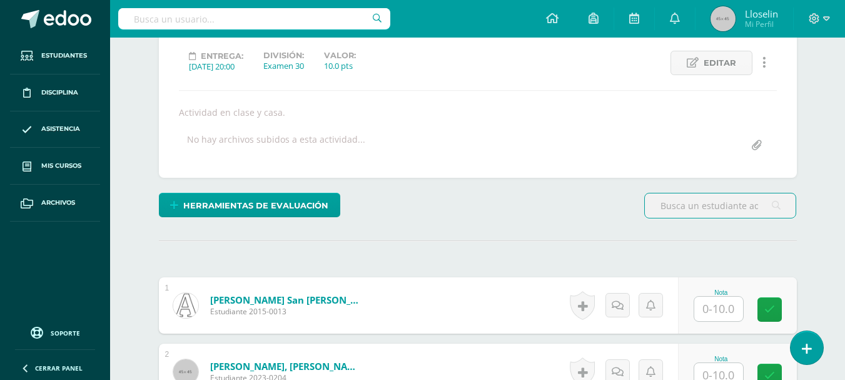
click at [716, 312] on input "text" at bounding box center [718, 308] width 49 height 24
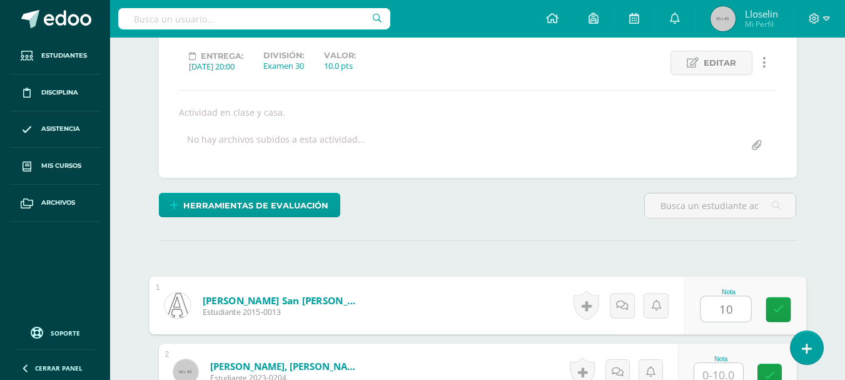
type input "10"
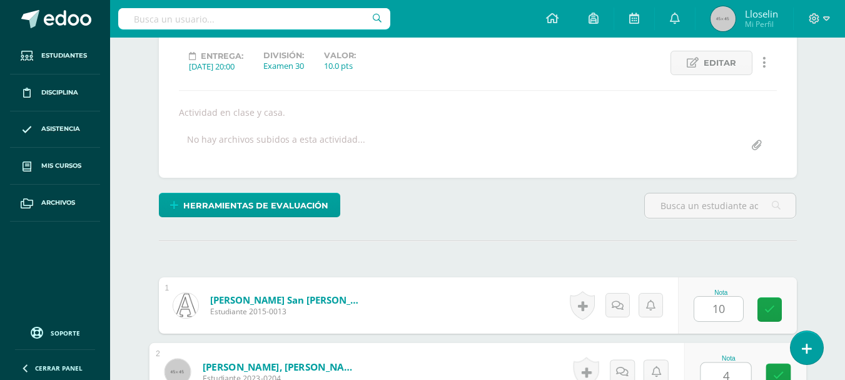
scroll to position [177, 0]
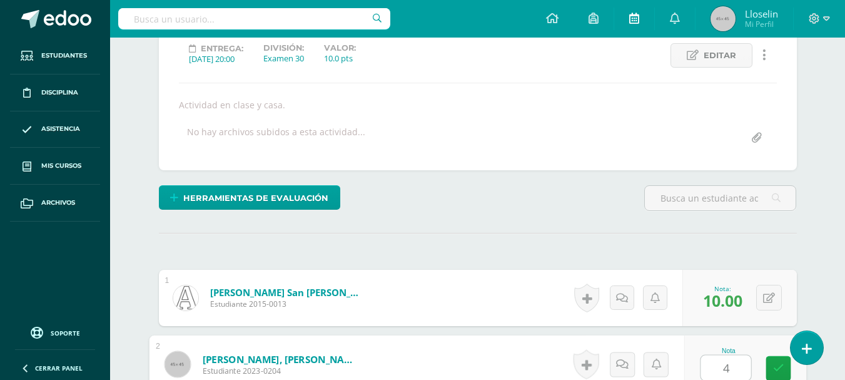
type input "4"
type input "9"
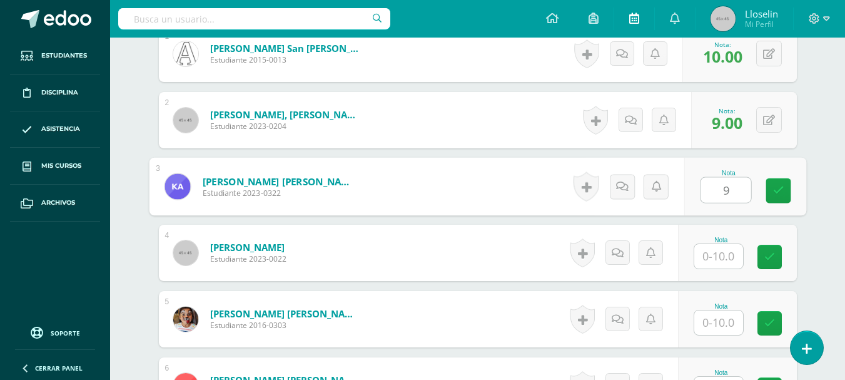
type input "9"
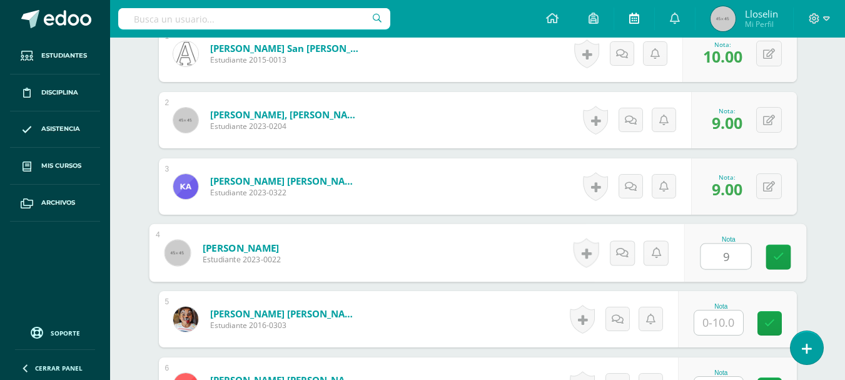
type input "9"
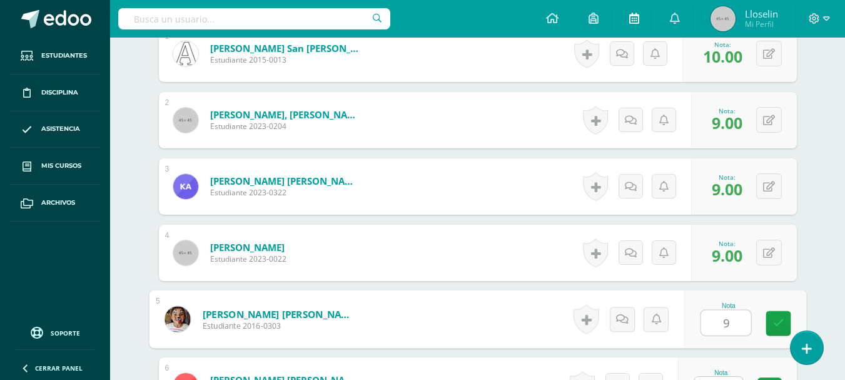
type input "9"
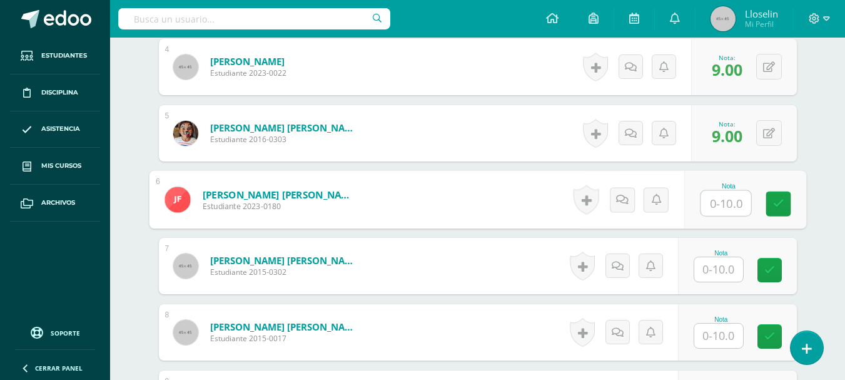
scroll to position [610, 0]
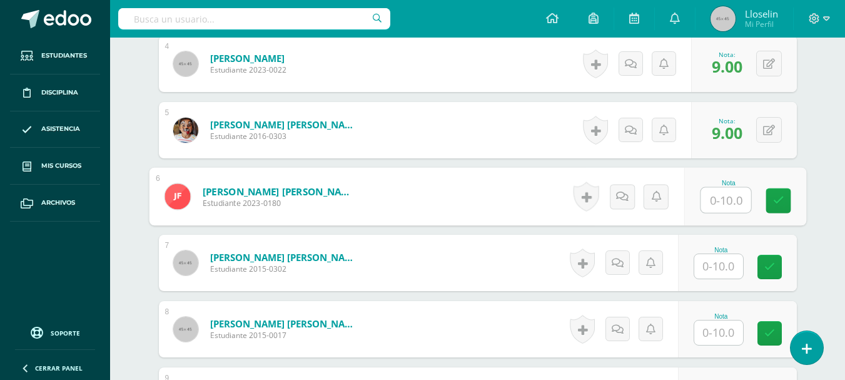
click at [731, 263] on input "text" at bounding box center [718, 266] width 49 height 24
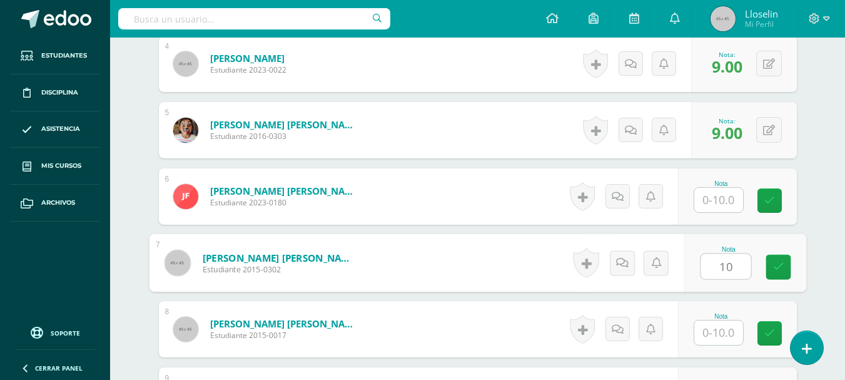
type input "10"
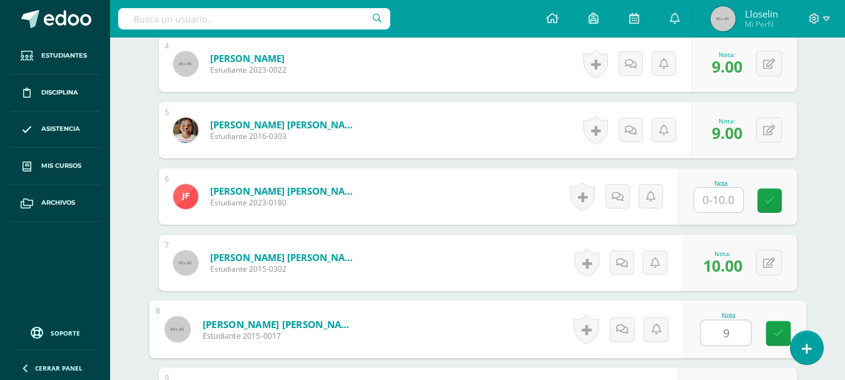
type input "9"
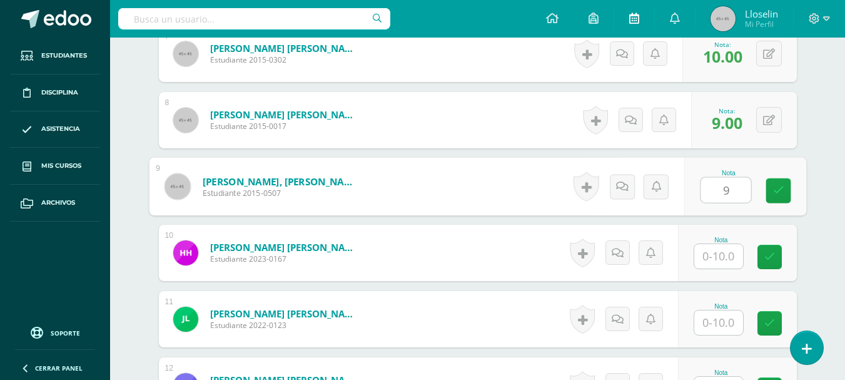
type input "9"
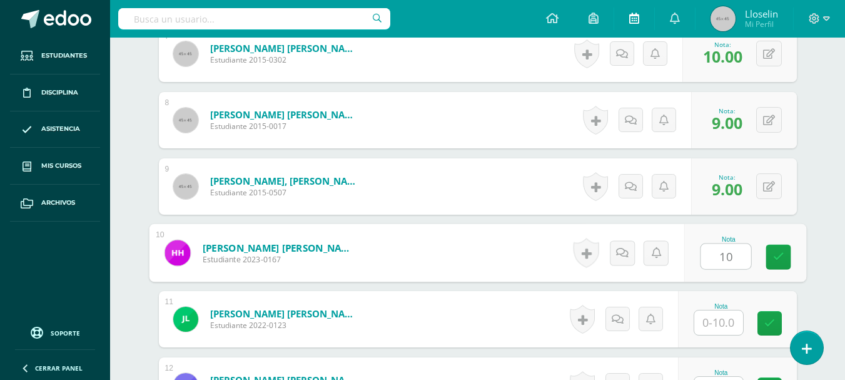
type input "10"
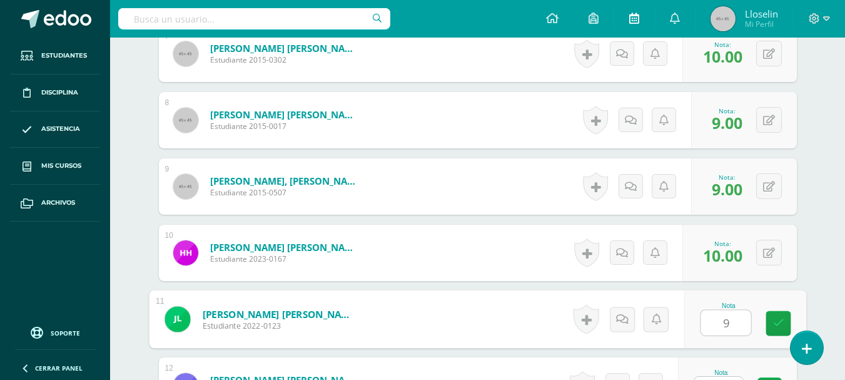
type input "9"
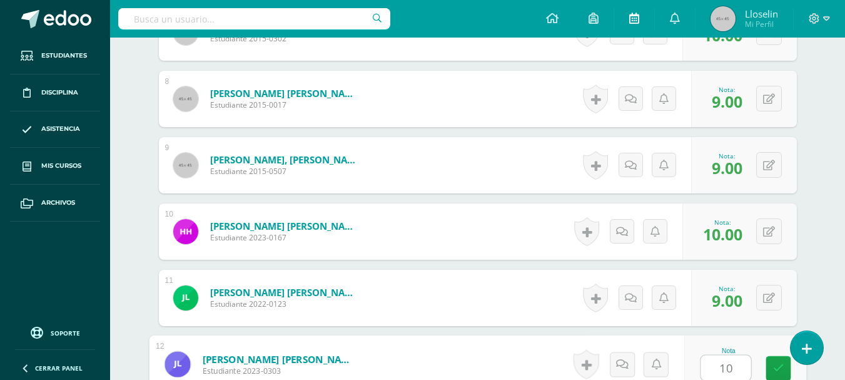
type input "10"
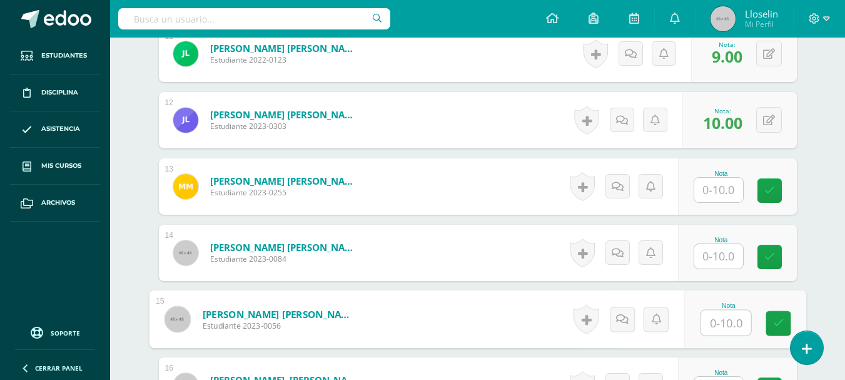
click at [718, 317] on input "text" at bounding box center [726, 322] width 50 height 25
type input "9"
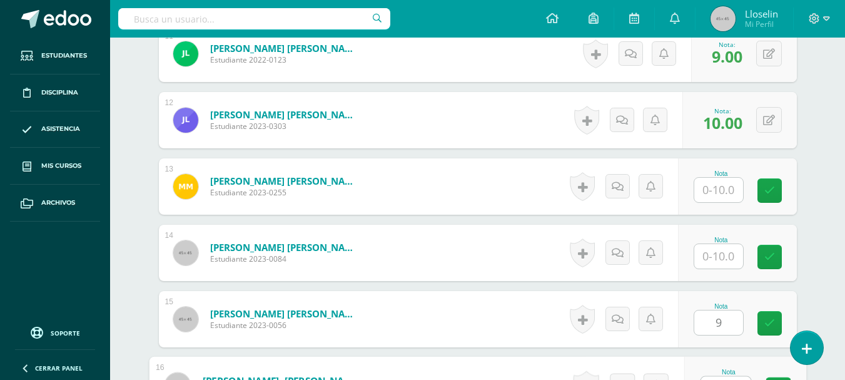
scroll to position [1105, 0]
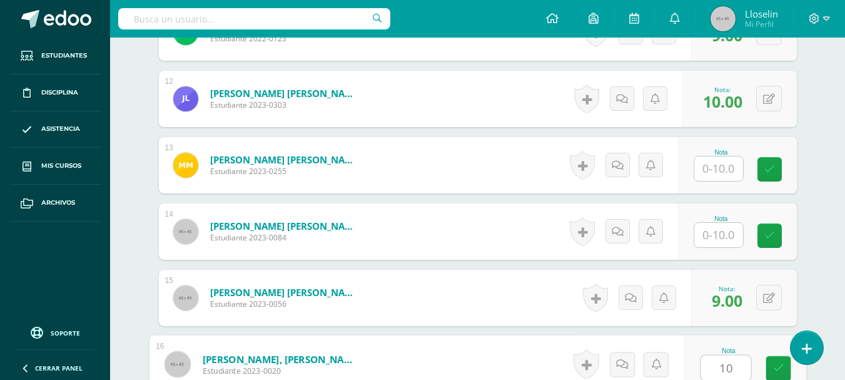
type input "10"
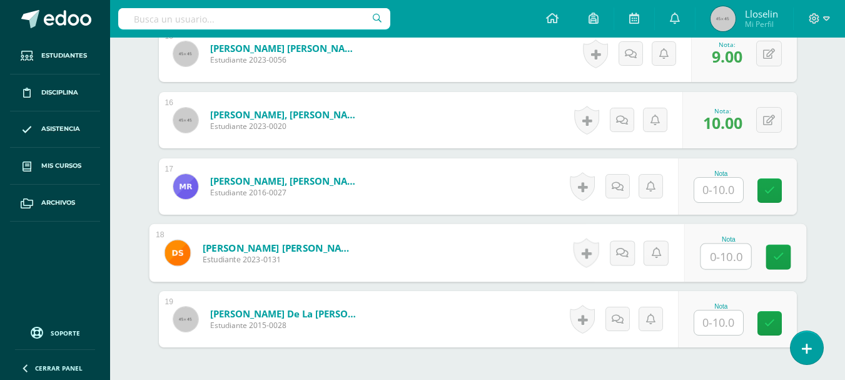
click at [697, 257] on div "Nota" at bounding box center [745, 253] width 122 height 58
type input "9"
